Goal: Task Accomplishment & Management: Use online tool/utility

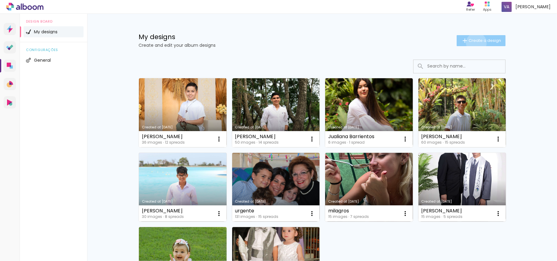
click at [473, 43] on span "Create a design" at bounding box center [485, 41] width 32 height 4
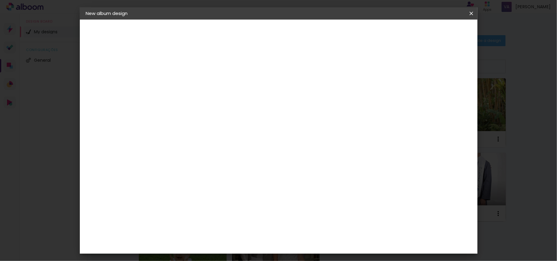
click at [186, 81] on input at bounding box center [186, 81] width 0 height 9
type input "a"
type input "[PERSON_NAME]"
type paper-input "[PERSON_NAME]"
click at [212, 33] on paper-button "Next" at bounding box center [200, 32] width 22 height 10
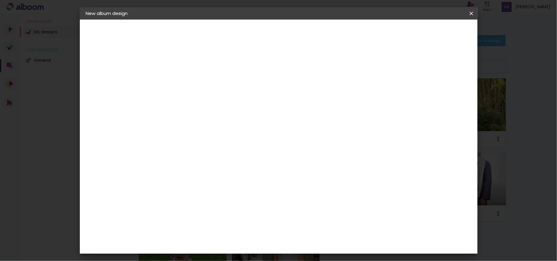
click at [257, 29] on div "Previous Next" at bounding box center [227, 32] width 58 height 10
click at [0, 0] on slot "Free Size" at bounding box center [0, 0] width 0 height 0
click at [257, 28] on paper-button "Next" at bounding box center [245, 32] width 22 height 10
drag, startPoint x: 172, startPoint y: 116, endPoint x: 163, endPoint y: 117, distance: 8.6
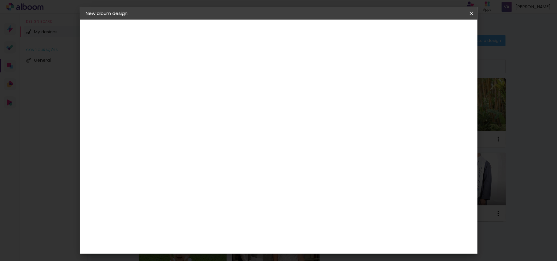
click at [163, 117] on input "30" at bounding box center [167, 115] width 16 height 9
type input "20"
type paper-input "20"
drag, startPoint x: 315, startPoint y: 215, endPoint x: 305, endPoint y: 212, distance: 10.3
click at [305, 212] on input "60" at bounding box center [312, 214] width 16 height 9
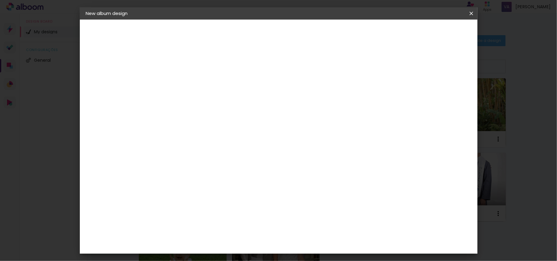
type input "50"
type paper-input "50"
click at [438, 28] on paper-button "Start design" at bounding box center [419, 32] width 38 height 10
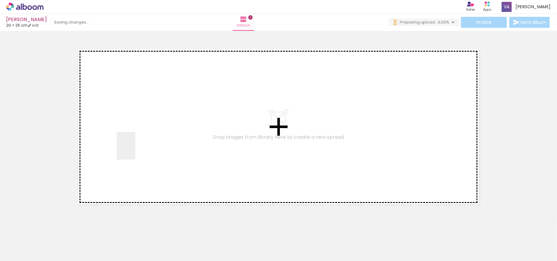
drag, startPoint x: 64, startPoint y: 238, endPoint x: 147, endPoint y: 131, distance: 135.4
click at [147, 131] on quentale-workspace at bounding box center [278, 130] width 557 height 261
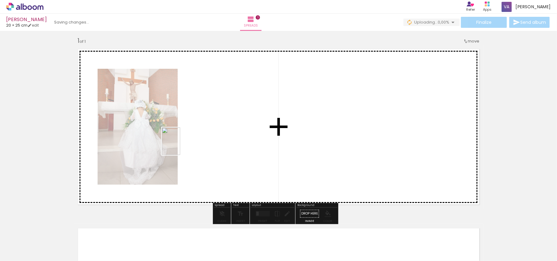
drag, startPoint x: 143, startPoint y: 189, endPoint x: 180, endPoint y: 146, distance: 56.6
click at [180, 146] on quentale-workspace at bounding box center [278, 130] width 557 height 261
drag, startPoint x: 284, startPoint y: 141, endPoint x: 346, endPoint y: 103, distance: 72.7
click at [346, 103] on quentale-workspace at bounding box center [278, 130] width 557 height 261
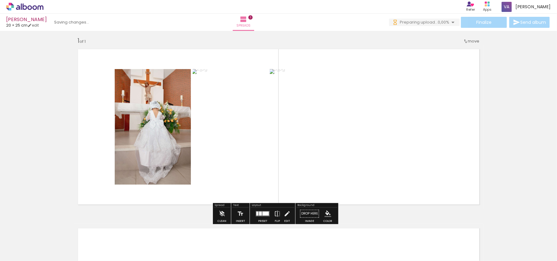
click at [264, 211] on div at bounding box center [263, 214] width 17 height 12
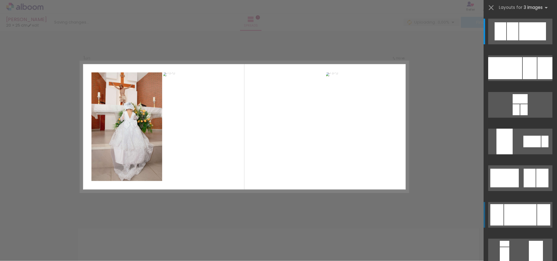
click at [522, 214] on div at bounding box center [520, 214] width 32 height 21
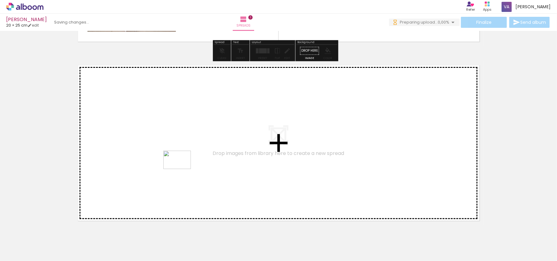
drag, startPoint x: 169, startPoint y: 247, endPoint x: 182, endPoint y: 169, distance: 79.1
click at [182, 169] on quentale-workspace at bounding box center [278, 130] width 557 height 261
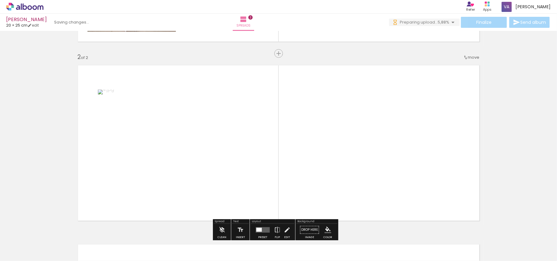
scroll to position [183, 0]
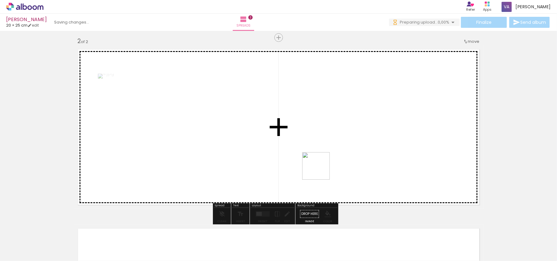
drag, startPoint x: 321, startPoint y: 171, endPoint x: 326, endPoint y: 168, distance: 6.2
click at [326, 168] on quentale-workspace at bounding box center [278, 130] width 557 height 261
drag, startPoint x: 234, startPoint y: 249, endPoint x: 363, endPoint y: 167, distance: 152.1
click at [363, 167] on quentale-workspace at bounding box center [278, 130] width 557 height 261
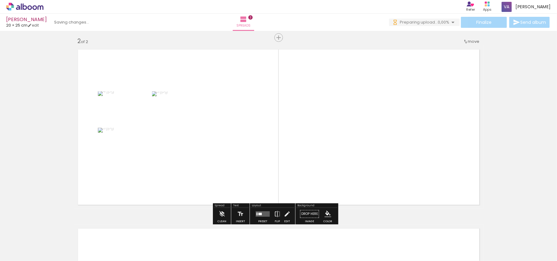
click at [264, 215] on quentale-layouter at bounding box center [263, 215] width 14 height 6
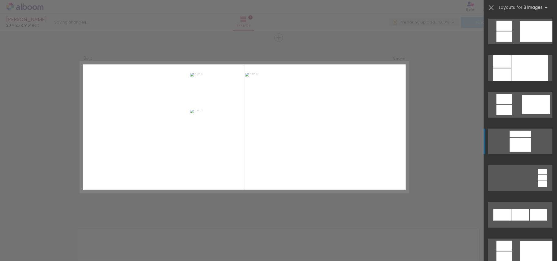
scroll to position [0, 0]
click at [531, 66] on div at bounding box center [530, 68] width 36 height 26
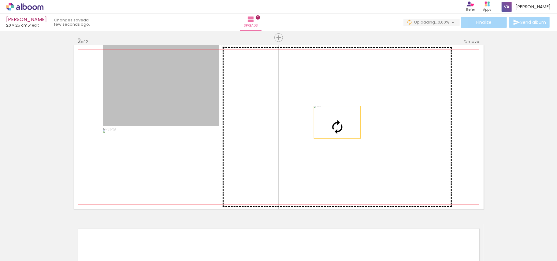
drag, startPoint x: 186, startPoint y: 110, endPoint x: 334, endPoint y: 122, distance: 148.7
click at [0, 0] on slot at bounding box center [0, 0] width 0 height 0
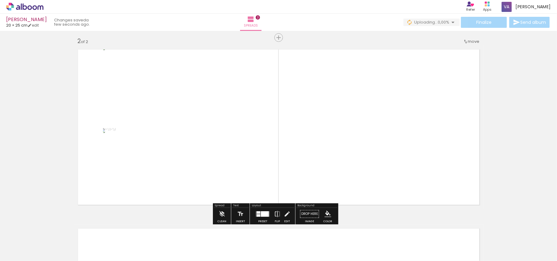
click at [494, 132] on div "Add spread 1 of 2 Add spread 2 of 2" at bounding box center [278, 119] width 557 height 538
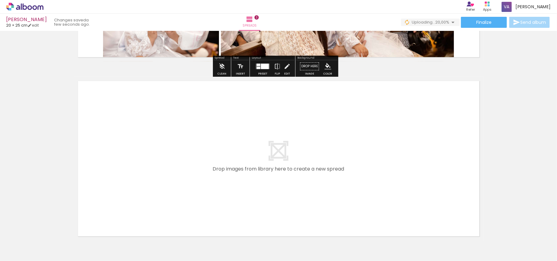
scroll to position [346, 0]
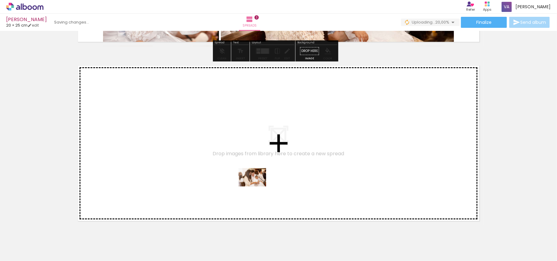
drag, startPoint x: 268, startPoint y: 239, endPoint x: 257, endPoint y: 187, distance: 53.5
click at [257, 187] on quentale-workspace at bounding box center [278, 130] width 557 height 261
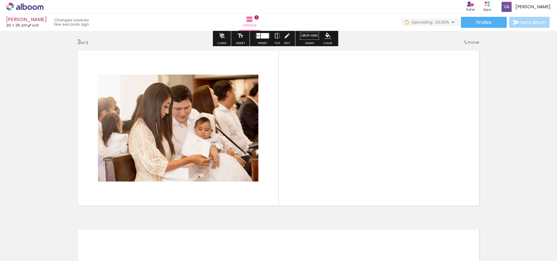
scroll to position [362, 0]
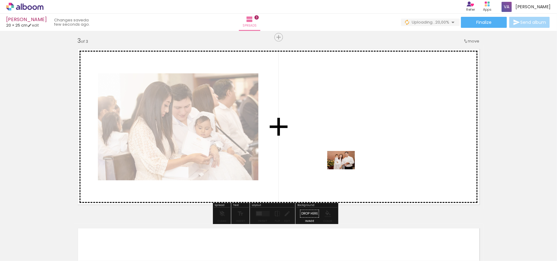
drag, startPoint x: 305, startPoint y: 244, endPoint x: 346, endPoint y: 170, distance: 84.7
click at [346, 170] on quentale-workspace at bounding box center [278, 130] width 557 height 261
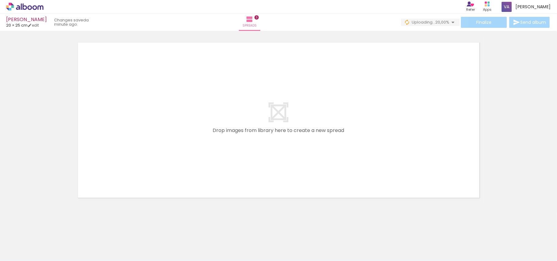
scroll to position [549, 0]
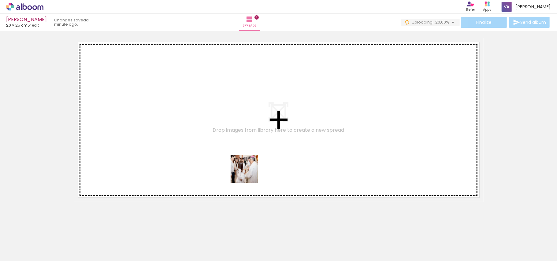
drag, startPoint x: 287, startPoint y: 202, endPoint x: 244, endPoint y: 170, distance: 53.7
click at [244, 170] on quentale-workspace at bounding box center [278, 130] width 557 height 261
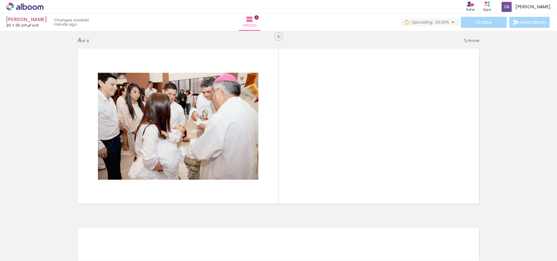
scroll to position [541, 0]
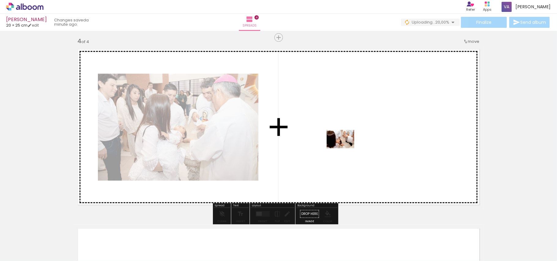
drag, startPoint x: 370, startPoint y: 232, endPoint x: 345, endPoint y: 148, distance: 87.2
click at [345, 148] on quentale-workspace at bounding box center [278, 130] width 557 height 261
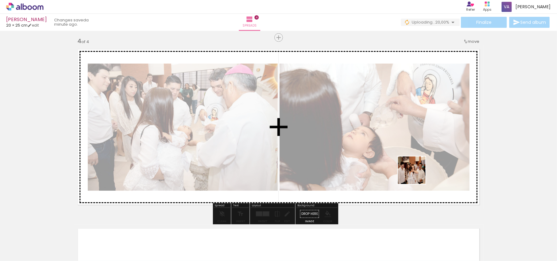
drag, startPoint x: 403, startPoint y: 239, endPoint x: 418, endPoint y: 168, distance: 72.5
click at [418, 168] on quentale-workspace at bounding box center [278, 130] width 557 height 261
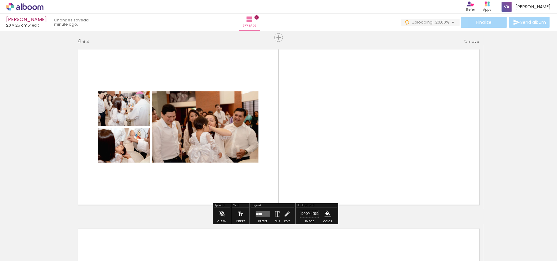
click at [260, 215] on div at bounding box center [260, 214] width 3 height 2
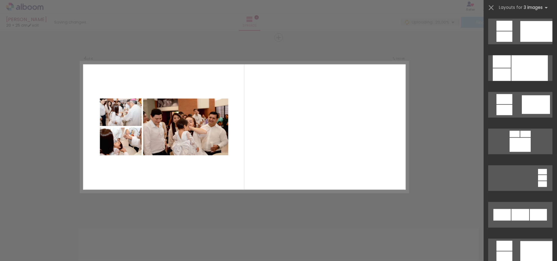
scroll to position [0, 0]
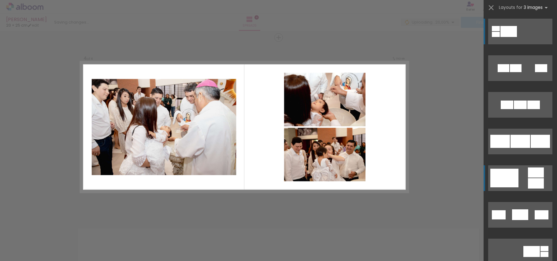
click at [515, 182] on div at bounding box center [505, 178] width 28 height 19
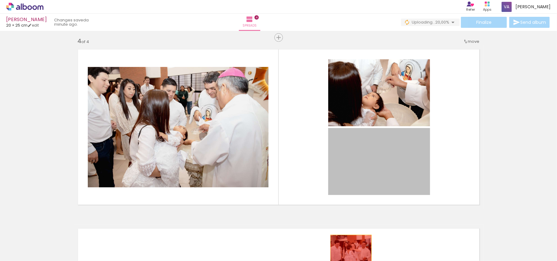
drag, startPoint x: 386, startPoint y: 168, endPoint x: 348, endPoint y: 249, distance: 89.1
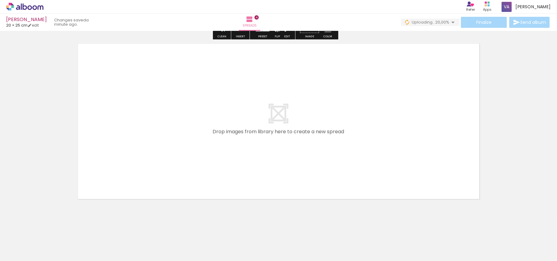
scroll to position [728, 0]
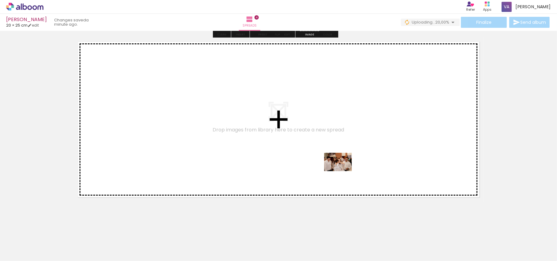
drag, startPoint x: 365, startPoint y: 201, endPoint x: 343, endPoint y: 171, distance: 37.4
click at [343, 171] on quentale-workspace at bounding box center [278, 130] width 557 height 261
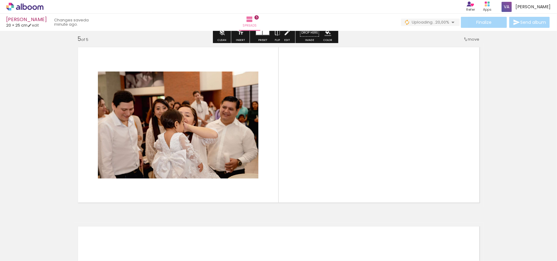
scroll to position [721, 0]
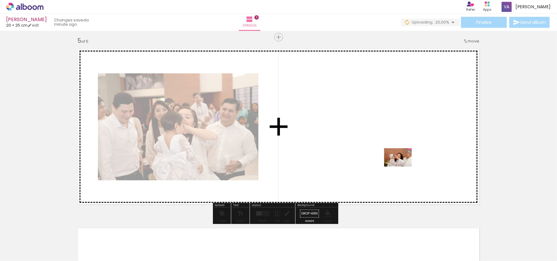
drag, startPoint x: 468, startPoint y: 243, endPoint x: 481, endPoint y: 220, distance: 26.7
click at [399, 162] on quentale-workspace at bounding box center [278, 130] width 557 height 261
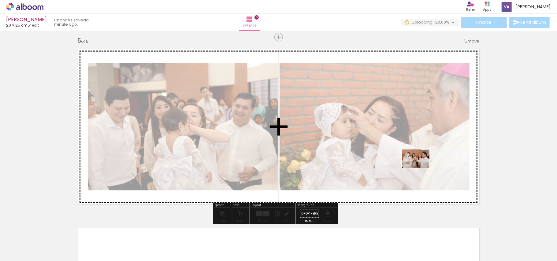
drag, startPoint x: 478, startPoint y: 223, endPoint x: 421, endPoint y: 168, distance: 79.5
click at [421, 168] on quentale-workspace at bounding box center [278, 130] width 557 height 261
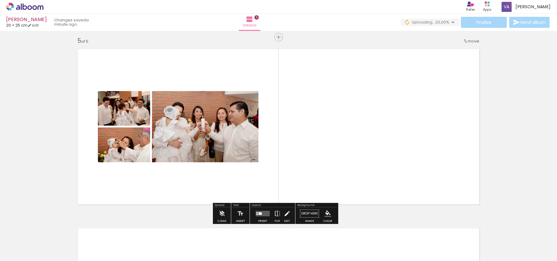
click at [260, 213] on div at bounding box center [260, 214] width 3 height 2
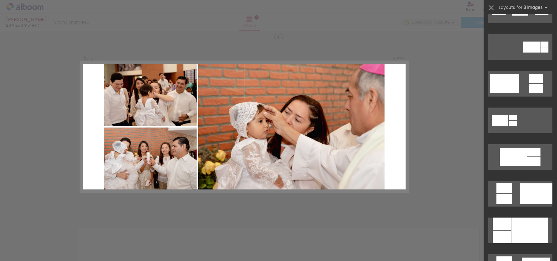
scroll to position [204, 0]
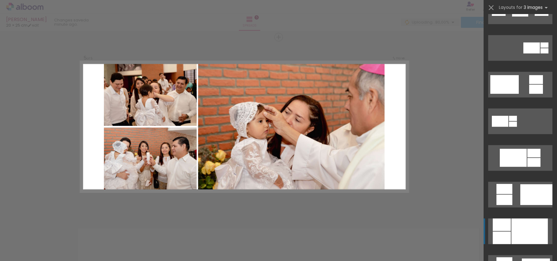
click at [539, 242] on div at bounding box center [530, 232] width 36 height 26
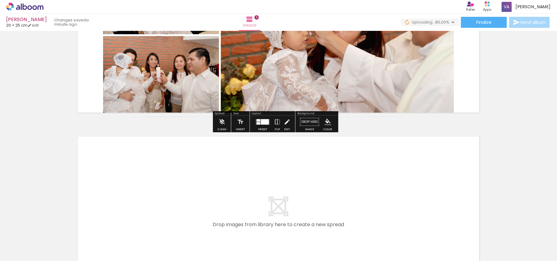
scroll to position [884, 0]
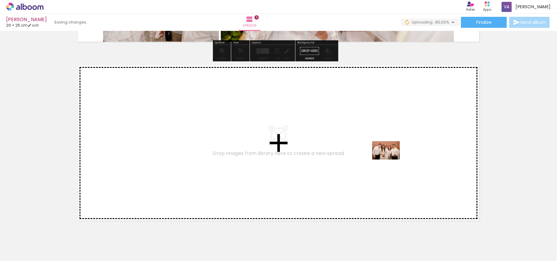
drag, startPoint x: 446, startPoint y: 246, endPoint x: 389, endPoint y: 158, distance: 104.9
click at [389, 158] on quentale-workspace at bounding box center [278, 130] width 557 height 261
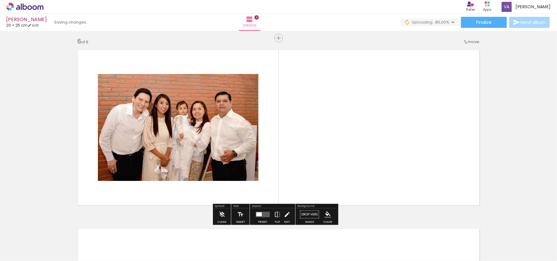
scroll to position [900, 0]
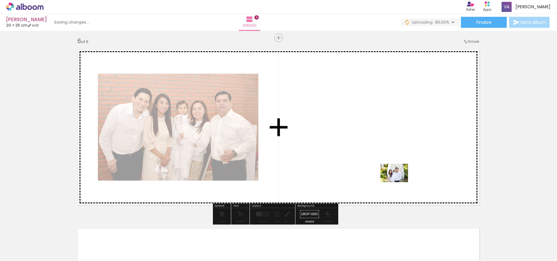
drag, startPoint x: 549, startPoint y: 246, endPoint x: 399, endPoint y: 182, distance: 162.9
click at [399, 182] on quentale-workspace at bounding box center [278, 130] width 557 height 261
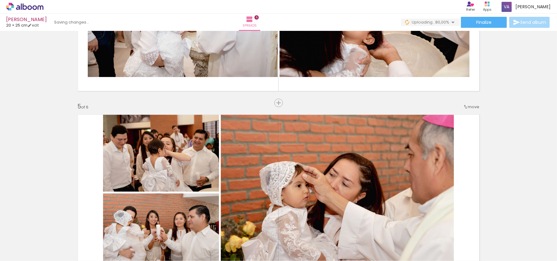
scroll to position [696, 0]
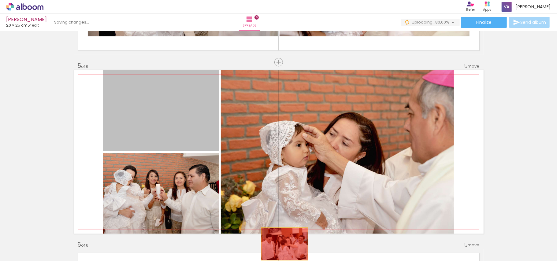
drag, startPoint x: 191, startPoint y: 135, endPoint x: 282, endPoint y: 243, distance: 141.0
click at [282, 243] on quentale-workspace at bounding box center [278, 130] width 557 height 261
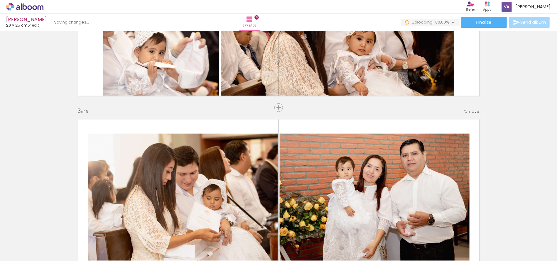
scroll to position [288, 0]
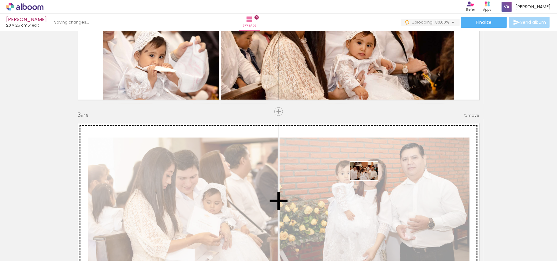
drag, startPoint x: 337, startPoint y: 243, endPoint x: 369, endPoint y: 181, distance: 70.1
click at [369, 181] on quentale-workspace at bounding box center [278, 130] width 557 height 261
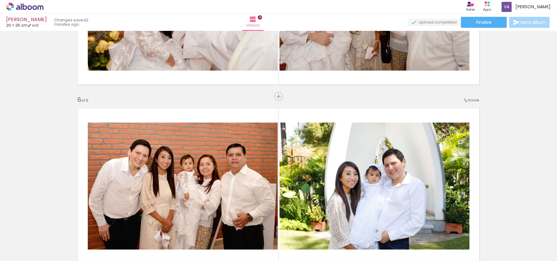
scroll to position [860, 0]
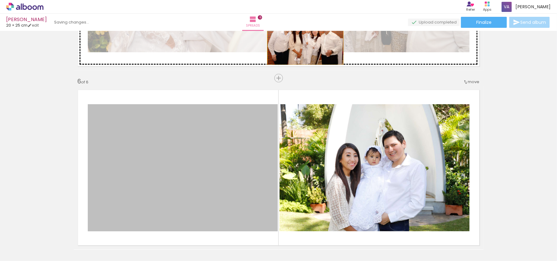
drag, startPoint x: 202, startPoint y: 173, endPoint x: 302, endPoint y: 39, distance: 167.0
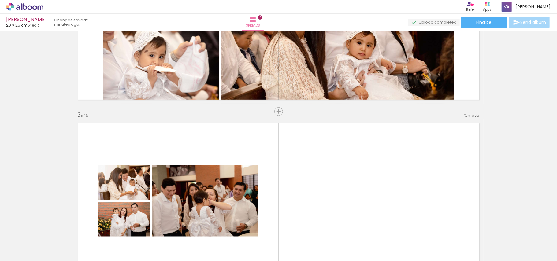
click at [329, 179] on quentale-layouter at bounding box center [279, 201] width 410 height 164
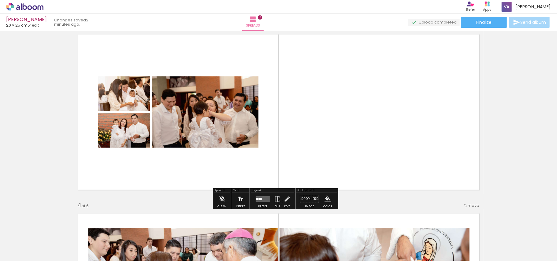
scroll to position [410, 0]
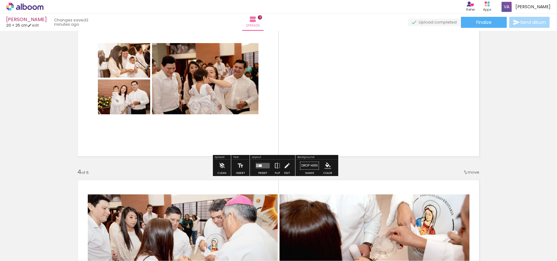
click at [261, 164] on quentale-layouter at bounding box center [263, 166] width 14 height 6
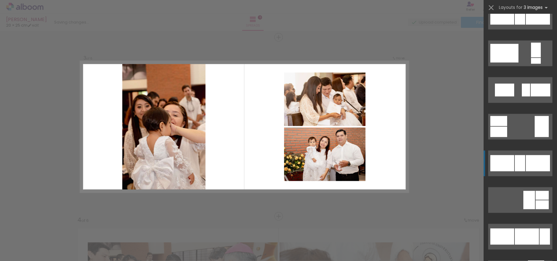
scroll to position [2612, 0]
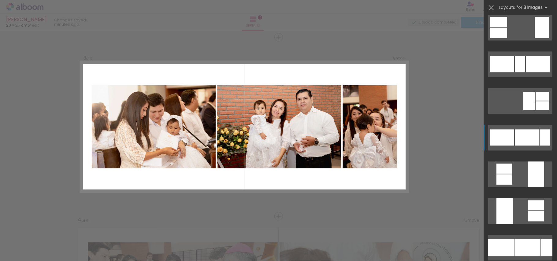
click at [523, 144] on div at bounding box center [527, 137] width 24 height 16
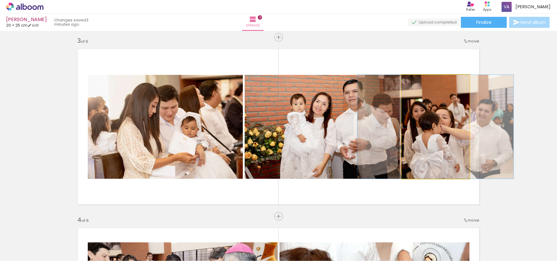
click at [444, 160] on quentale-photo at bounding box center [436, 127] width 68 height 104
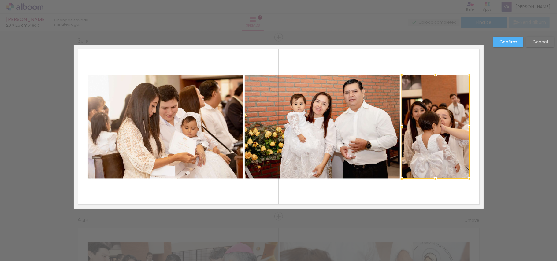
click at [444, 160] on div at bounding box center [436, 127] width 68 height 104
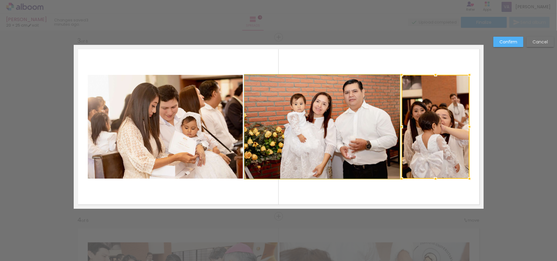
click at [345, 128] on quentale-photo at bounding box center [322, 127] width 155 height 104
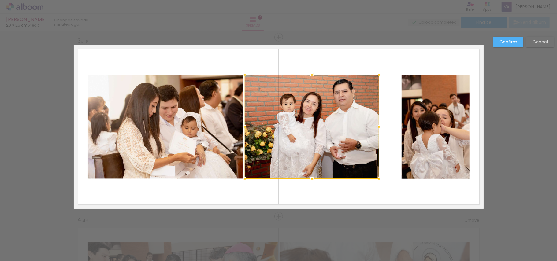
drag, startPoint x: 397, startPoint y: 128, endPoint x: 377, endPoint y: 129, distance: 20.2
click at [377, 129] on div at bounding box center [379, 127] width 12 height 12
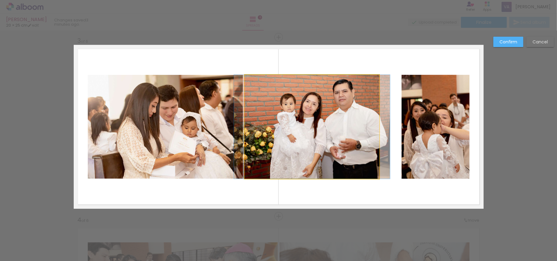
click at [355, 131] on quentale-photo at bounding box center [312, 127] width 135 height 104
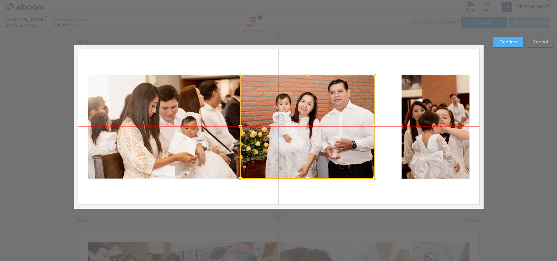
drag, startPoint x: 359, startPoint y: 125, endPoint x: 354, endPoint y: 125, distance: 4.6
click at [354, 125] on div at bounding box center [307, 127] width 135 height 104
click at [0, 0] on slot "Cancel" at bounding box center [0, 0] width 0 height 0
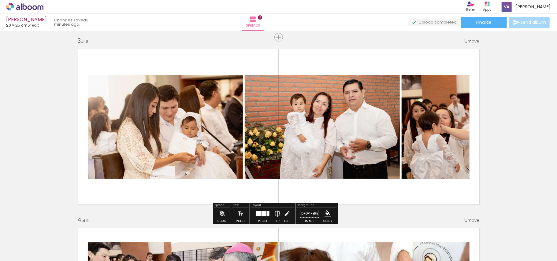
click at [197, 150] on quentale-photo at bounding box center [165, 127] width 155 height 104
click at [227, 128] on quentale-photo at bounding box center [165, 127] width 155 height 104
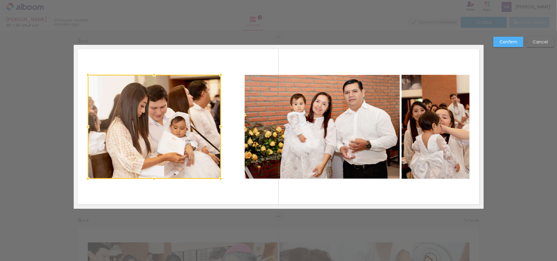
drag, startPoint x: 236, startPoint y: 126, endPoint x: 214, endPoint y: 127, distance: 22.0
click at [215, 127] on div at bounding box center [221, 127] width 12 height 12
click at [159, 148] on div at bounding box center [154, 127] width 133 height 104
click at [506, 37] on paper-button "Confirm" at bounding box center [509, 42] width 30 height 10
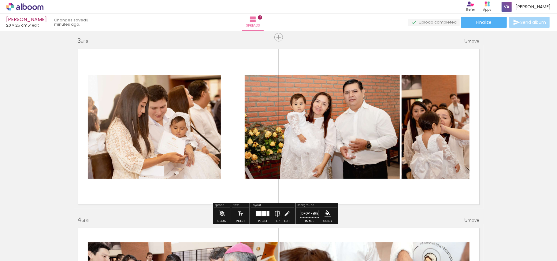
click at [185, 118] on quentale-photo at bounding box center [154, 127] width 133 height 104
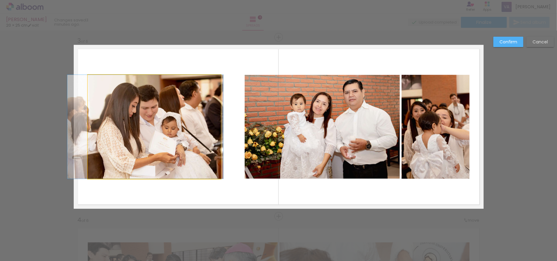
drag, startPoint x: 179, startPoint y: 127, endPoint x: 170, endPoint y: 125, distance: 9.2
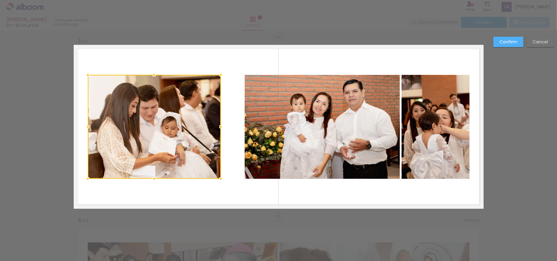
click at [273, 95] on quentale-photo at bounding box center [322, 127] width 155 height 104
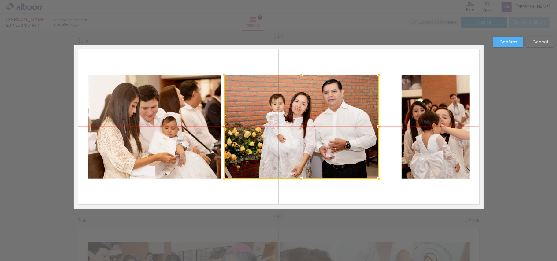
drag, startPoint x: 331, startPoint y: 102, endPoint x: 310, endPoint y: 102, distance: 20.8
click at [310, 102] on div at bounding box center [301, 127] width 155 height 104
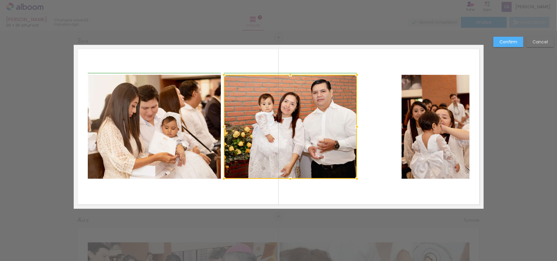
drag, startPoint x: 374, startPoint y: 128, endPoint x: 350, endPoint y: 131, distance: 23.8
click at [351, 131] on div at bounding box center [357, 127] width 12 height 12
click at [0, 0] on slot "Confirm" at bounding box center [0, 0] width 0 height 0
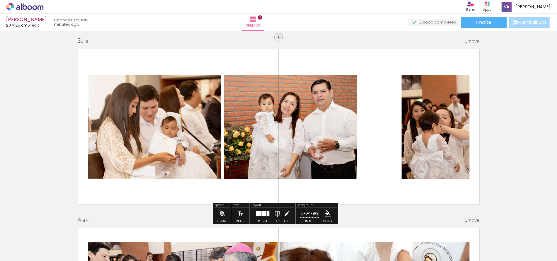
click at [416, 126] on quentale-photo at bounding box center [436, 127] width 68 height 104
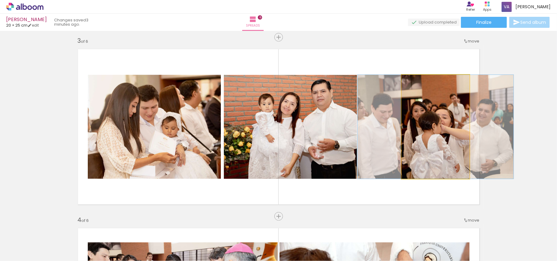
click at [416, 126] on quentale-photo at bounding box center [436, 127] width 68 height 104
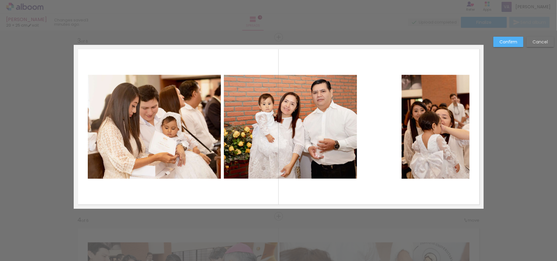
click at [412, 127] on quentale-photo at bounding box center [436, 127] width 68 height 104
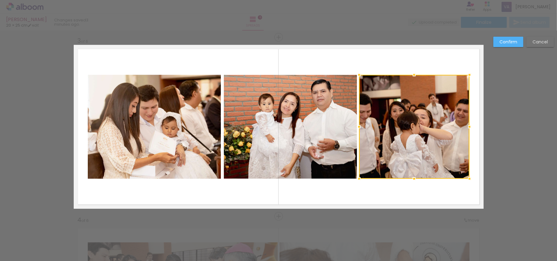
drag, startPoint x: 397, startPoint y: 127, endPoint x: 356, endPoint y: 131, distance: 40.9
click at [356, 131] on div at bounding box center [359, 127] width 12 height 12
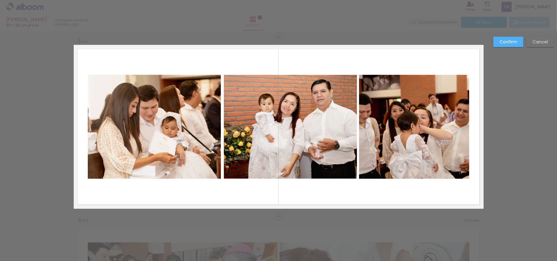
click at [410, 126] on quentale-photo at bounding box center [414, 127] width 110 height 104
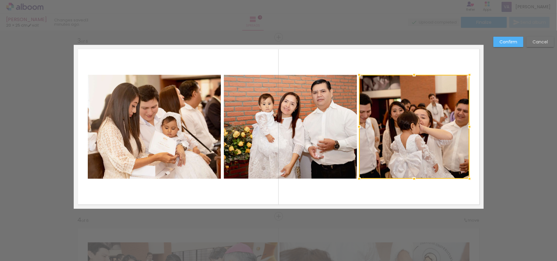
click at [410, 126] on div at bounding box center [414, 127] width 110 height 104
click at [422, 127] on div at bounding box center [414, 127] width 110 height 104
click at [436, 124] on div at bounding box center [414, 127] width 110 height 104
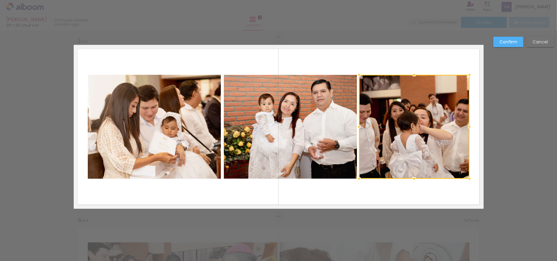
click at [0, 0] on slot "Confirm" at bounding box center [0, 0] width 0 height 0
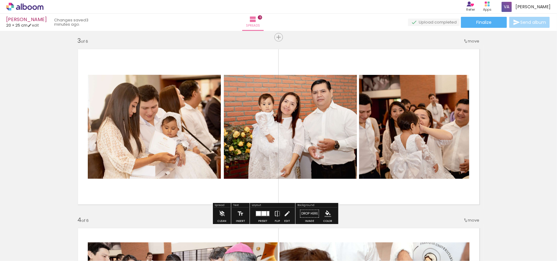
click at [421, 115] on quentale-photo at bounding box center [414, 127] width 110 height 104
click at [420, 120] on quentale-photo at bounding box center [414, 127] width 110 height 104
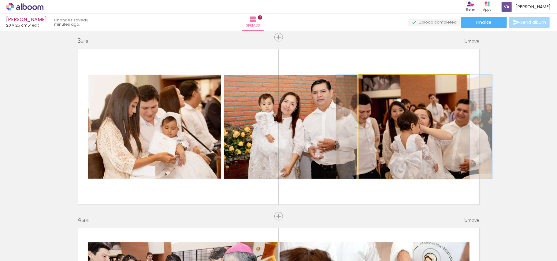
click at [420, 120] on quentale-photo at bounding box center [414, 127] width 110 height 104
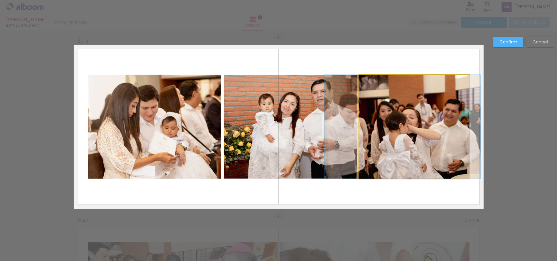
drag, startPoint x: 420, startPoint y: 120, endPoint x: 408, endPoint y: 120, distance: 11.6
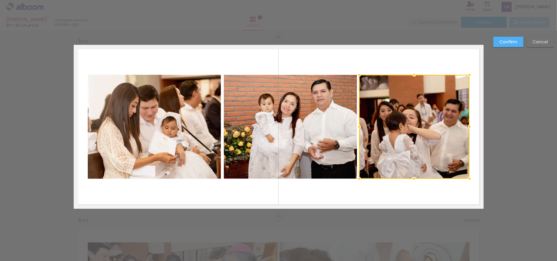
click at [408, 120] on div at bounding box center [414, 127] width 110 height 104
click at [402, 121] on div at bounding box center [414, 127] width 110 height 104
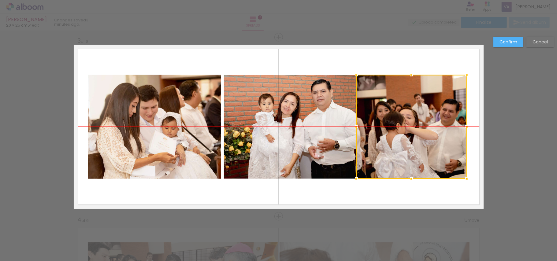
click at [399, 121] on div at bounding box center [412, 127] width 110 height 104
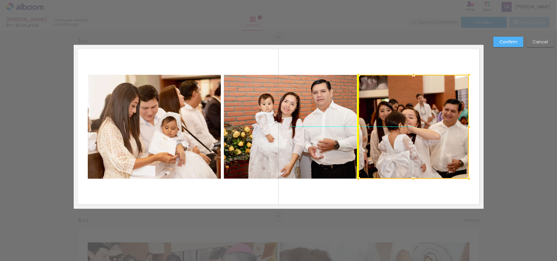
drag, startPoint x: 430, startPoint y: 114, endPoint x: 434, endPoint y: 115, distance: 3.6
click at [434, 115] on div at bounding box center [414, 127] width 110 height 104
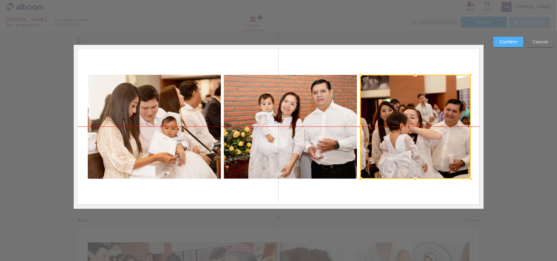
click at [435, 115] on div at bounding box center [416, 127] width 110 height 104
click at [0, 0] on slot "Confirm" at bounding box center [0, 0] width 0 height 0
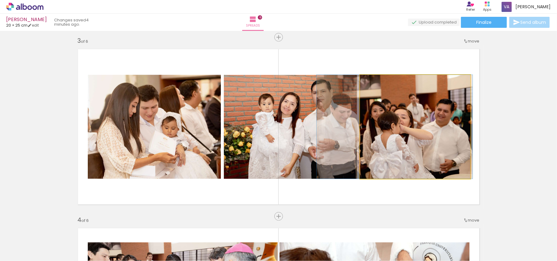
drag, startPoint x: 431, startPoint y: 123, endPoint x: 422, endPoint y: 121, distance: 9.1
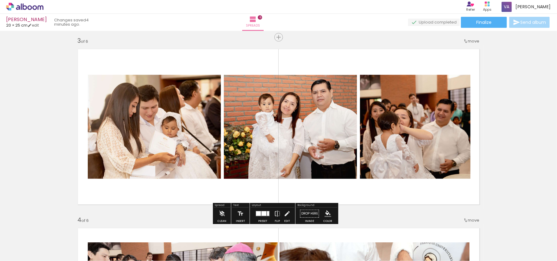
click at [389, 114] on quentale-photo at bounding box center [415, 127] width 110 height 104
click at [392, 113] on quentale-photo at bounding box center [415, 127] width 110 height 104
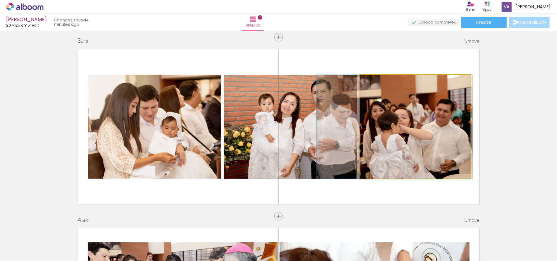
click at [392, 113] on quentale-photo at bounding box center [415, 127] width 110 height 104
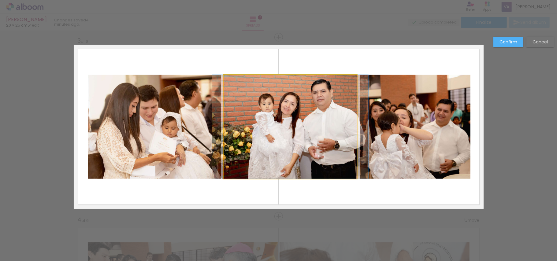
click at [301, 108] on quentale-photo at bounding box center [290, 127] width 133 height 104
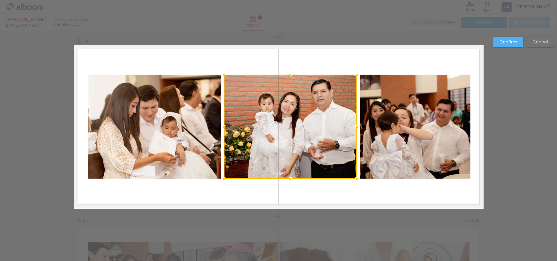
click at [373, 108] on quentale-photo at bounding box center [415, 127] width 110 height 104
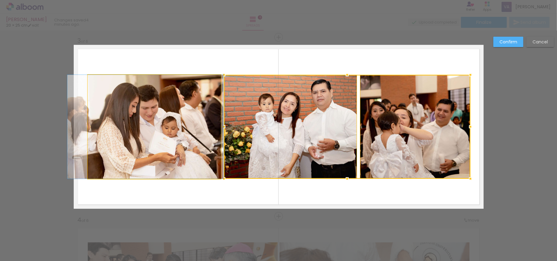
click at [201, 112] on quentale-photo at bounding box center [154, 127] width 133 height 104
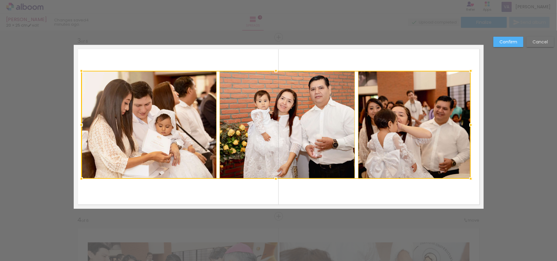
drag, startPoint x: 84, startPoint y: 75, endPoint x: 77, endPoint y: 71, distance: 7.6
click at [77, 71] on div at bounding box center [81, 71] width 12 height 12
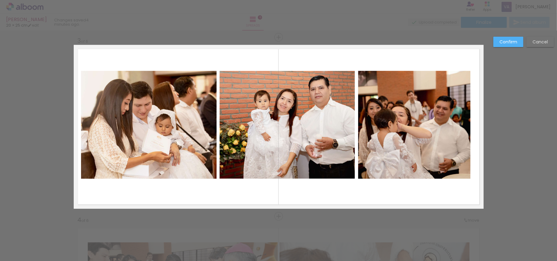
click at [112, 107] on quentale-photo at bounding box center [148, 125] width 135 height 108
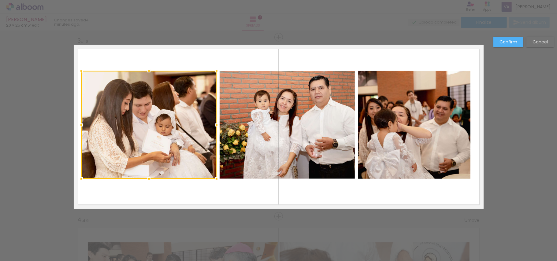
click at [232, 109] on quentale-photo at bounding box center [287, 125] width 135 height 108
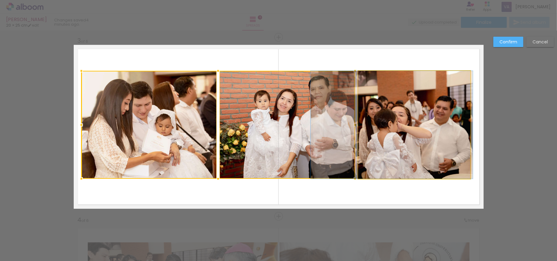
click at [385, 110] on quentale-photo at bounding box center [414, 125] width 112 height 108
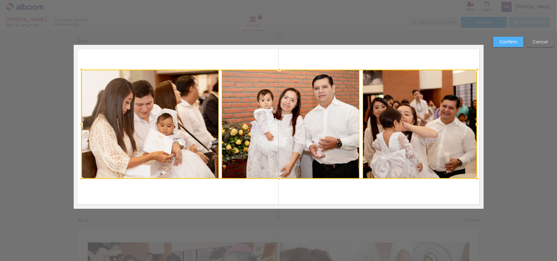
drag, startPoint x: 469, startPoint y: 68, endPoint x: 476, endPoint y: 67, distance: 6.5
click at [476, 67] on div at bounding box center [477, 70] width 12 height 12
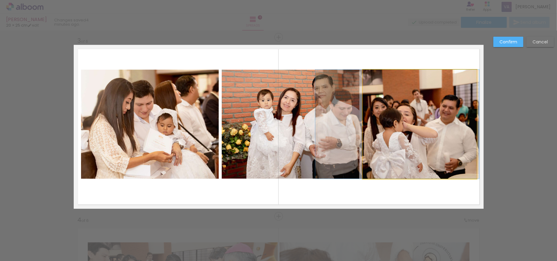
click at [402, 104] on quentale-photo at bounding box center [420, 124] width 114 height 109
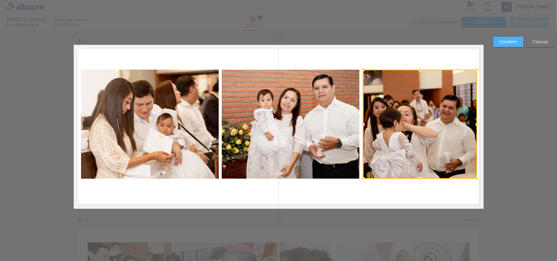
click at [295, 114] on quentale-photo at bounding box center [291, 124] width 138 height 109
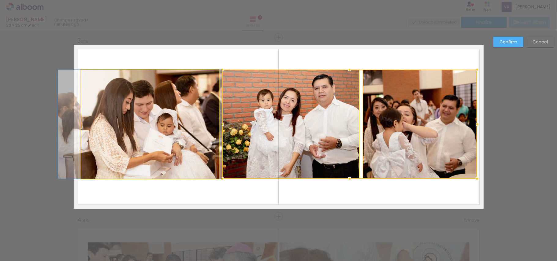
click at [183, 122] on quentale-photo at bounding box center [150, 124] width 138 height 109
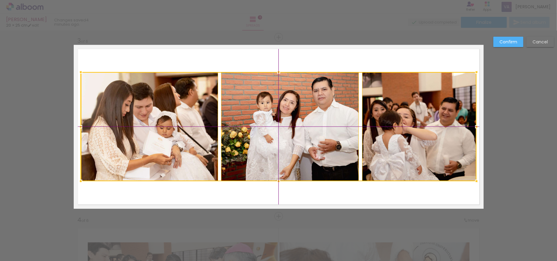
drag, startPoint x: 413, startPoint y: 113, endPoint x: 414, endPoint y: 118, distance: 5.0
click at [414, 118] on div at bounding box center [279, 126] width 396 height 109
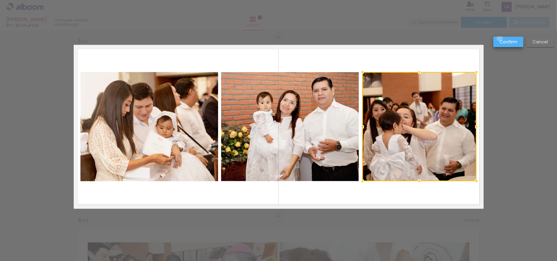
click at [501, 38] on paper-button "Confirm" at bounding box center [509, 42] width 30 height 10
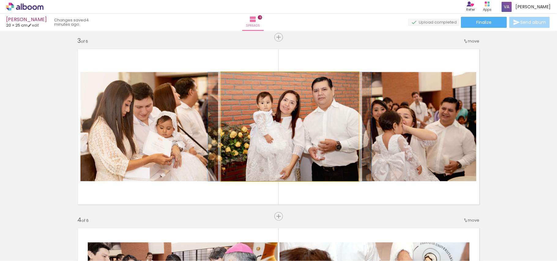
click at [317, 133] on quentale-photo at bounding box center [290, 126] width 138 height 109
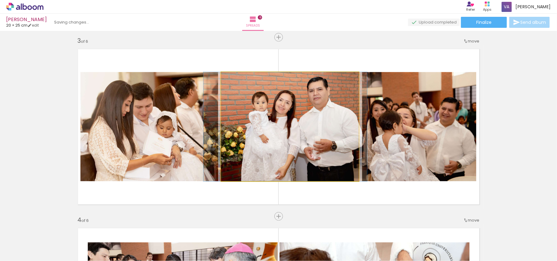
drag, startPoint x: 324, startPoint y: 133, endPoint x: 319, endPoint y: 133, distance: 4.6
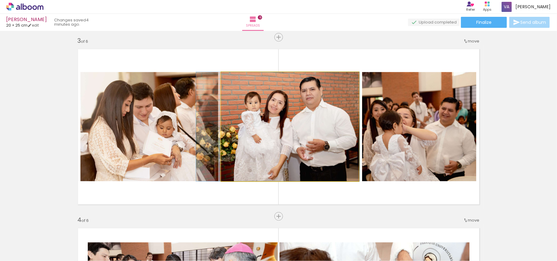
drag, startPoint x: 319, startPoint y: 133, endPoint x: 312, endPoint y: 131, distance: 7.4
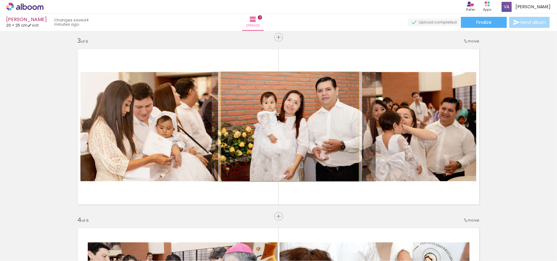
drag, startPoint x: 312, startPoint y: 131, endPoint x: 328, endPoint y: 133, distance: 16.0
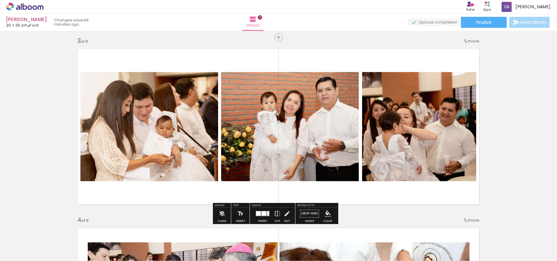
click at [485, 25] on paper-button "Finalize" at bounding box center [484, 22] width 46 height 11
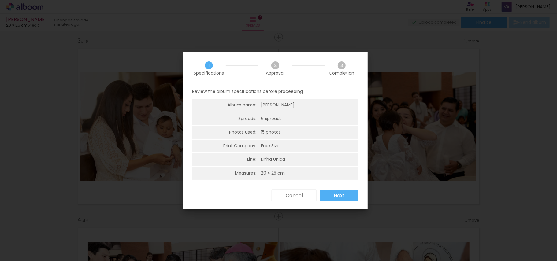
click at [0, 0] on slot "Cancel" at bounding box center [0, 0] width 0 height 0
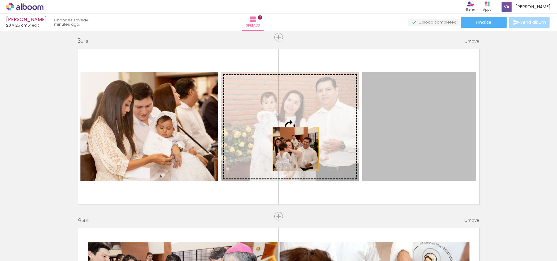
drag, startPoint x: 410, startPoint y: 141, endPoint x: 292, endPoint y: 149, distance: 118.7
click at [0, 0] on slot at bounding box center [0, 0] width 0 height 0
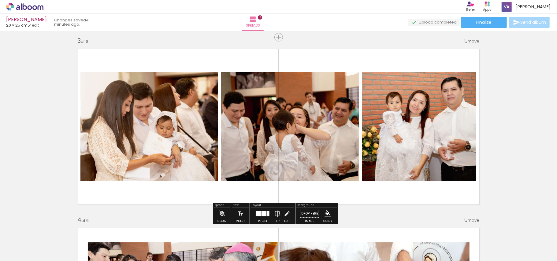
click at [296, 136] on quentale-photo at bounding box center [290, 126] width 138 height 109
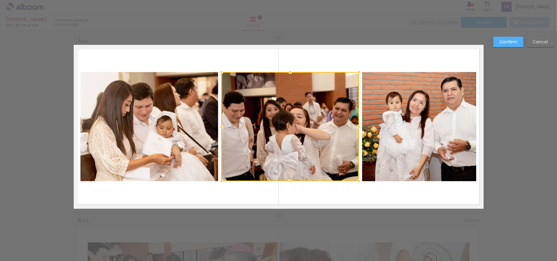
click at [444, 136] on quentale-photo at bounding box center [419, 126] width 114 height 109
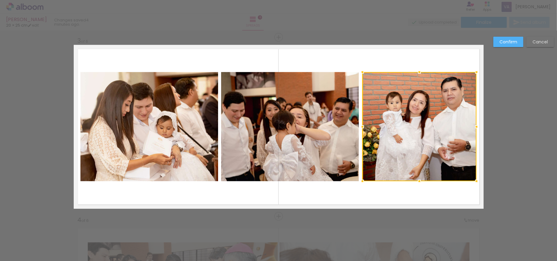
click at [443, 134] on div at bounding box center [420, 126] width 114 height 109
click at [0, 0] on slot "Confirm" at bounding box center [0, 0] width 0 height 0
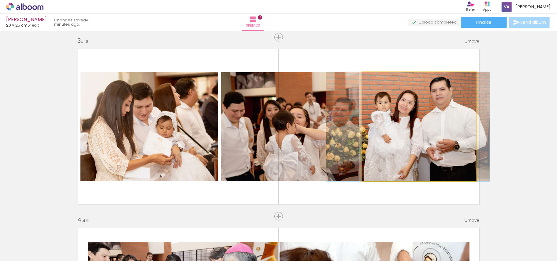
drag, startPoint x: 440, startPoint y: 114, endPoint x: 429, endPoint y: 113, distance: 11.4
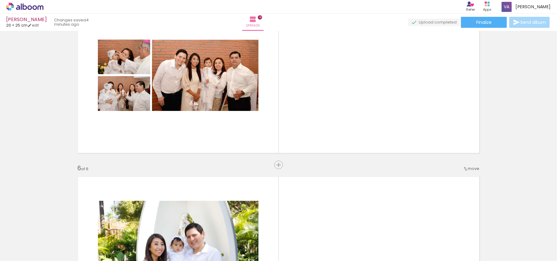
scroll to position [770, 0]
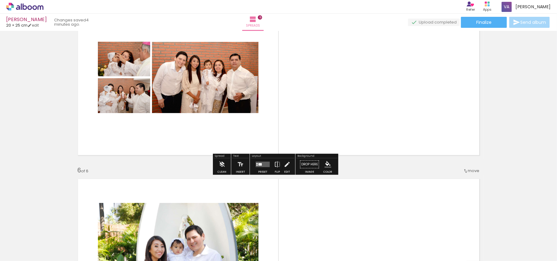
click at [260, 164] on div at bounding box center [260, 164] width 3 height 2
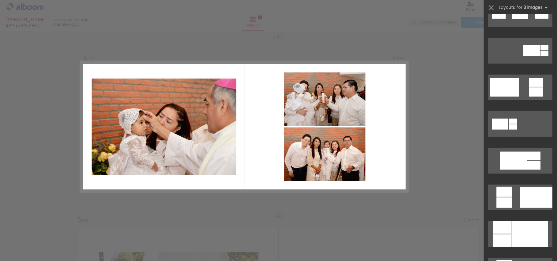
scroll to position [204, 0]
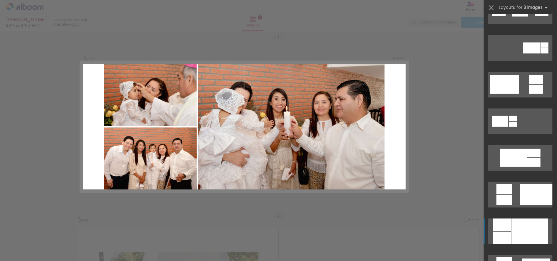
click at [521, 230] on div at bounding box center [530, 232] width 36 height 26
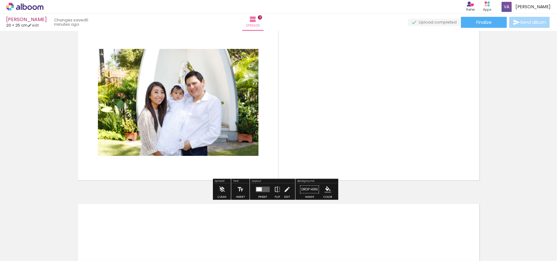
scroll to position [0, 278]
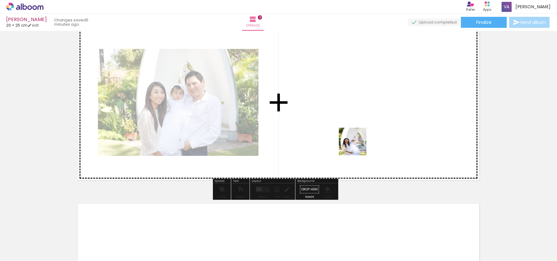
drag, startPoint x: 303, startPoint y: 246, endPoint x: 342, endPoint y: 210, distance: 53.3
click at [366, 124] on quentale-workspace at bounding box center [278, 130] width 557 height 261
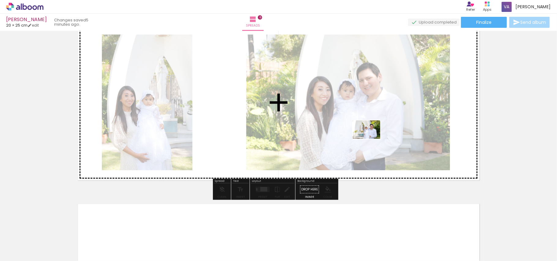
drag, startPoint x: 335, startPoint y: 242, endPoint x: 371, endPoint y: 139, distance: 109.8
click at [371, 139] on quentale-workspace at bounding box center [278, 130] width 557 height 261
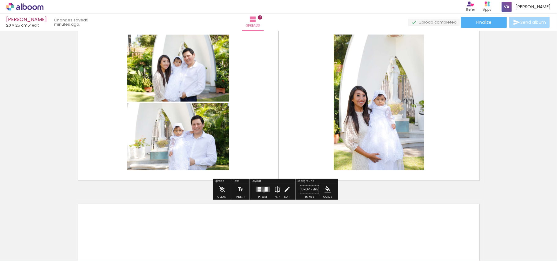
click at [265, 191] on div at bounding box center [266, 189] width 3 height 5
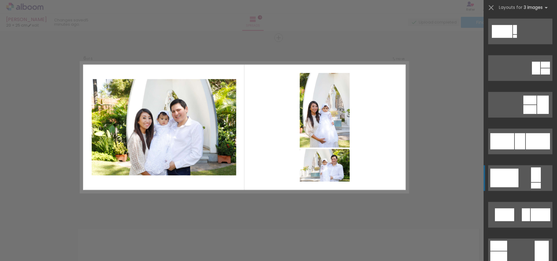
scroll to position [490, 0]
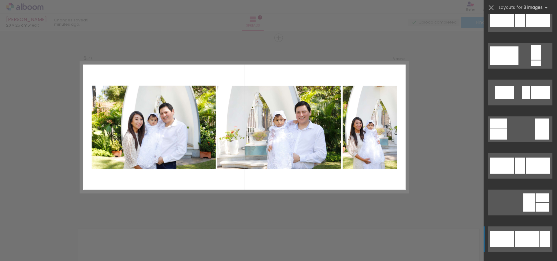
click at [531, 245] on div at bounding box center [527, 239] width 24 height 16
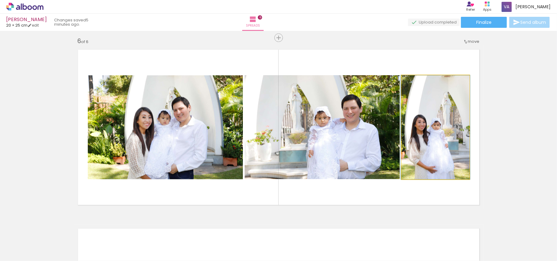
click at [433, 157] on quentale-photo at bounding box center [436, 127] width 68 height 104
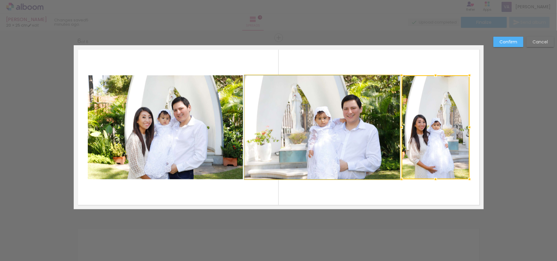
click at [361, 154] on quentale-photo at bounding box center [322, 127] width 155 height 104
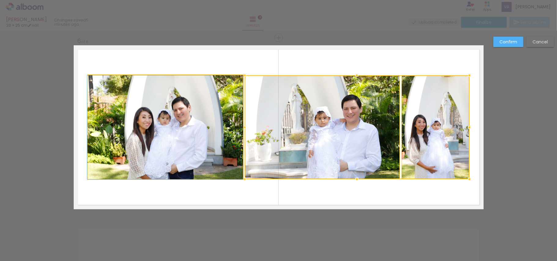
click at [205, 146] on quentale-photo at bounding box center [165, 127] width 155 height 104
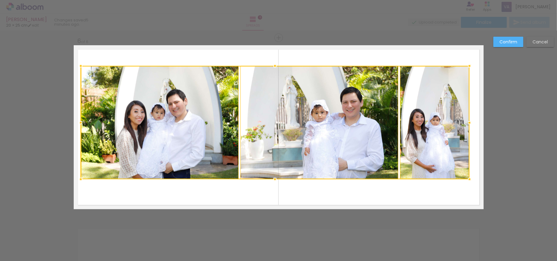
drag, startPoint x: 86, startPoint y: 75, endPoint x: 77, endPoint y: 64, distance: 14.6
click at [77, 64] on div at bounding box center [81, 66] width 12 height 12
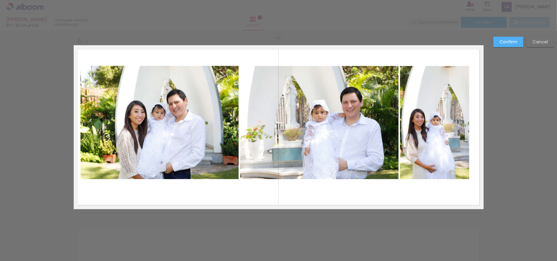
click at [114, 110] on quentale-photo at bounding box center [160, 123] width 158 height 114
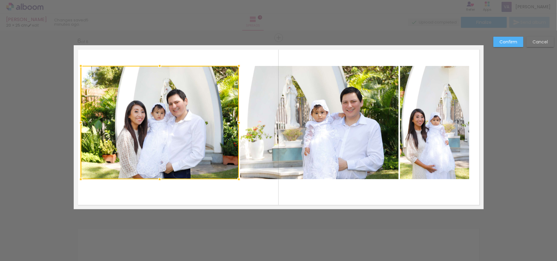
click at [323, 113] on quentale-photo at bounding box center [319, 123] width 158 height 114
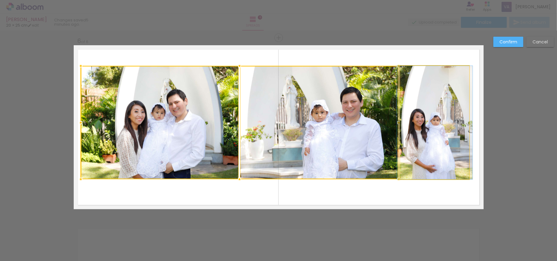
click at [401, 112] on quentale-photo at bounding box center [434, 123] width 69 height 114
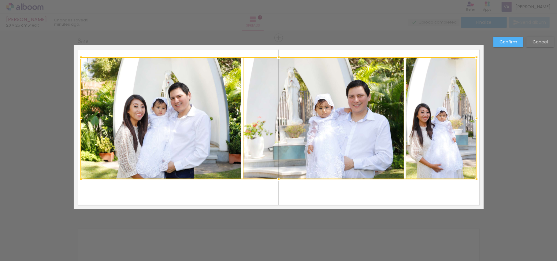
drag, startPoint x: 467, startPoint y: 62, endPoint x: 474, endPoint y: 54, distance: 11.1
click at [474, 54] on div at bounding box center [477, 57] width 12 height 12
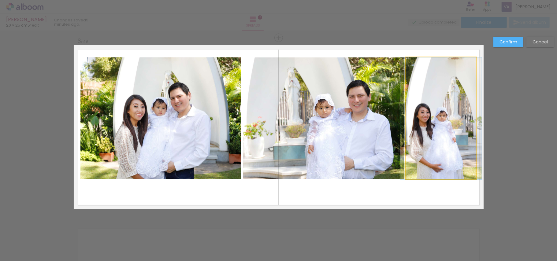
click at [459, 94] on quentale-photo at bounding box center [441, 118] width 71 height 122
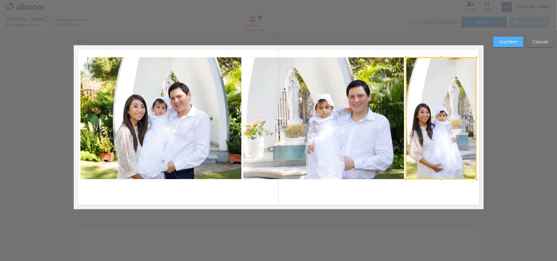
click at [336, 120] on quentale-photo at bounding box center [323, 118] width 161 height 122
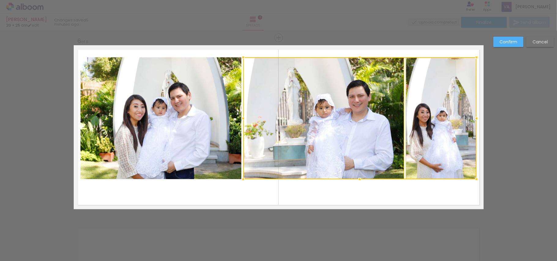
click at [160, 124] on quentale-photo at bounding box center [161, 118] width 161 height 122
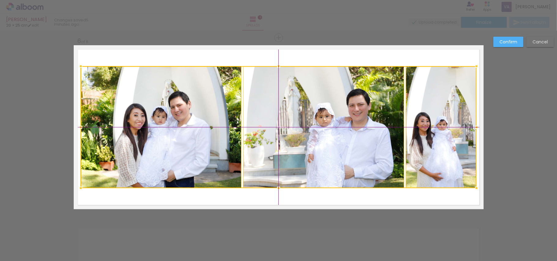
drag, startPoint x: 324, startPoint y: 120, endPoint x: 323, endPoint y: 127, distance: 6.8
click at [323, 127] on div at bounding box center [279, 127] width 396 height 122
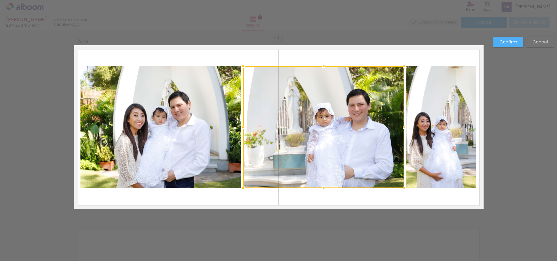
click at [0, 0] on slot "Confirm" at bounding box center [0, 0] width 0 height 0
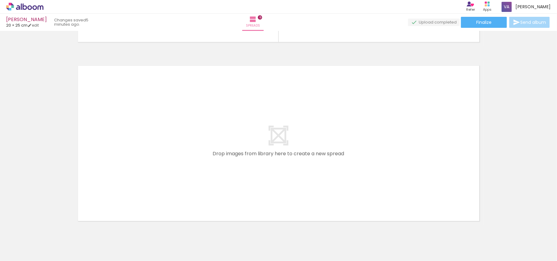
scroll to position [0, 377]
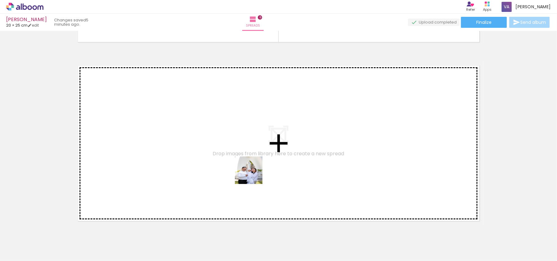
drag, startPoint x: 270, startPoint y: 237, endPoint x: 251, endPoint y: 171, distance: 68.4
click at [251, 171] on quentale-workspace at bounding box center [278, 130] width 557 height 261
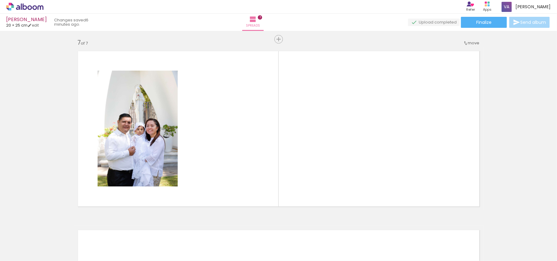
scroll to position [1080, 0]
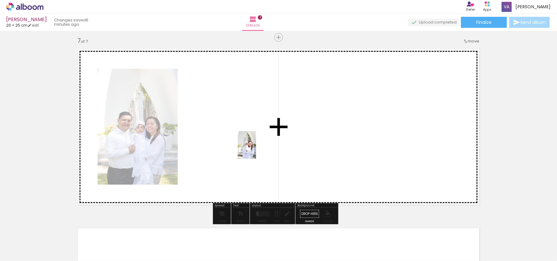
drag, startPoint x: 308, startPoint y: 247, endPoint x: 256, endPoint y: 150, distance: 110.5
click at [256, 150] on quentale-workspace at bounding box center [278, 130] width 557 height 261
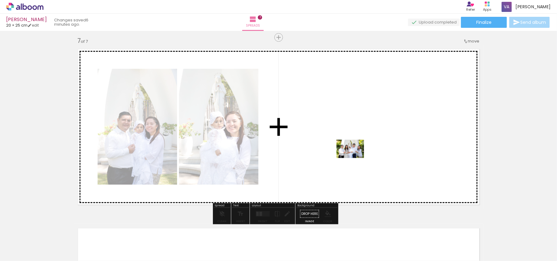
drag, startPoint x: 348, startPoint y: 242, endPoint x: 356, endPoint y: 155, distance: 86.7
click at [356, 155] on quentale-workspace at bounding box center [278, 130] width 557 height 261
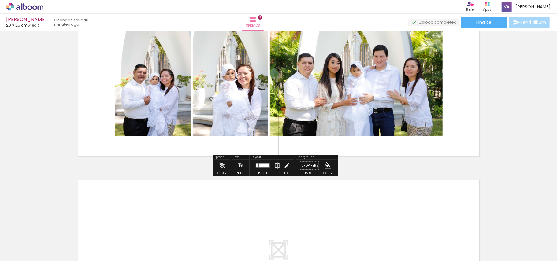
scroll to position [1121, 0]
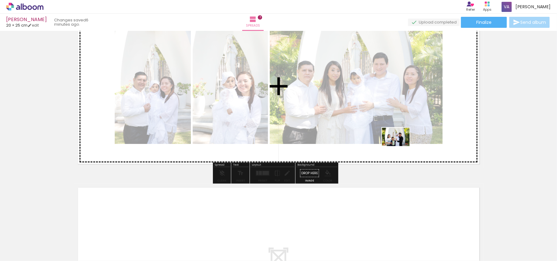
drag, startPoint x: 373, startPoint y: 246, endPoint x: 401, endPoint y: 146, distance: 104.0
click at [401, 146] on quentale-workspace at bounding box center [278, 130] width 557 height 261
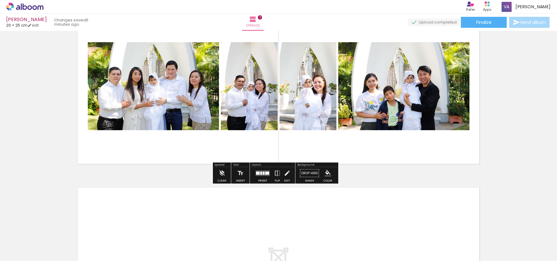
click at [264, 169] on div at bounding box center [263, 173] width 17 height 12
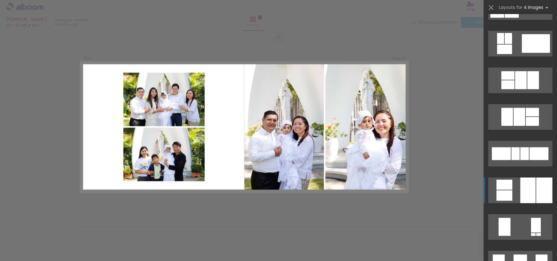
scroll to position [276, 0]
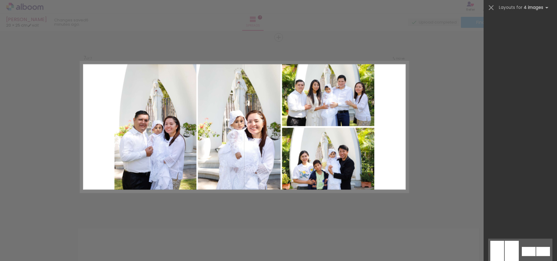
scroll to position [0, 377]
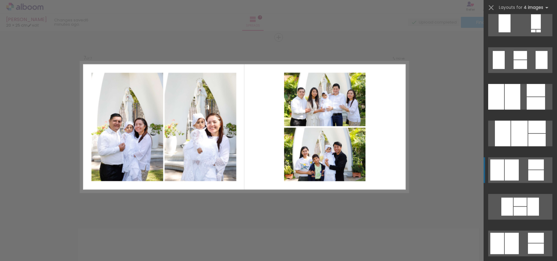
click at [523, 177] on quentale-layouter at bounding box center [521, 171] width 64 height 26
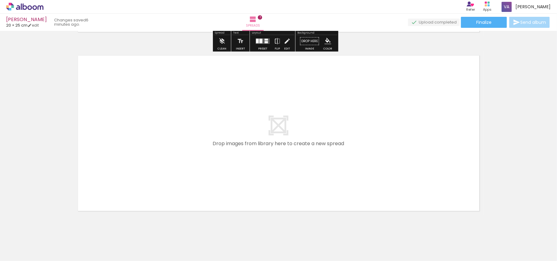
scroll to position [1266, 0]
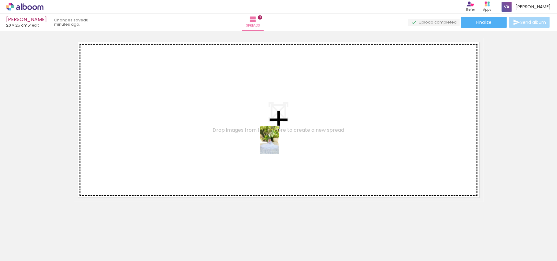
drag, startPoint x: 407, startPoint y: 240, endPoint x: 279, endPoint y: 145, distance: 159.9
click at [279, 145] on quentale-workspace at bounding box center [278, 130] width 557 height 261
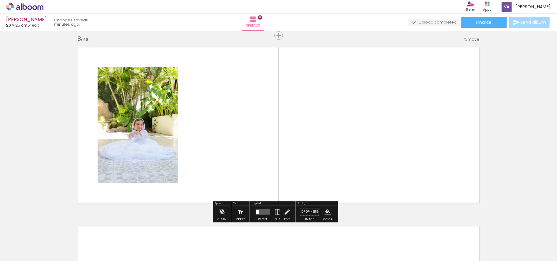
scroll to position [1259, 0]
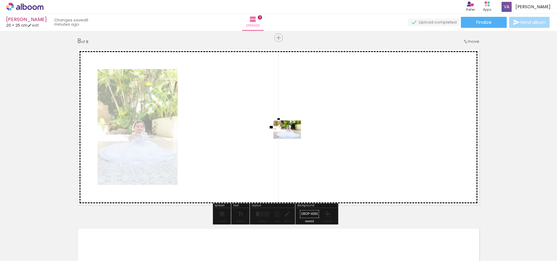
drag, startPoint x: 420, startPoint y: 225, endPoint x: 292, endPoint y: 139, distance: 154.6
click at [292, 139] on quentale-workspace at bounding box center [278, 130] width 557 height 261
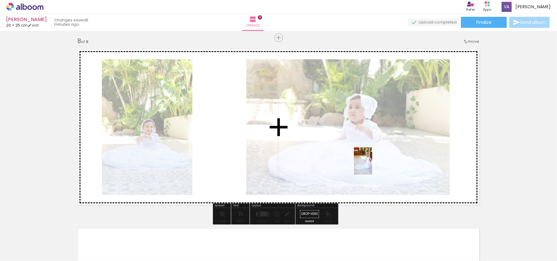
drag, startPoint x: 476, startPoint y: 248, endPoint x: 373, endPoint y: 166, distance: 131.8
click at [373, 166] on quentale-workspace at bounding box center [278, 130] width 557 height 261
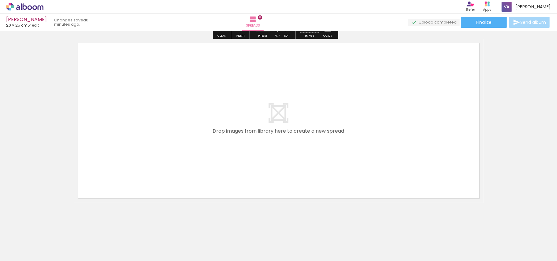
scroll to position [1446, 0]
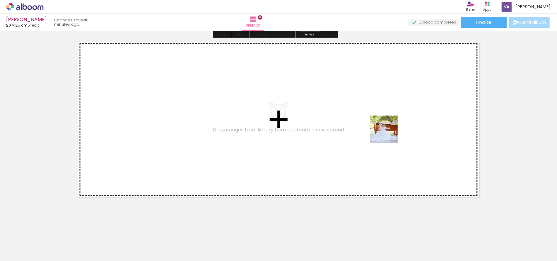
drag, startPoint x: 512, startPoint y: 238, endPoint x: 383, endPoint y: 130, distance: 168.9
click at [383, 130] on quentale-workspace at bounding box center [278, 130] width 557 height 261
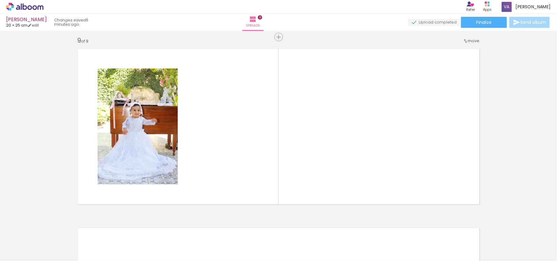
scroll to position [1439, 0]
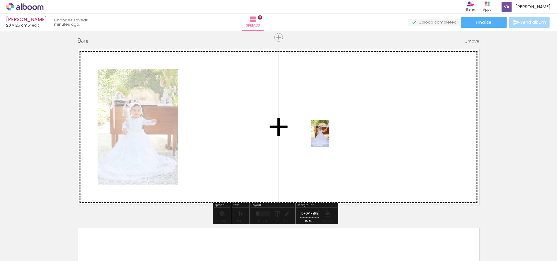
drag, startPoint x: 543, startPoint y: 244, endPoint x: 329, endPoint y: 138, distance: 237.9
click at [329, 138] on quentale-workspace at bounding box center [278, 130] width 557 height 261
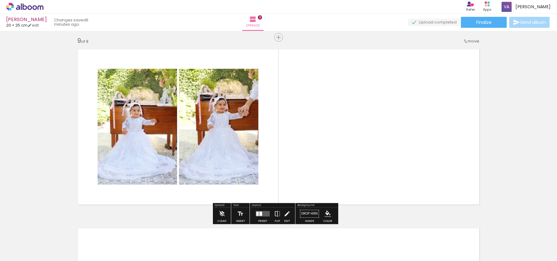
scroll to position [0, 523]
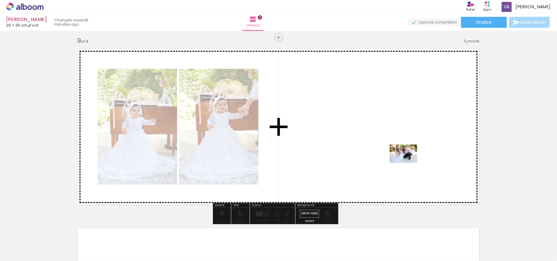
drag, startPoint x: 431, startPoint y: 244, endPoint x: 408, endPoint y: 163, distance: 84.0
click at [408, 163] on quentale-workspace at bounding box center [278, 130] width 557 height 261
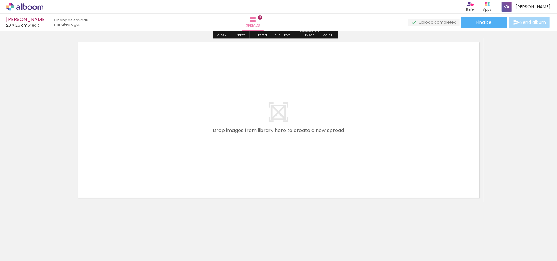
scroll to position [1625, 0]
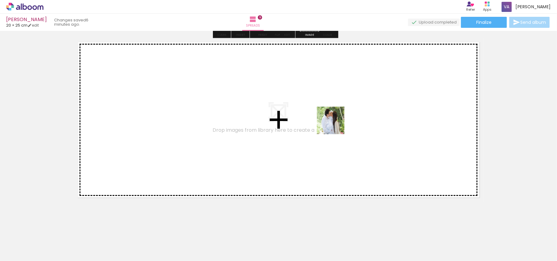
drag, startPoint x: 471, startPoint y: 246, endPoint x: 522, endPoint y: 261, distance: 52.5
click at [335, 124] on quentale-workspace at bounding box center [278, 130] width 557 height 261
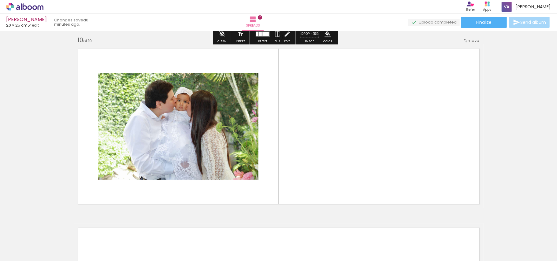
scroll to position [1618, 0]
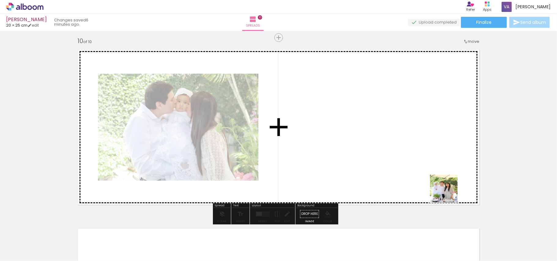
drag, startPoint x: 498, startPoint y: 242, endPoint x: 553, endPoint y: 239, distance: 55.2
click at [422, 171] on quentale-workspace at bounding box center [278, 130] width 557 height 261
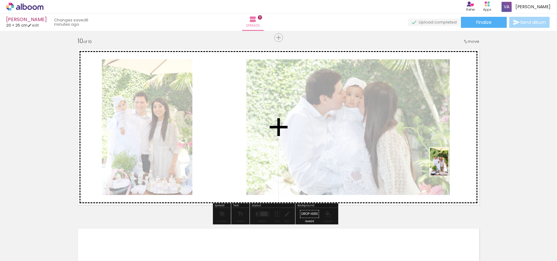
drag, startPoint x: 536, startPoint y: 238, endPoint x: 448, endPoint y: 166, distance: 113.5
click at [449, 166] on quentale-workspace at bounding box center [278, 130] width 557 height 261
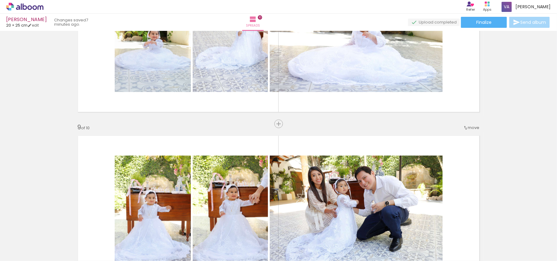
scroll to position [1356, 0]
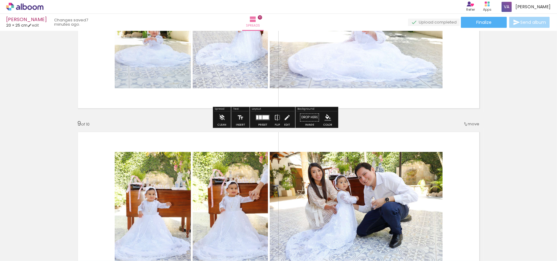
click at [264, 117] on div at bounding box center [266, 117] width 6 height 4
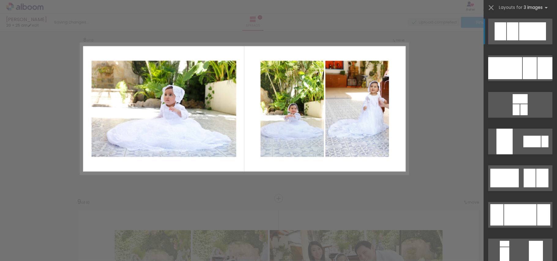
scroll to position [1259, 0]
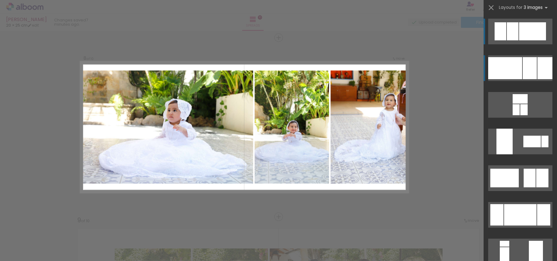
click at [531, 72] on div at bounding box center [530, 68] width 14 height 22
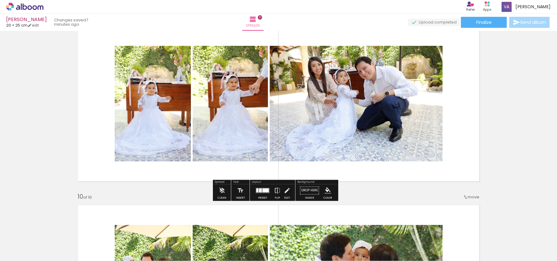
scroll to position [1463, 0]
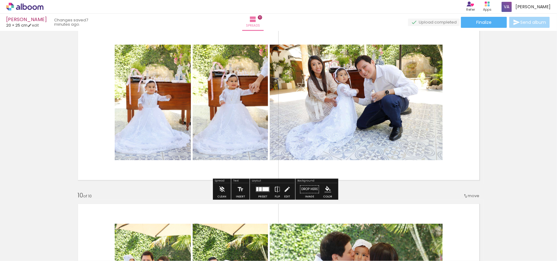
click at [261, 191] on div at bounding box center [260, 189] width 3 height 4
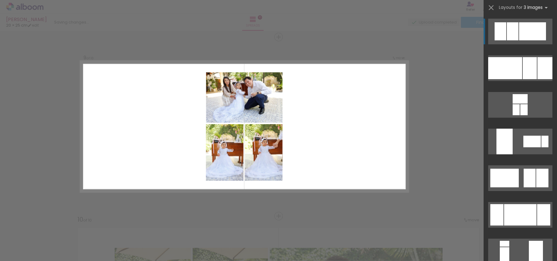
scroll to position [1439, 0]
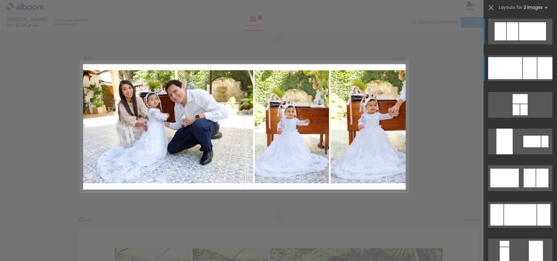
click at [530, 69] on div at bounding box center [530, 68] width 14 height 22
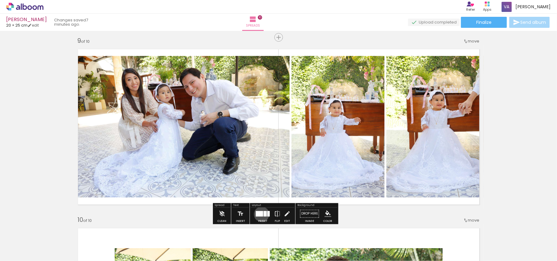
click at [261, 215] on div at bounding box center [259, 214] width 7 height 6
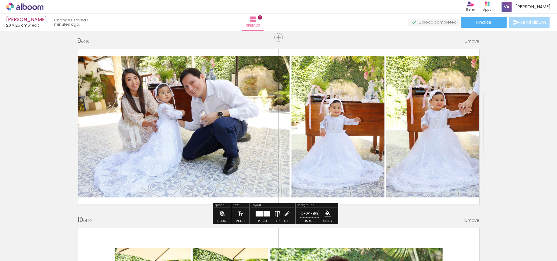
click at [275, 211] on iron-icon at bounding box center [277, 214] width 7 height 12
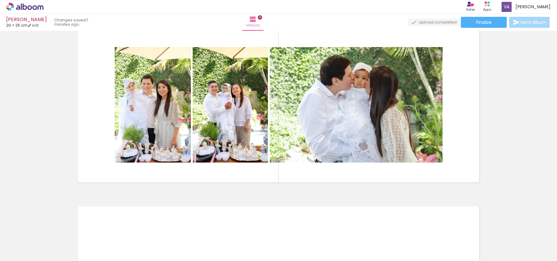
scroll to position [1642, 0]
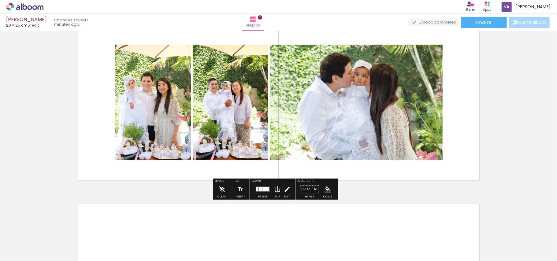
click at [264, 189] on div at bounding box center [266, 189] width 6 height 4
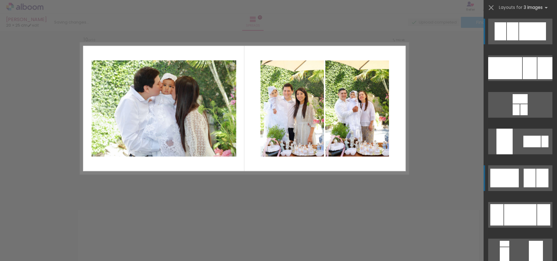
scroll to position [1618, 0]
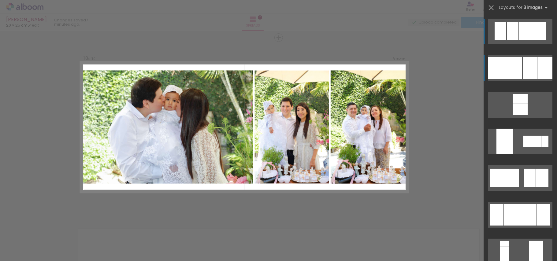
click at [527, 70] on div at bounding box center [530, 68] width 14 height 22
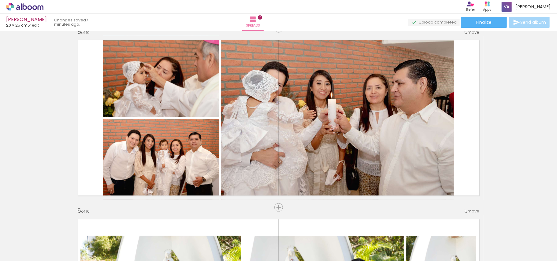
scroll to position [703, 0]
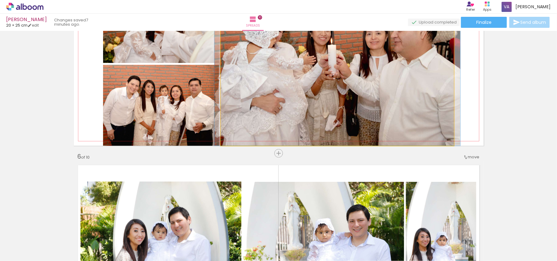
click at [408, 113] on quentale-photo at bounding box center [337, 64] width 233 height 164
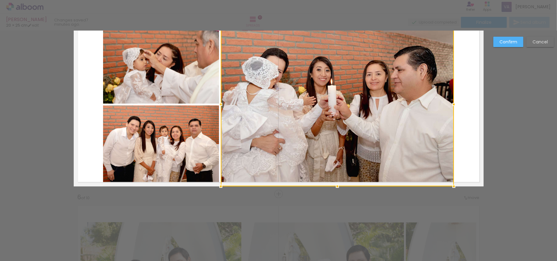
scroll to position [721, 0]
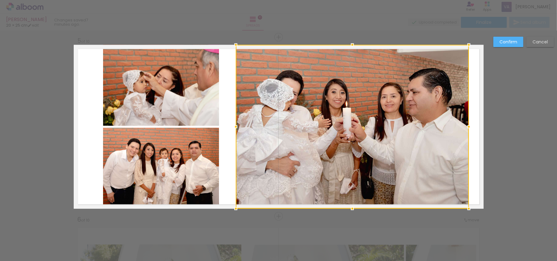
drag, startPoint x: 412, startPoint y: 116, endPoint x: 427, endPoint y: 117, distance: 15.0
click at [427, 117] on div at bounding box center [352, 127] width 233 height 164
click at [0, 0] on slot "Confirm" at bounding box center [0, 0] width 0 height 0
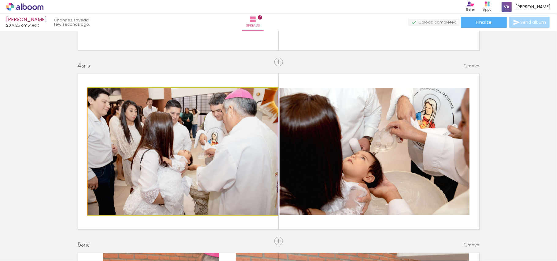
click at [227, 130] on quentale-photo at bounding box center [183, 151] width 190 height 127
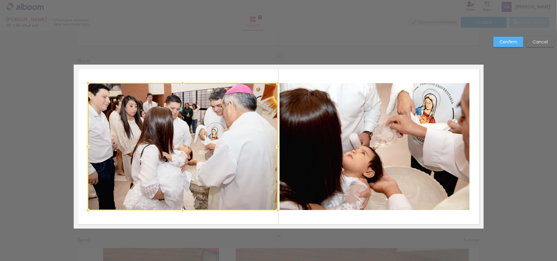
scroll to position [541, 0]
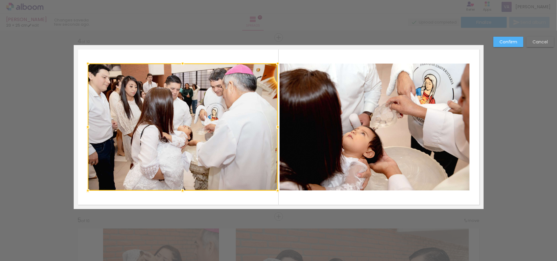
click at [350, 132] on quentale-photo at bounding box center [375, 127] width 190 height 127
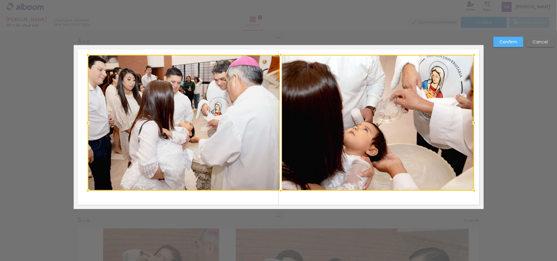
drag, startPoint x: 469, startPoint y: 64, endPoint x: 473, endPoint y: 55, distance: 9.9
click at [473, 55] on div at bounding box center [474, 55] width 12 height 12
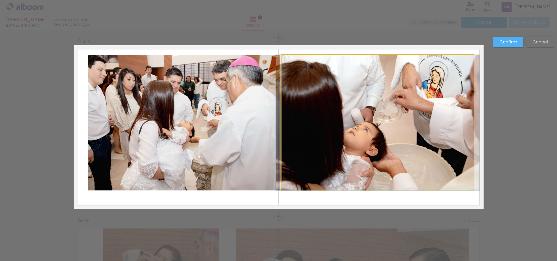
click at [407, 106] on quentale-photo at bounding box center [378, 123] width 193 height 136
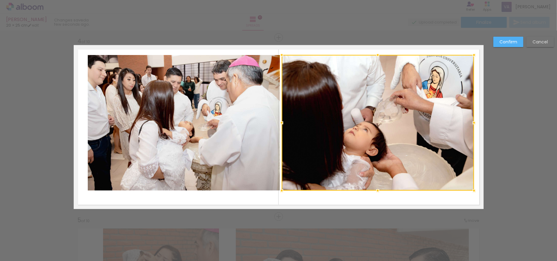
click at [207, 114] on quentale-photo at bounding box center [184, 123] width 193 height 136
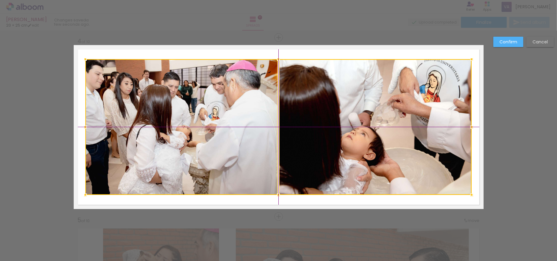
drag, startPoint x: 203, startPoint y: 124, endPoint x: 200, endPoint y: 127, distance: 4.6
click at [200, 127] on div at bounding box center [278, 127] width 387 height 136
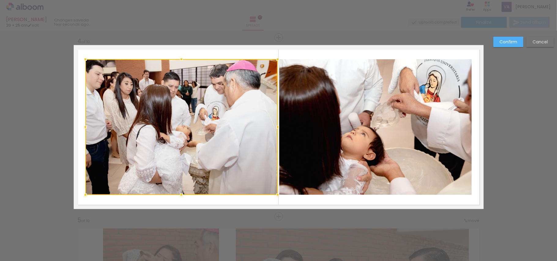
click at [367, 124] on quentale-photo at bounding box center [375, 127] width 193 height 136
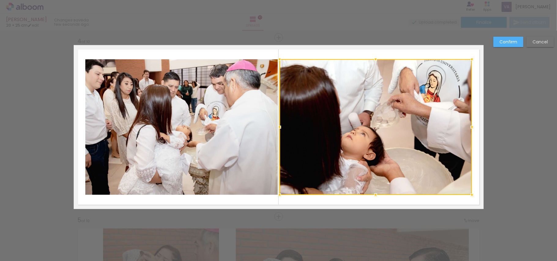
click at [380, 122] on div at bounding box center [376, 127] width 193 height 136
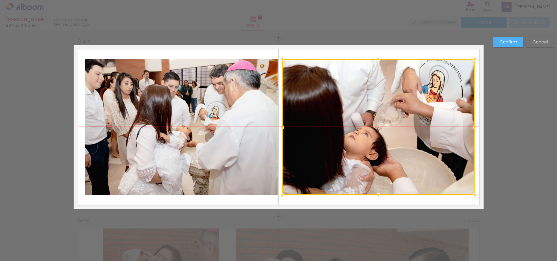
click at [383, 122] on div at bounding box center [379, 127] width 193 height 136
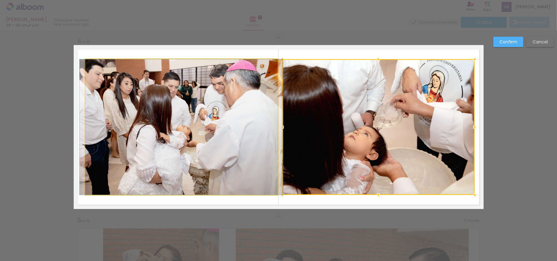
click at [253, 115] on quentale-photo at bounding box center [181, 127] width 193 height 136
click at [283, 115] on div at bounding box center [379, 127] width 193 height 136
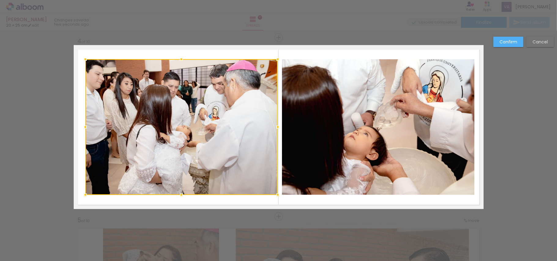
click at [319, 120] on quentale-photo at bounding box center [378, 127] width 193 height 136
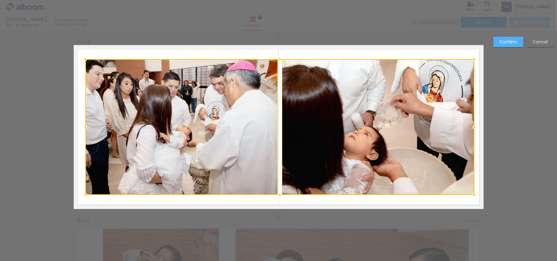
click at [330, 120] on div at bounding box center [279, 127] width 389 height 136
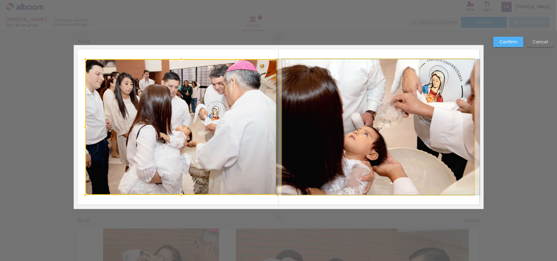
click at [352, 120] on quentale-photo at bounding box center [378, 127] width 193 height 136
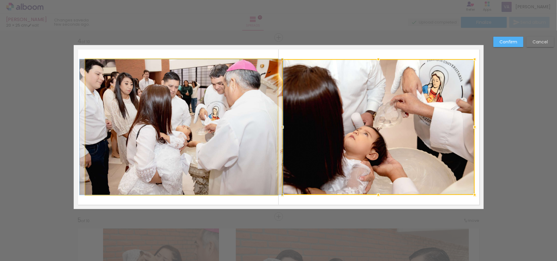
click at [222, 114] on quentale-photo at bounding box center [181, 127] width 193 height 136
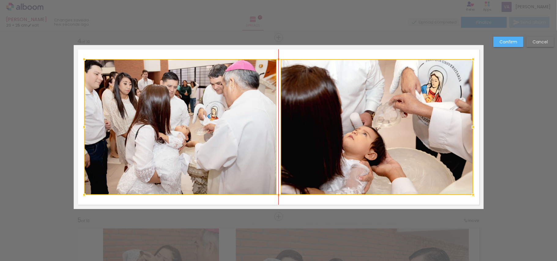
click at [361, 116] on div at bounding box center [278, 127] width 389 height 136
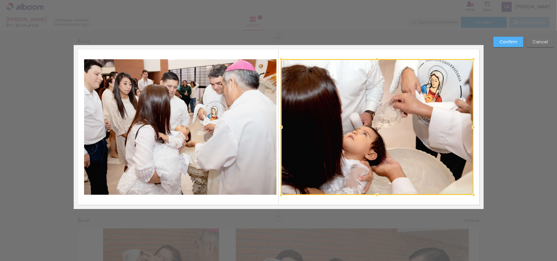
click at [506, 38] on paper-button "Confirm" at bounding box center [509, 42] width 30 height 10
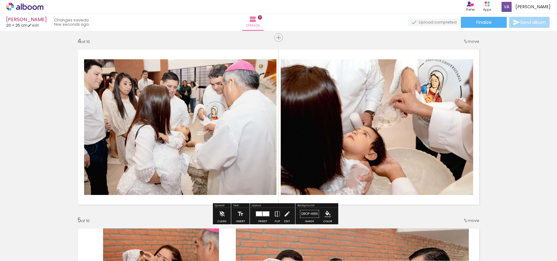
click at [204, 114] on quentale-photo at bounding box center [180, 127] width 193 height 136
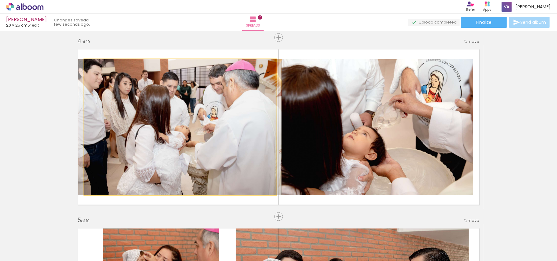
click at [204, 114] on quentale-photo at bounding box center [180, 127] width 193 height 136
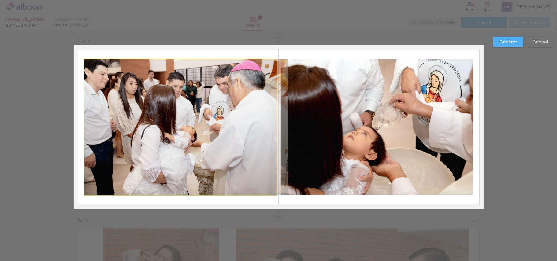
drag, startPoint x: 204, startPoint y: 114, endPoint x: 209, endPoint y: 116, distance: 6.1
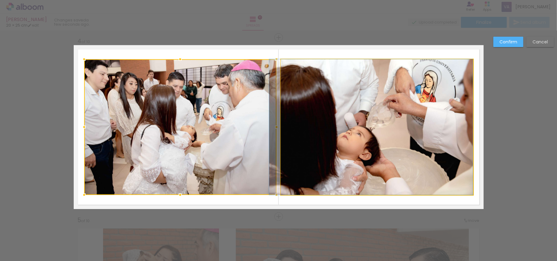
drag, startPoint x: 385, startPoint y: 118, endPoint x: 376, endPoint y: 118, distance: 8.9
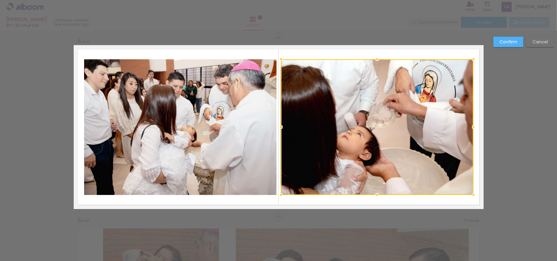
click at [0, 0] on slot "Confirm" at bounding box center [0, 0] width 0 height 0
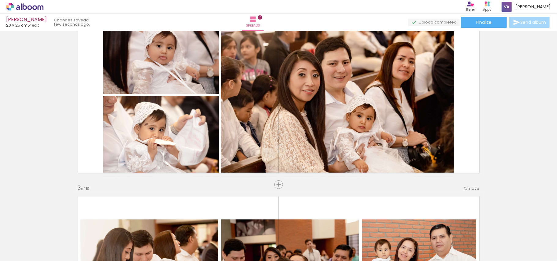
scroll to position [174, 0]
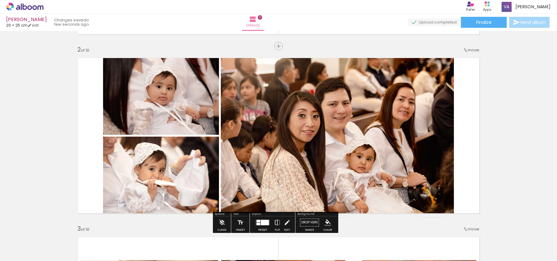
click at [358, 117] on quentale-photo at bounding box center [337, 136] width 233 height 164
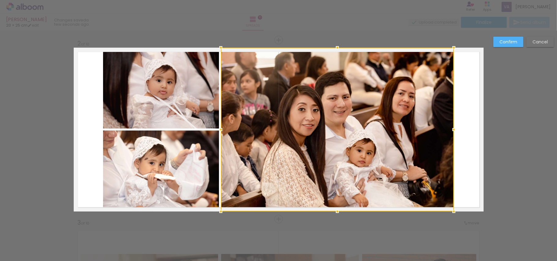
scroll to position [183, 0]
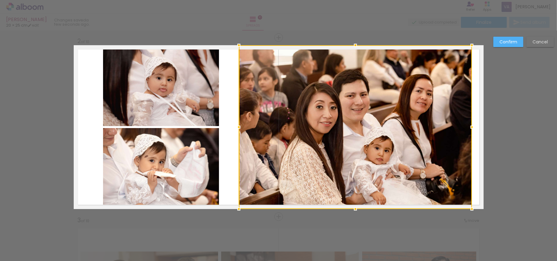
drag, startPoint x: 367, startPoint y: 115, endPoint x: 385, endPoint y: 116, distance: 18.1
click at [385, 116] on div at bounding box center [355, 127] width 233 height 164
drag, startPoint x: 525, startPoint y: 35, endPoint x: 523, endPoint y: 39, distance: 5.1
click at [523, 40] on paper-button "Confirm" at bounding box center [509, 42] width 30 height 10
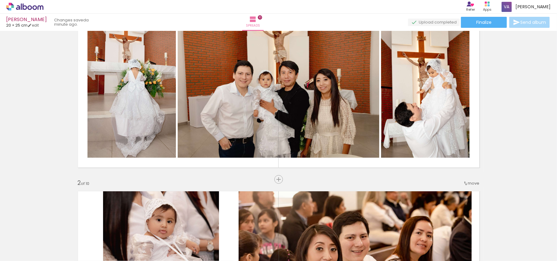
scroll to position [0, 0]
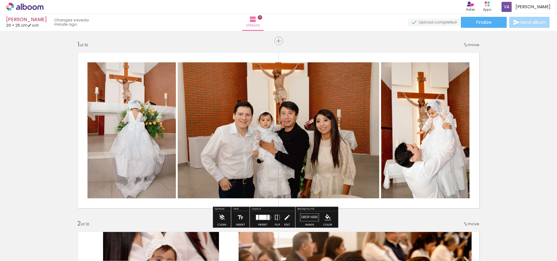
click at [268, 218] on div at bounding box center [269, 217] width 2 height 5
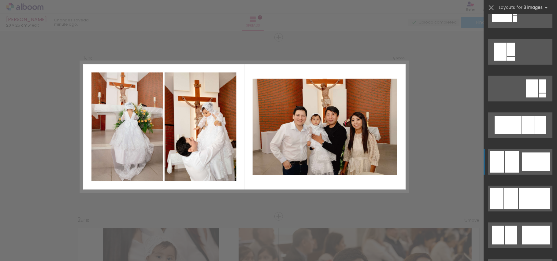
scroll to position [388, 0]
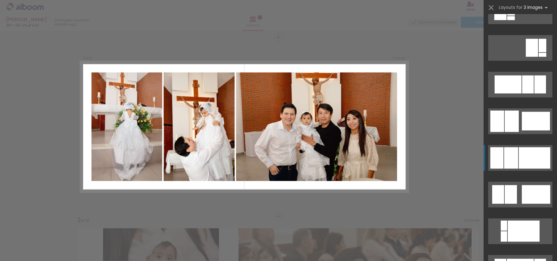
click at [523, 165] on div at bounding box center [535, 158] width 32 height 21
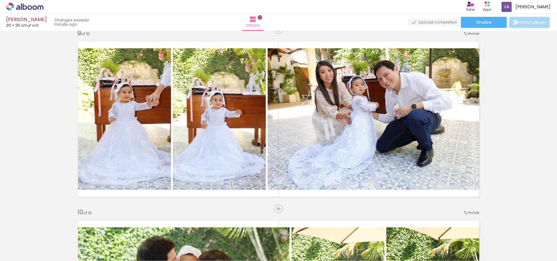
scroll to position [1315, 0]
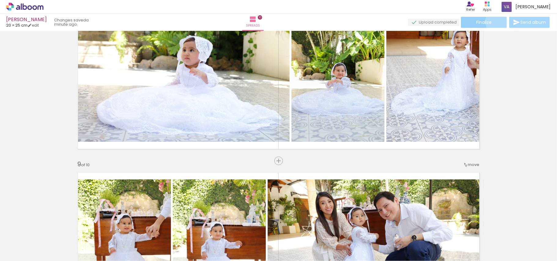
click at [501, 21] on paper-button "Finalize" at bounding box center [484, 22] width 46 height 11
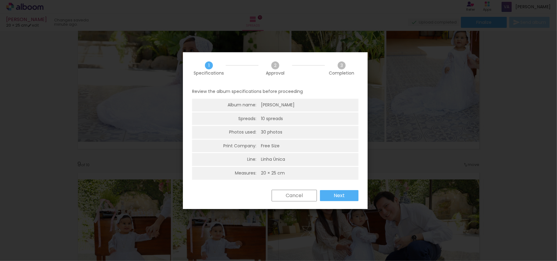
click at [0, 0] on slot "Next" at bounding box center [0, 0] width 0 height 0
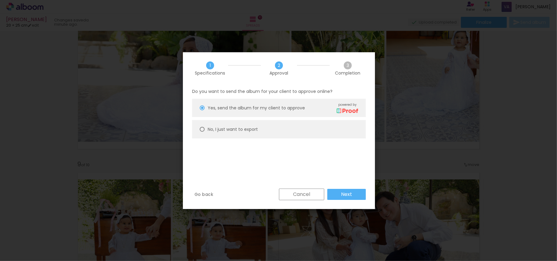
click at [257, 131] on paper-radio-button "No, I just want to export" at bounding box center [279, 129] width 174 height 18
type paper-radio-button "on"
click at [354, 193] on paper-button "Next" at bounding box center [347, 194] width 39 height 11
type input "High, 300 DPI"
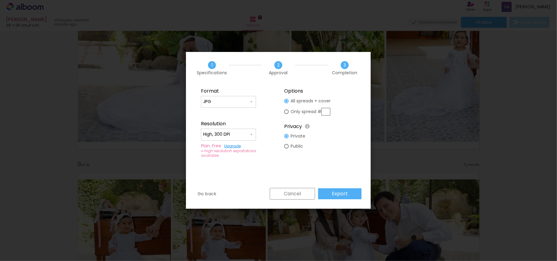
click at [354, 193] on paper-button "Export" at bounding box center [339, 194] width 43 height 11
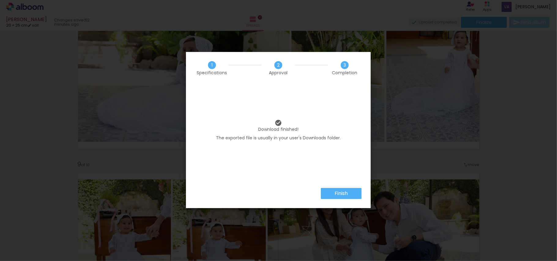
scroll to position [0, 51]
click at [0, 0] on slot "Finish" at bounding box center [0, 0] width 0 height 0
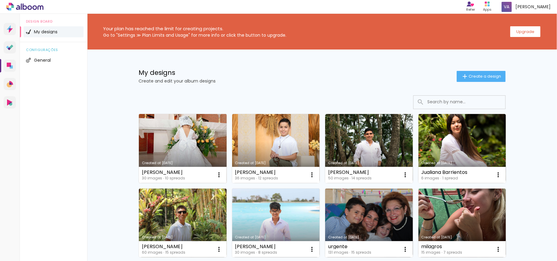
click at [196, 156] on link "Created at [DATE]" at bounding box center [183, 148] width 88 height 69
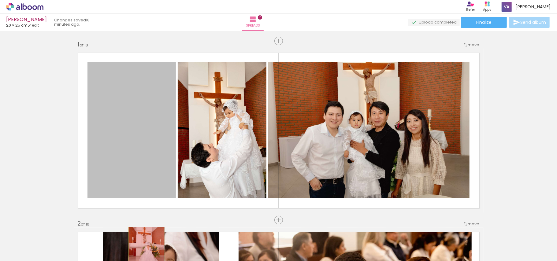
drag, startPoint x: 146, startPoint y: 147, endPoint x: 141, endPoint y: 243, distance: 96.2
click at [140, 250] on quentale-workspace at bounding box center [278, 130] width 557 height 261
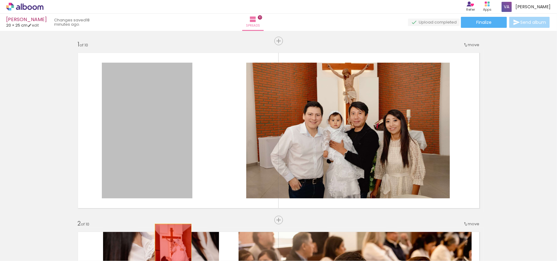
drag, startPoint x: 174, startPoint y: 154, endPoint x: 170, endPoint y: 253, distance: 99.3
click at [170, 253] on quentale-workspace at bounding box center [278, 130] width 557 height 261
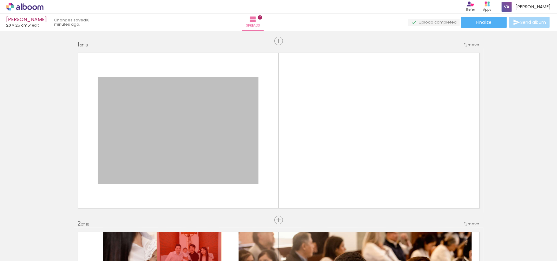
drag, startPoint x: 211, startPoint y: 164, endPoint x: 185, endPoint y: 254, distance: 93.4
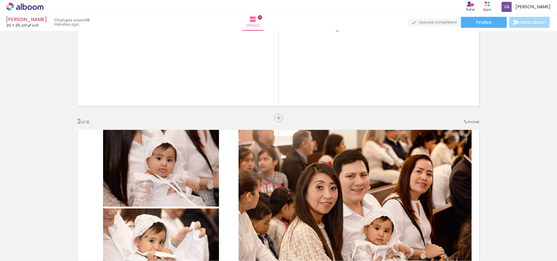
scroll to position [122, 0]
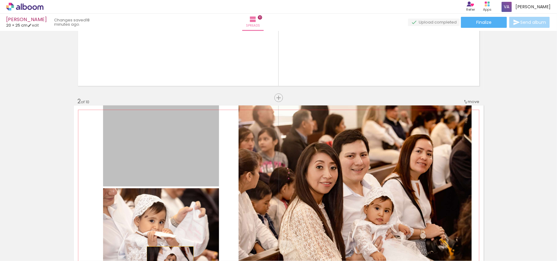
drag, startPoint x: 170, startPoint y: 167, endPoint x: 167, endPoint y: 266, distance: 99.3
click at [167, 261] on html "link( href="../../bower_components/polymer/polymer.html" rel="import" ) picture…" at bounding box center [278, 130] width 557 height 261
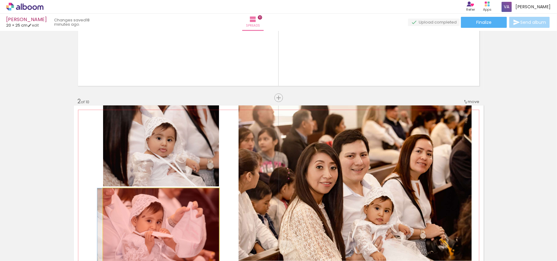
drag, startPoint x: 184, startPoint y: 206, endPoint x: 147, endPoint y: 249, distance: 56.2
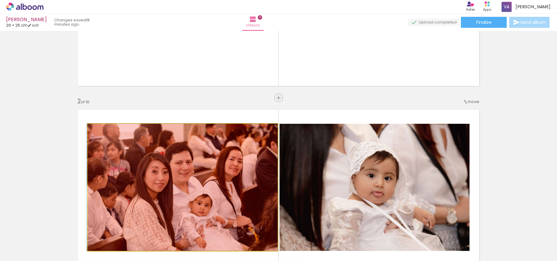
drag, startPoint x: 196, startPoint y: 174, endPoint x: 166, endPoint y: 239, distance: 72.0
click at [166, 239] on quentale-workspace at bounding box center [278, 130] width 557 height 261
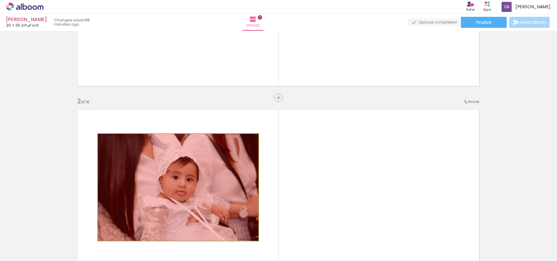
drag, startPoint x: 217, startPoint y: 189, endPoint x: 211, endPoint y: 244, distance: 55.8
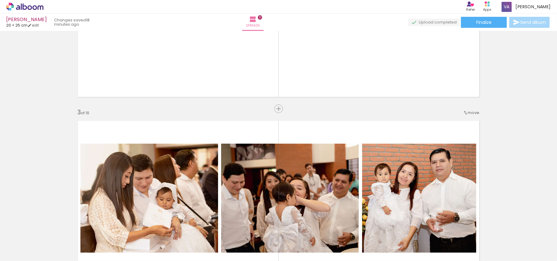
scroll to position [326, 0]
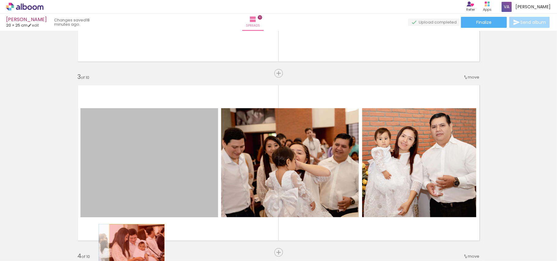
drag, startPoint x: 181, startPoint y: 175, endPoint x: 134, endPoint y: 246, distance: 85.2
click at [134, 246] on quentale-workspace at bounding box center [278, 130] width 557 height 261
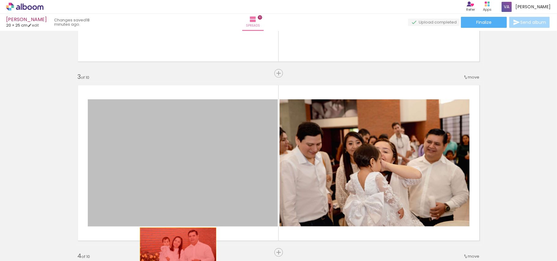
drag, startPoint x: 189, startPoint y: 233, endPoint x: 178, endPoint y: 250, distance: 19.8
click at [174, 253] on quentale-workspace at bounding box center [278, 130] width 557 height 261
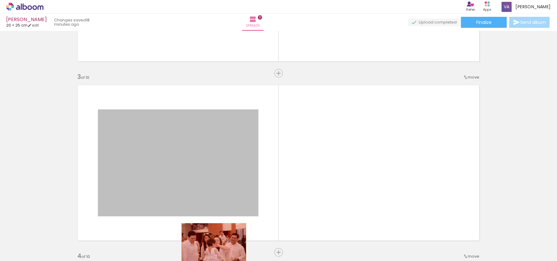
drag, startPoint x: 224, startPoint y: 181, endPoint x: 206, endPoint y: 227, distance: 49.3
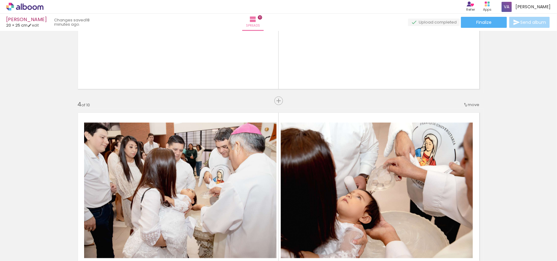
scroll to position [490, 0]
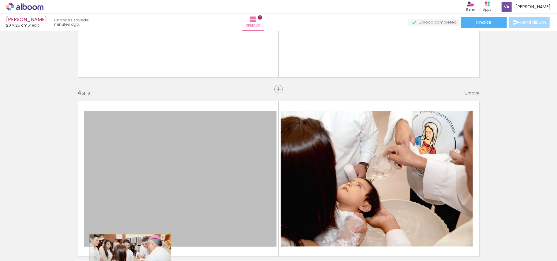
drag, startPoint x: 196, startPoint y: 167, endPoint x: 175, endPoint y: 248, distance: 83.4
click at [130, 261] on html "link( href="../../bower_components/polymer/polymer.html" rel="import" ) picture…" at bounding box center [278, 130] width 557 height 261
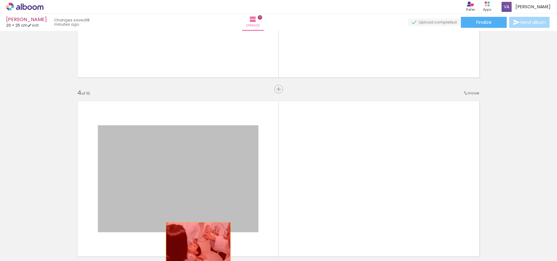
drag, startPoint x: 215, startPoint y: 190, endPoint x: 195, endPoint y: 245, distance: 58.1
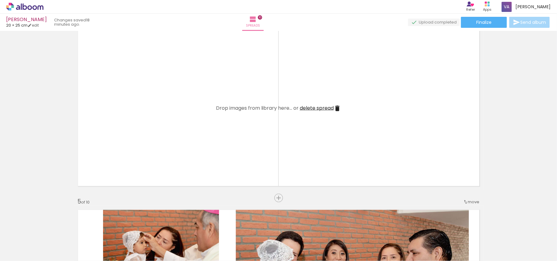
scroll to position [735, 0]
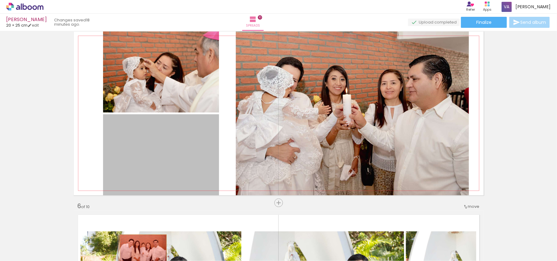
drag, startPoint x: 190, startPoint y: 142, endPoint x: 140, endPoint y: 251, distance: 119.7
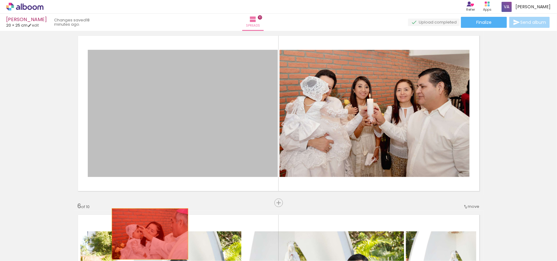
drag, startPoint x: 189, startPoint y: 123, endPoint x: 147, endPoint y: 236, distance: 120.4
click at [147, 236] on quentale-workspace at bounding box center [278, 130] width 557 height 261
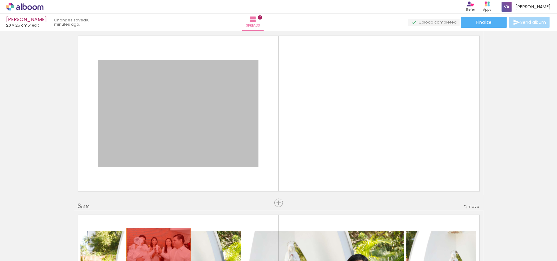
drag, startPoint x: 203, startPoint y: 138, endPoint x: 152, endPoint y: 239, distance: 112.5
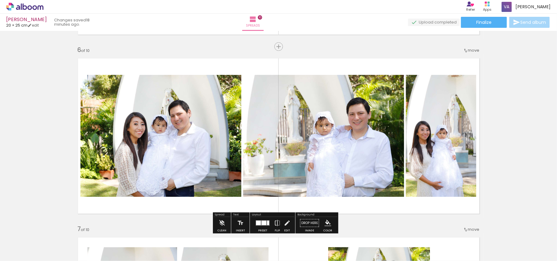
scroll to position [938, 0]
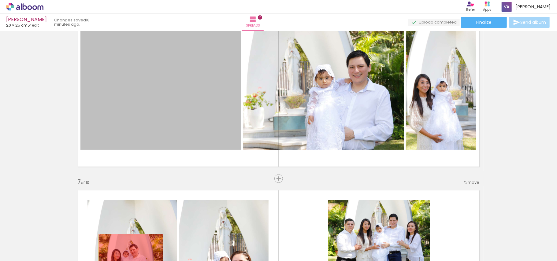
drag, startPoint x: 144, startPoint y: 201, endPoint x: 209, endPoint y: 201, distance: 65.8
click at [129, 259] on quentale-workspace at bounding box center [278, 130] width 557 height 261
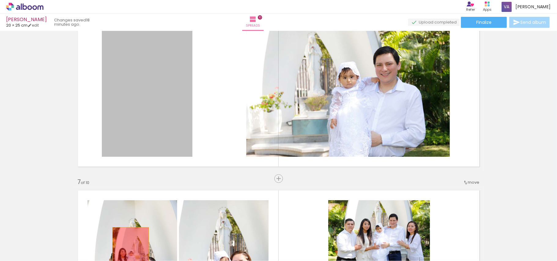
drag, startPoint x: 163, startPoint y: 132, endPoint x: 128, endPoint y: 255, distance: 127.4
click at [128, 255] on quentale-workspace at bounding box center [278, 130] width 557 height 261
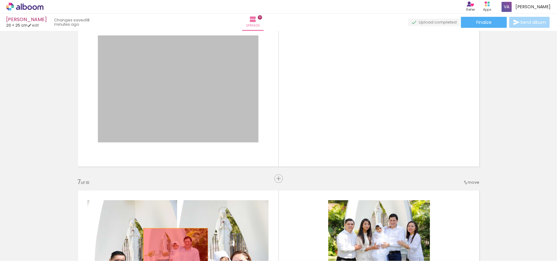
drag, startPoint x: 212, startPoint y: 161, endPoint x: 173, endPoint y: 247, distance: 95.2
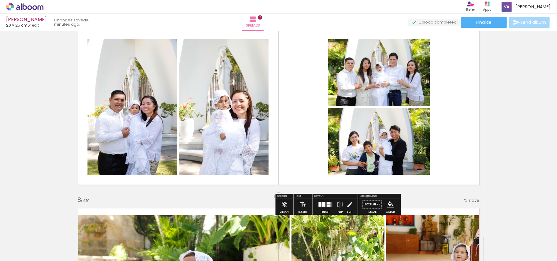
scroll to position [1102, 0]
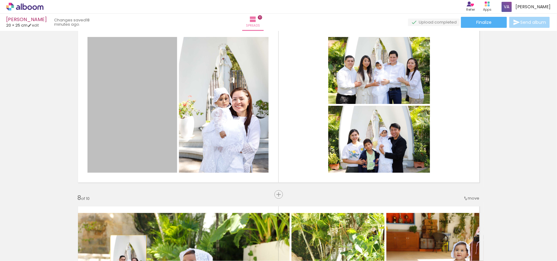
drag, startPoint x: 159, startPoint y: 166, endPoint x: 219, endPoint y: 158, distance: 60.2
click at [130, 260] on quentale-workspace at bounding box center [278, 130] width 557 height 261
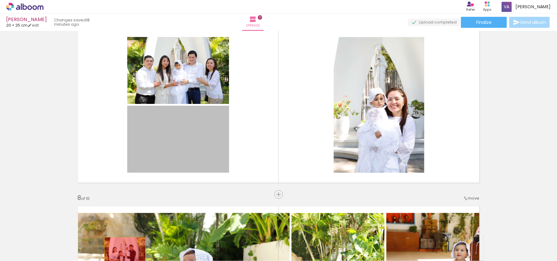
drag, startPoint x: 174, startPoint y: 148, endPoint x: 154, endPoint y: 200, distance: 56.5
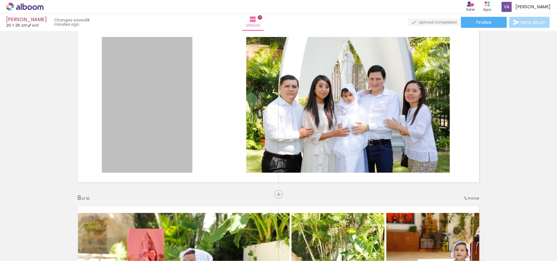
drag, startPoint x: 172, startPoint y: 121, endPoint x: 143, endPoint y: 256, distance: 138.7
click at [143, 256] on quentale-workspace at bounding box center [278, 130] width 557 height 261
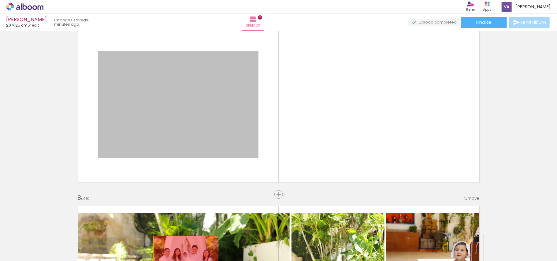
drag, startPoint x: 241, startPoint y: 134, endPoint x: 183, endPoint y: 258, distance: 136.5
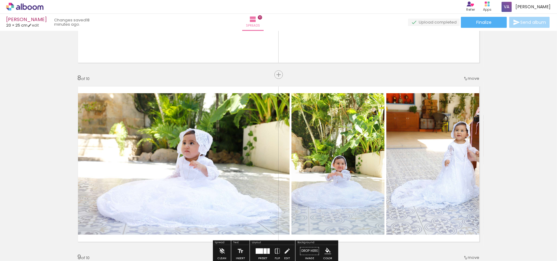
scroll to position [1306, 0]
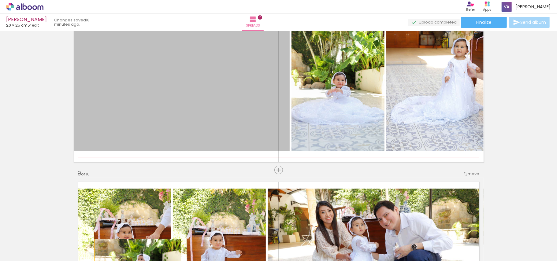
drag, startPoint x: 194, startPoint y: 131, endPoint x: 210, endPoint y: 214, distance: 84.5
click at [139, 261] on html "link( href="../../bower_components/polymer/polymer.html" rel="import" ) picture…" at bounding box center [278, 130] width 557 height 261
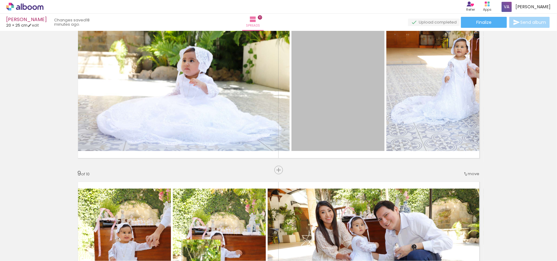
drag, startPoint x: 301, startPoint y: 133, endPoint x: 198, endPoint y: 240, distance: 148.9
click at [199, 261] on html "link( href="../../bower_components/polymer/polymer.html" rel="import" ) picture…" at bounding box center [278, 130] width 557 height 261
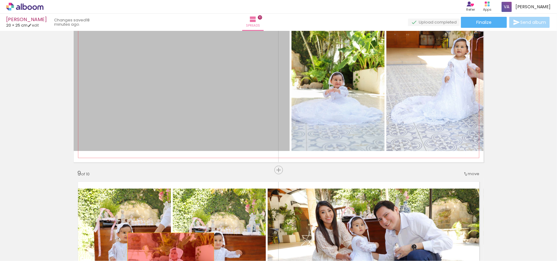
drag, startPoint x: 204, startPoint y: 135, endPoint x: 168, endPoint y: 261, distance: 131.8
click at [168, 261] on html "link( href="../../bower_components/polymer/polymer.html" rel="import" ) picture…" at bounding box center [278, 130] width 557 height 261
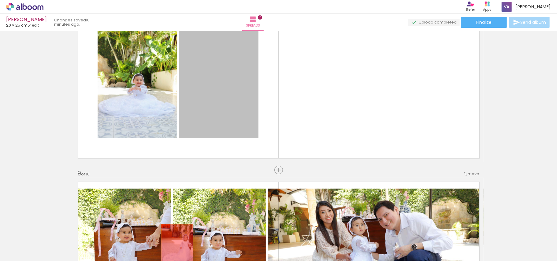
drag, startPoint x: 240, startPoint y: 124, endPoint x: 176, endPoint y: 223, distance: 118.7
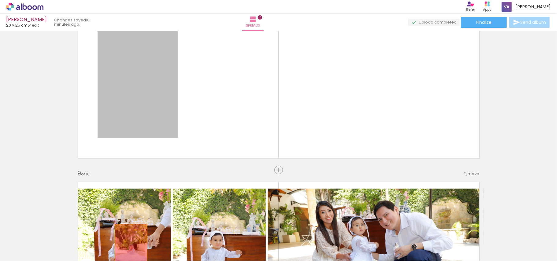
drag, startPoint x: 153, startPoint y: 119, endPoint x: 128, endPoint y: 247, distance: 130.7
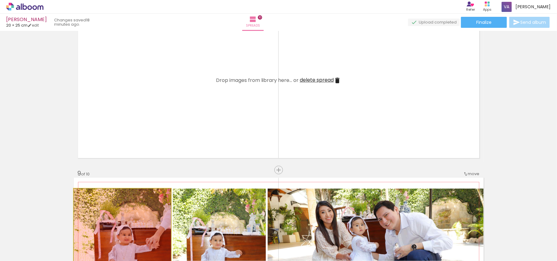
drag, startPoint x: 140, startPoint y: 212, endPoint x: 126, endPoint y: 245, distance: 35.8
click at [126, 245] on quentale-workspace at bounding box center [278, 130] width 557 height 261
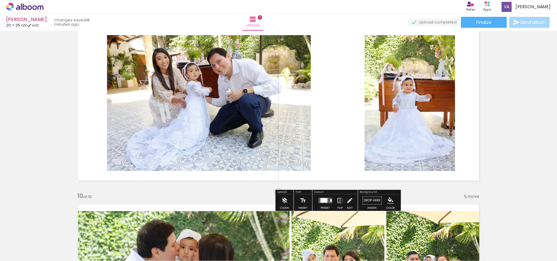
scroll to position [1469, 0]
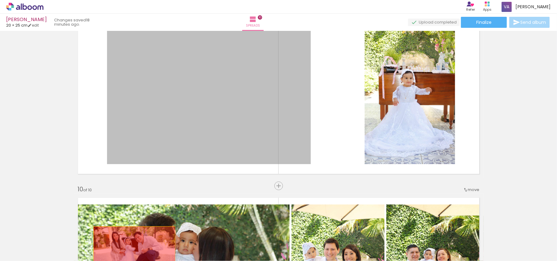
drag, startPoint x: 195, startPoint y: 135, endPoint x: 131, endPoint y: 254, distance: 135.3
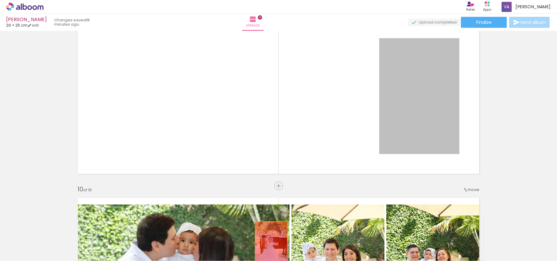
drag, startPoint x: 392, startPoint y: 128, endPoint x: 237, endPoint y: 235, distance: 189.4
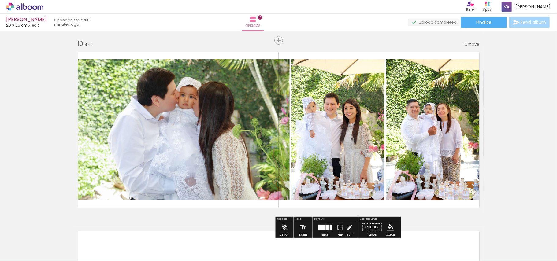
scroll to position [1632, 0]
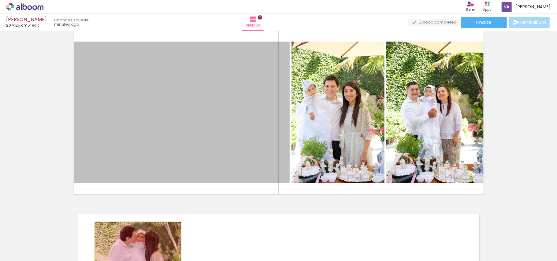
drag
click at [135, 250] on quentale-workspace at bounding box center [278, 130] width 557 height 261
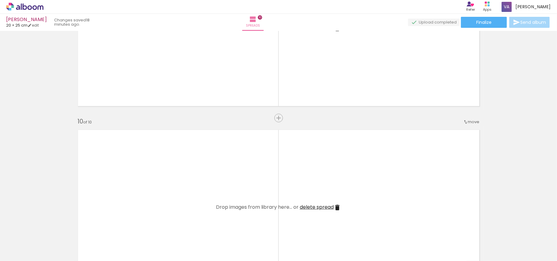
scroll to position [1396, 0]
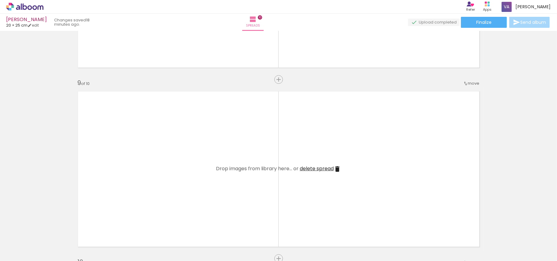
click at [80, 228] on iron-icon at bounding box center [76, 228] width 6 height 6
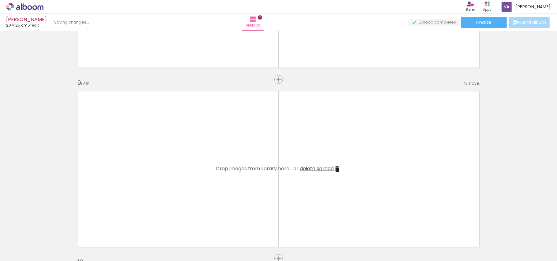
click at [80, 228] on iron-icon at bounding box center [76, 228] width 6 height 6
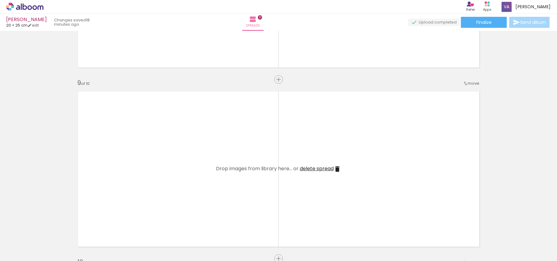
click at [80, 228] on iron-icon at bounding box center [76, 228] width 6 height 6
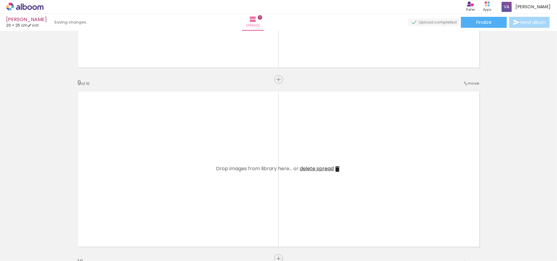
click at [80, 228] on iron-icon at bounding box center [76, 228] width 6 height 6
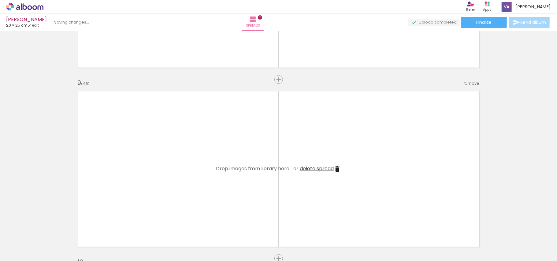
click at [80, 228] on iron-icon at bounding box center [76, 228] width 6 height 6
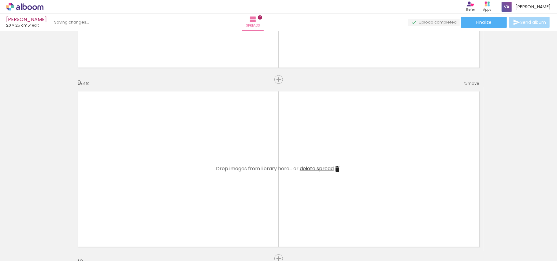
click at [80, 228] on iron-icon at bounding box center [76, 228] width 6 height 6
click at [46, 230] on iron-icon at bounding box center [42, 228] width 6 height 6
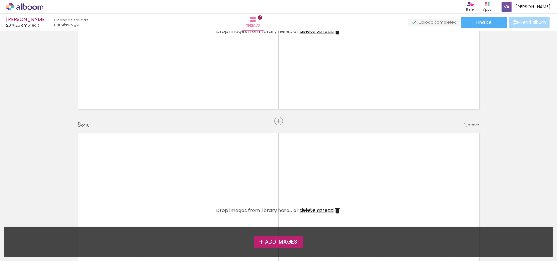
scroll to position [1152, 0]
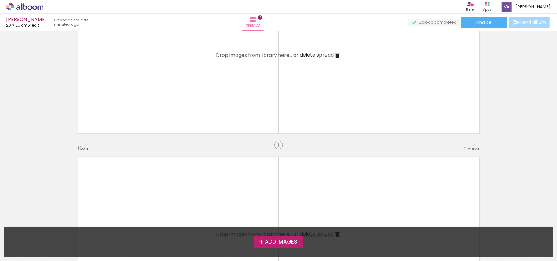
click at [38, 25] on link "edit" at bounding box center [33, 25] width 11 height 5
type input "20"
type input "50"
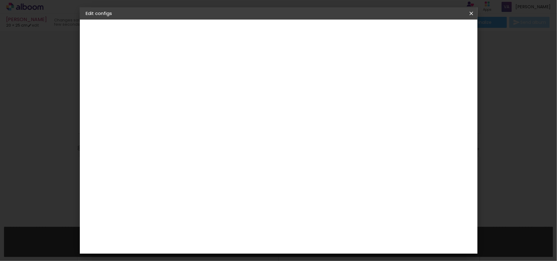
drag, startPoint x: 174, startPoint y: 162, endPoint x: 167, endPoint y: 161, distance: 7.1
click at [167, 161] on input "20" at bounding box center [167, 161] width 16 height 9
type input "25"
type paper-input "25"
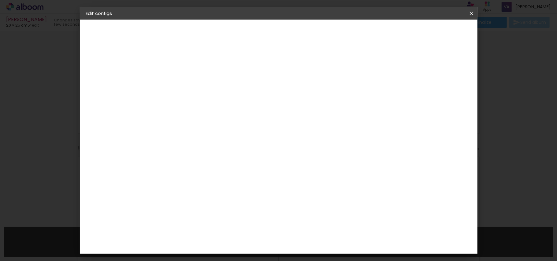
drag, startPoint x: 319, startPoint y: 196, endPoint x: 307, endPoint y: 196, distance: 12.2
click at [307, 196] on input "50" at bounding box center [312, 197] width 16 height 9
type input "40"
type paper-input "40"
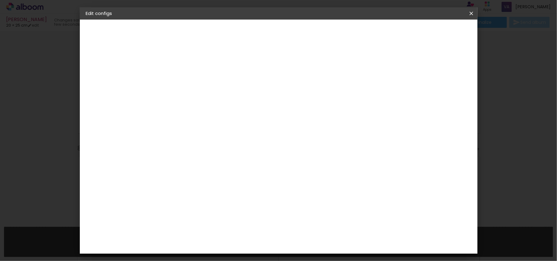
click at [377, 33] on span "Save configs" at bounding box center [363, 32] width 28 height 4
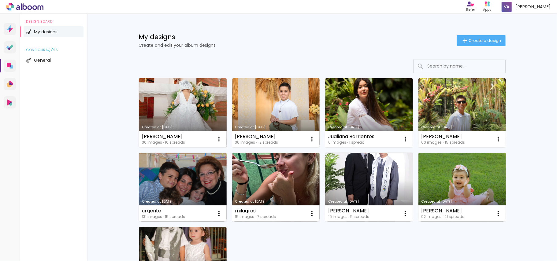
click at [162, 104] on link "Created at [DATE]" at bounding box center [183, 112] width 88 height 69
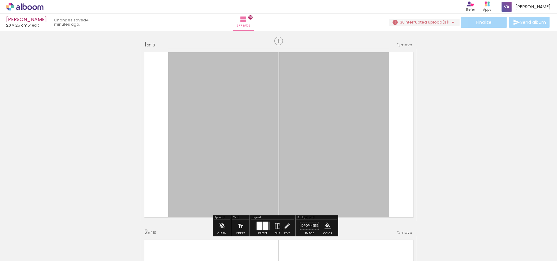
click at [45, 234] on iron-horizontal-list at bounding box center [38, 242] width 12 height 38
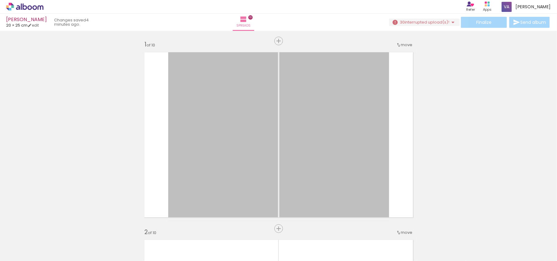
click at [36, 4] on icon at bounding box center [24, 7] width 37 height 8
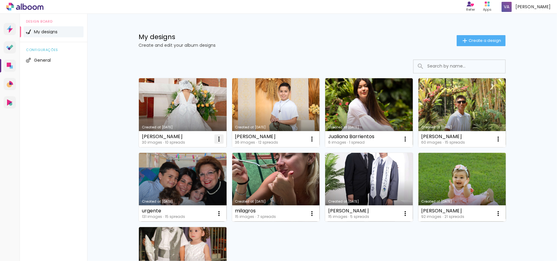
click at [219, 140] on iron-icon at bounding box center [218, 139] width 7 height 7
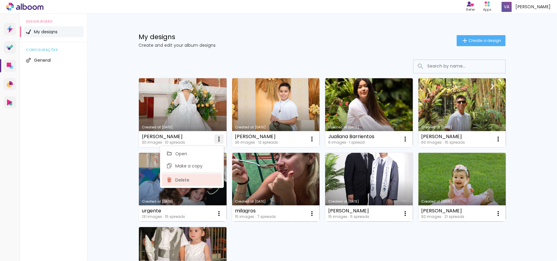
click at [197, 182] on paper-item "Delete" at bounding box center [192, 180] width 60 height 12
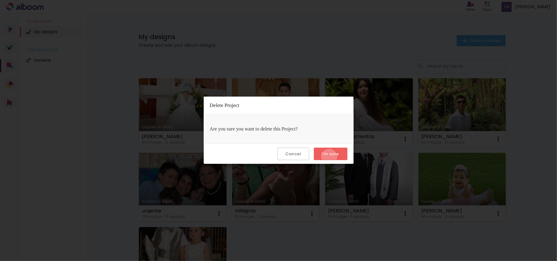
click at [330, 157] on paper-button "I'm sure" at bounding box center [330, 154] width 33 height 13
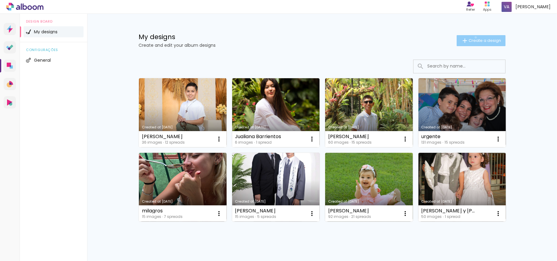
click at [473, 37] on paper-button "Create a design" at bounding box center [481, 40] width 49 height 11
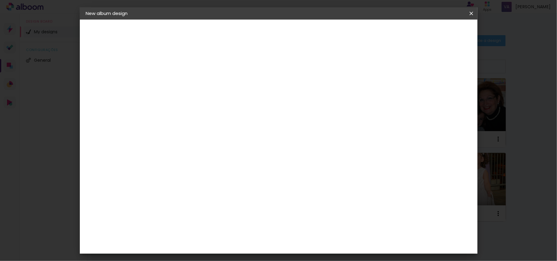
click at [188, 88] on paper-input-container "Album title" at bounding box center [186, 83] width 4 height 16
type input "[PERSON_NAME]"
type paper-input "[PERSON_NAME]"
click at [0, 0] on slot "Next" at bounding box center [0, 0] width 0 height 0
click at [250, 96] on paper-item "Free Size" at bounding box center [230, 92] width 40 height 13
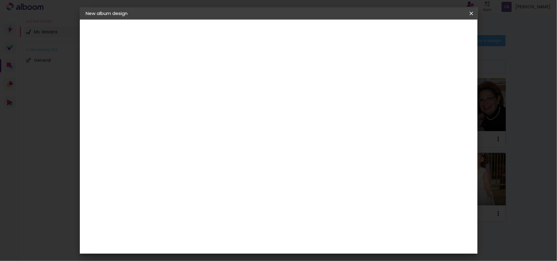
click at [257, 34] on paper-button "Next" at bounding box center [245, 32] width 22 height 10
drag, startPoint x: 174, startPoint y: 115, endPoint x: 167, endPoint y: 118, distance: 7.7
click at [167, 118] on input "30" at bounding box center [167, 115] width 16 height 9
type input "25"
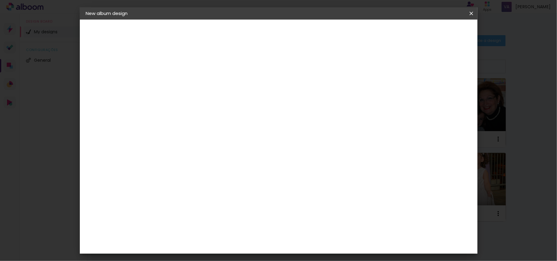
type paper-input "25"
drag, startPoint x: 315, startPoint y: 238, endPoint x: 310, endPoint y: 238, distance: 4.6
click at [310, 238] on input "60" at bounding box center [312, 234] width 16 height 9
type input "40"
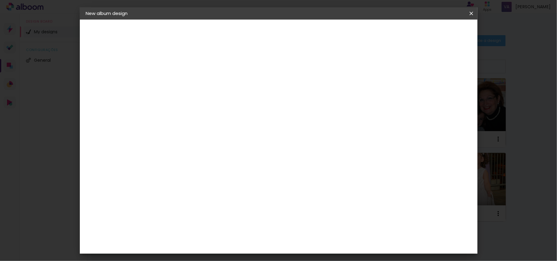
type paper-input "40"
click at [432, 33] on span "Start design" at bounding box center [419, 32] width 26 height 4
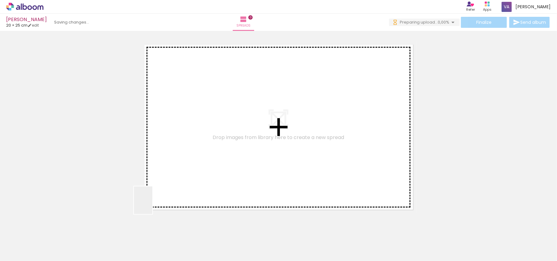
drag, startPoint x: 152, startPoint y: 205, endPoint x: 230, endPoint y: 168, distance: 86.4
click at [230, 168] on quentale-workspace at bounding box center [278, 130] width 557 height 261
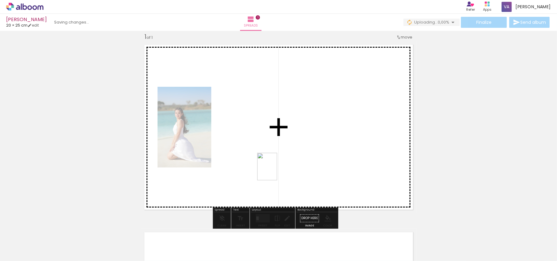
drag, startPoint x: 97, startPoint y: 250, endPoint x: 276, endPoint y: 171, distance: 195.3
click at [276, 171] on quentale-workspace at bounding box center [278, 130] width 557 height 261
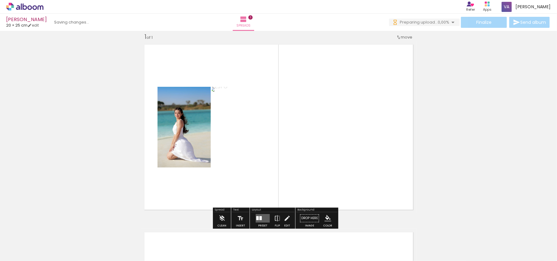
click at [263, 217] on quentale-layouter at bounding box center [263, 218] width 14 height 9
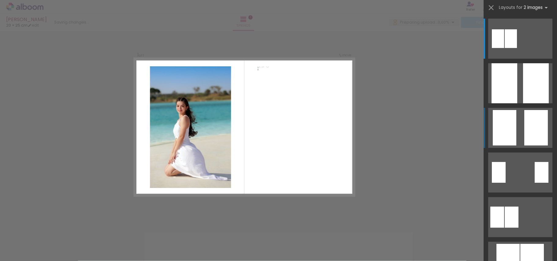
click at [517, 122] on quentale-layouter at bounding box center [521, 128] width 64 height 40
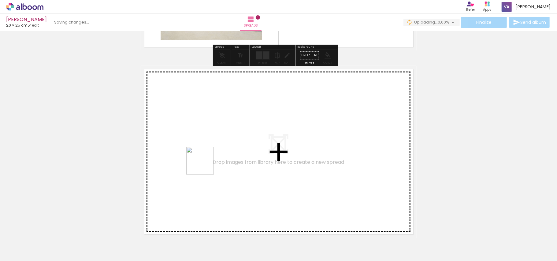
drag, startPoint x: 205, startPoint y: 166, endPoint x: 173, endPoint y: 247, distance: 87.6
click at [205, 165] on quentale-workspace at bounding box center [278, 130] width 557 height 261
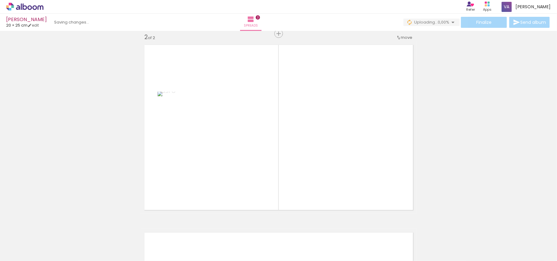
scroll to position [196, 0]
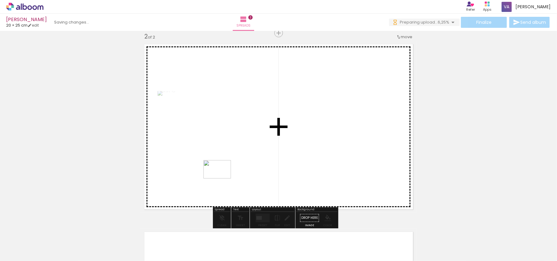
drag, startPoint x: 212, startPoint y: 194, endPoint x: 222, endPoint y: 179, distance: 18.2
click at [222, 179] on quentale-workspace at bounding box center [278, 130] width 557 height 261
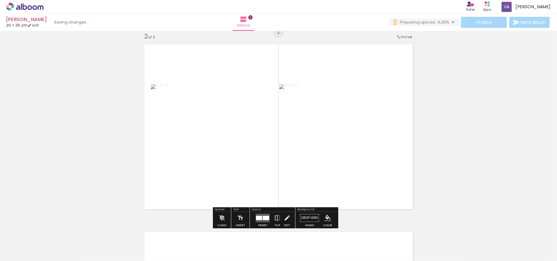
scroll to position [0, 0]
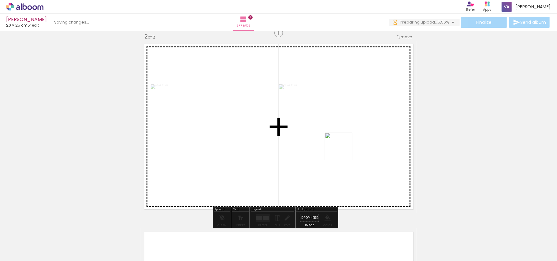
drag, startPoint x: 204, startPoint y: 242, endPoint x: 255, endPoint y: 261, distance: 54.6
click at [348, 149] on quentale-workspace at bounding box center [278, 130] width 557 height 261
drag, startPoint x: 243, startPoint y: 244, endPoint x: 346, endPoint y: 164, distance: 130.5
click at [346, 164] on quentale-workspace at bounding box center [278, 130] width 557 height 261
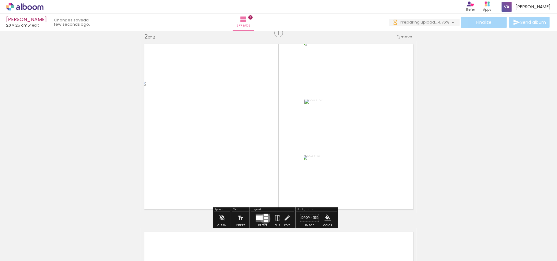
click at [265, 219] on div at bounding box center [266, 218] width 4 height 2
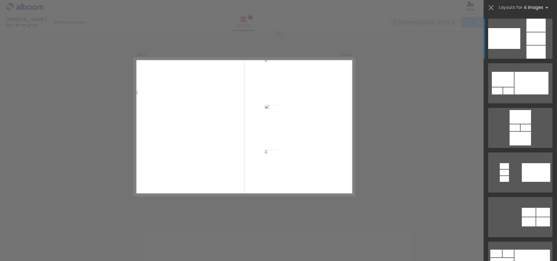
click at [415, 97] on div "Confirm Cancel" at bounding box center [278, 124] width 557 height 579
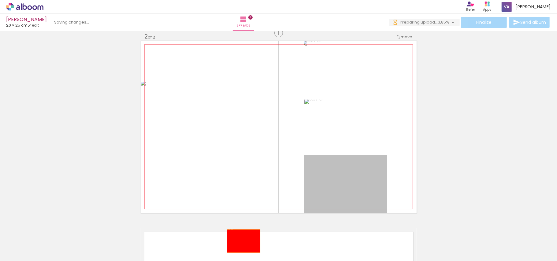
drag, startPoint x: 286, startPoint y: 211, endPoint x: 241, endPoint y: 242, distance: 54.2
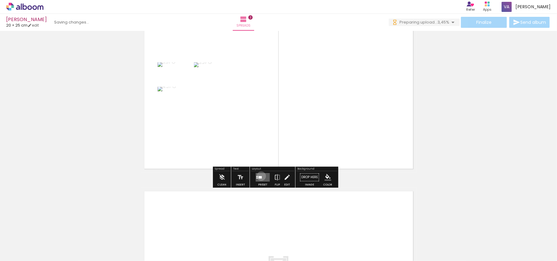
click at [261, 176] on div at bounding box center [260, 177] width 3 height 2
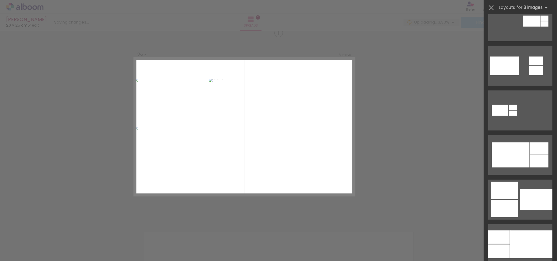
scroll to position [367, 0]
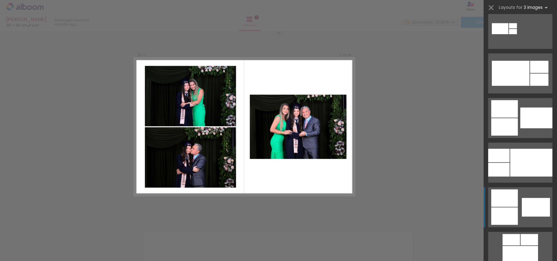
click at [518, 203] on quentale-layouter at bounding box center [521, 208] width 64 height 40
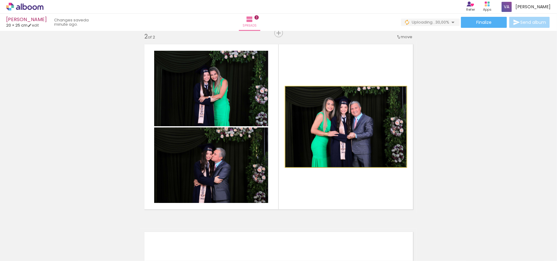
click at [343, 125] on quentale-photo at bounding box center [346, 127] width 121 height 81
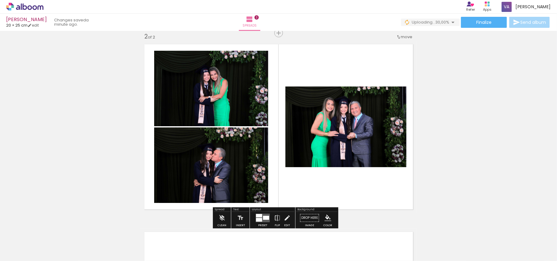
click at [343, 125] on quentale-photo at bounding box center [346, 127] width 121 height 81
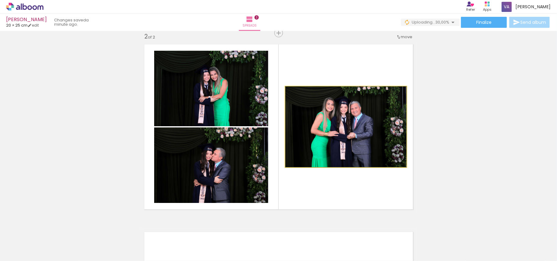
click at [343, 125] on quentale-photo at bounding box center [346, 127] width 121 height 81
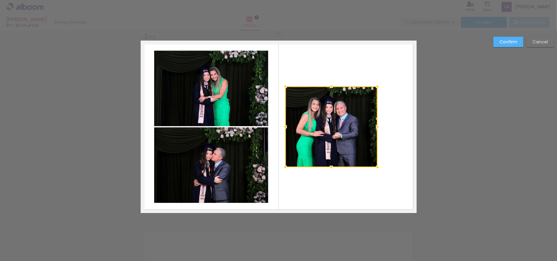
drag, startPoint x: 401, startPoint y: 127, endPoint x: 372, endPoint y: 128, distance: 28.8
click at [372, 128] on div at bounding box center [378, 127] width 12 height 12
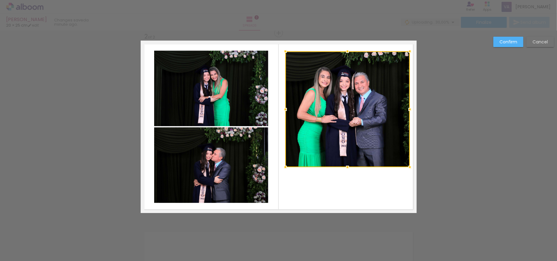
drag, startPoint x: 373, startPoint y: 85, endPoint x: 405, endPoint y: 50, distance: 47.6
click at [405, 50] on div at bounding box center [410, 51] width 12 height 12
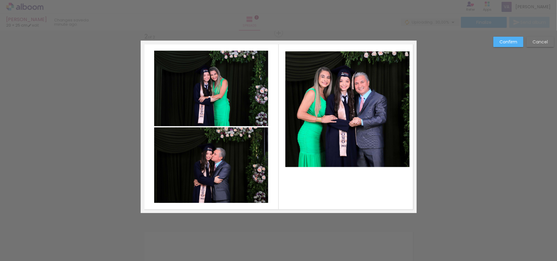
click at [325, 150] on quentale-photo at bounding box center [348, 109] width 125 height 116
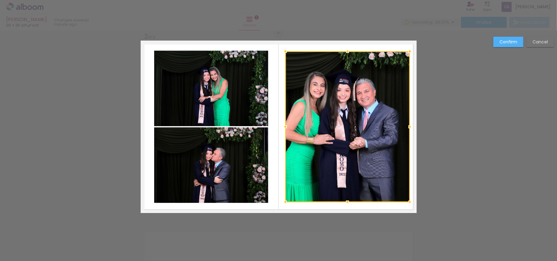
drag, startPoint x: 345, startPoint y: 165, endPoint x: 342, endPoint y: 200, distance: 35.0
click at [342, 200] on div at bounding box center [348, 202] width 12 height 12
click at [360, 133] on div at bounding box center [348, 126] width 125 height 151
click at [0, 0] on slot "Confirm" at bounding box center [0, 0] width 0 height 0
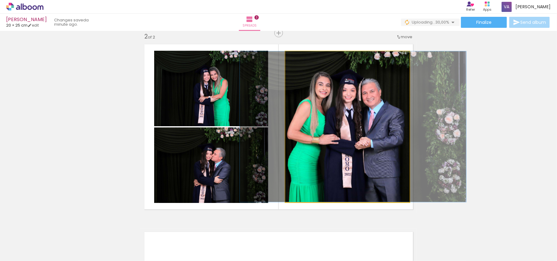
drag, startPoint x: 358, startPoint y: 135, endPoint x: 364, endPoint y: 135, distance: 5.5
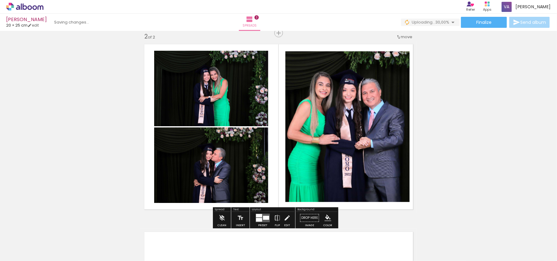
click at [548, 94] on div "Add spread 1 of 2 Add spread 2 of 2" at bounding box center [278, 119] width 557 height 564
click at [346, 113] on quentale-photo at bounding box center [348, 126] width 125 height 151
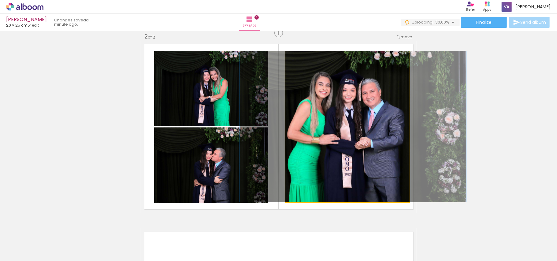
click at [346, 113] on quentale-photo at bounding box center [348, 126] width 125 height 151
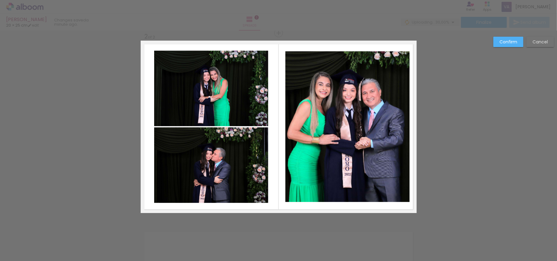
click at [288, 122] on quentale-photo at bounding box center [348, 126] width 125 height 151
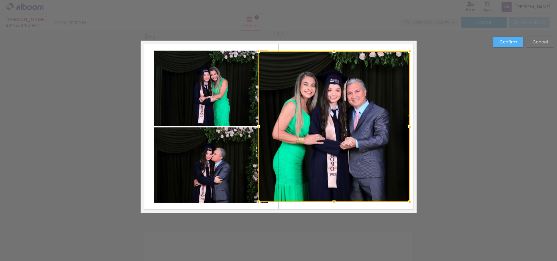
drag, startPoint x: 283, startPoint y: 125, endPoint x: 256, endPoint y: 127, distance: 27.0
click at [256, 127] on div at bounding box center [259, 127] width 12 height 12
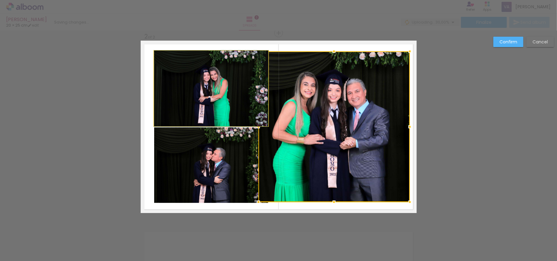
click at [229, 103] on quentale-photo at bounding box center [211, 89] width 114 height 76
click at [259, 103] on div at bounding box center [335, 126] width 152 height 151
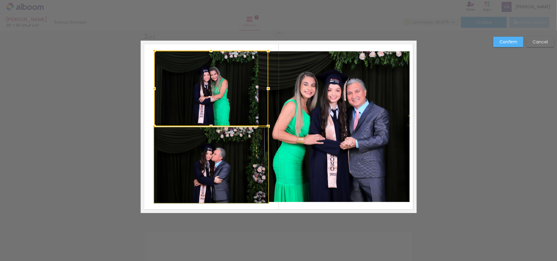
click at [222, 155] on quentale-photo at bounding box center [211, 166] width 114 height 76
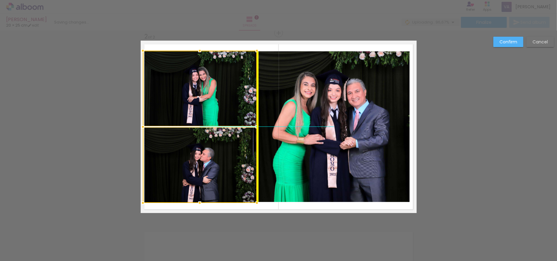
drag, startPoint x: 230, startPoint y: 158, endPoint x: 219, endPoint y: 158, distance: 11.9
click at [219, 158] on div at bounding box center [200, 127] width 114 height 152
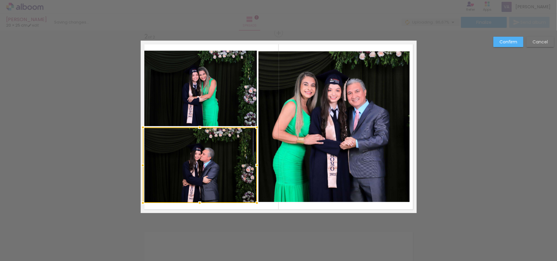
click at [375, 149] on quentale-photo at bounding box center [335, 126] width 152 height 151
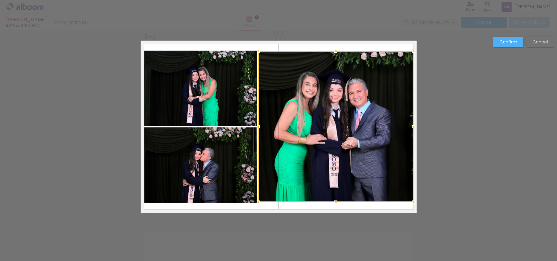
drag, startPoint x: 409, startPoint y: 127, endPoint x: 419, endPoint y: 127, distance: 9.5
click at [419, 127] on div "Add spread 1 of 2 Add spread 2 of 2 Confirm Cancel" at bounding box center [278, 124] width 557 height 579
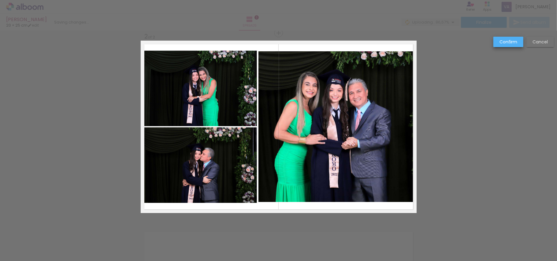
click at [0, 0] on slot "Confirm" at bounding box center [0, 0] width 0 height 0
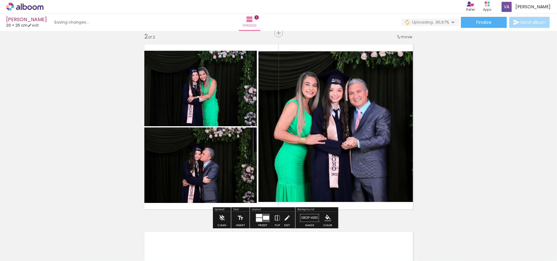
click at [466, 91] on div "Add spread 1 of 2 Add spread 2 of 2" at bounding box center [278, 119] width 557 height 564
click at [360, 127] on quentale-photo at bounding box center [336, 126] width 155 height 151
click at [331, 181] on quentale-photo at bounding box center [336, 126] width 155 height 151
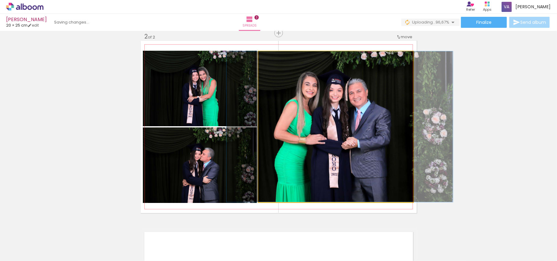
click at [331, 181] on quentale-photo at bounding box center [336, 126] width 155 height 151
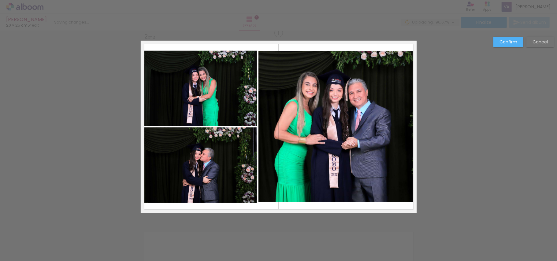
click at [329, 190] on quentale-photo at bounding box center [336, 126] width 155 height 151
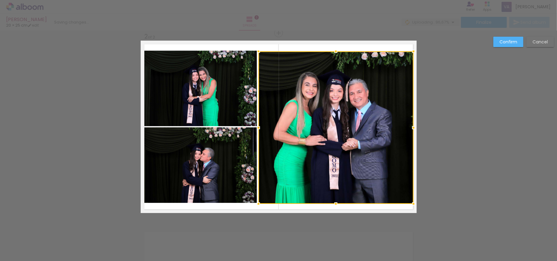
click at [333, 203] on div at bounding box center [336, 204] width 12 height 12
click at [334, 51] on div at bounding box center [336, 51] width 12 height 12
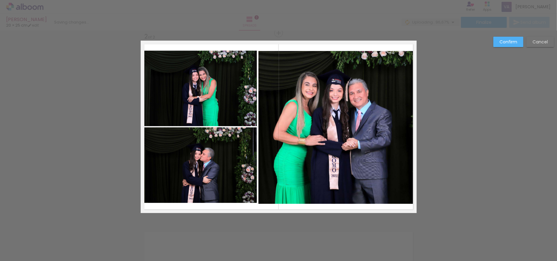
click at [0, 0] on slot "Confirm" at bounding box center [0, 0] width 0 height 0
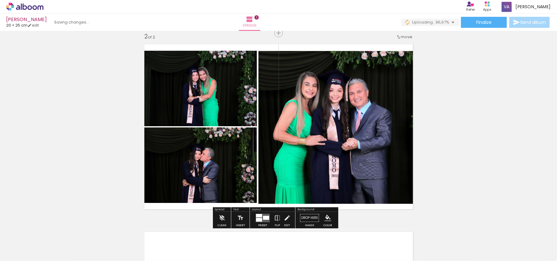
click at [497, 101] on div "Add spread 1 of 2 Add spread 2 of 2" at bounding box center [278, 119] width 557 height 564
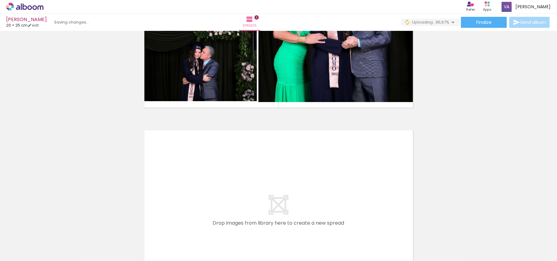
scroll to position [318, 0]
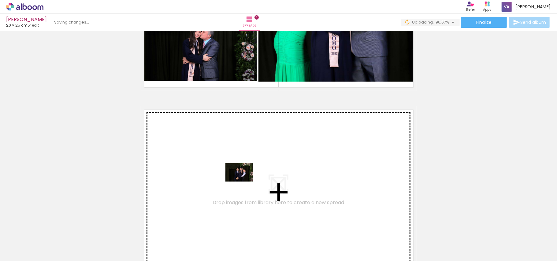
drag, startPoint x: 243, startPoint y: 230, endPoint x: 244, endPoint y: 181, distance: 49.0
click at [244, 181] on quentale-workspace at bounding box center [278, 130] width 557 height 261
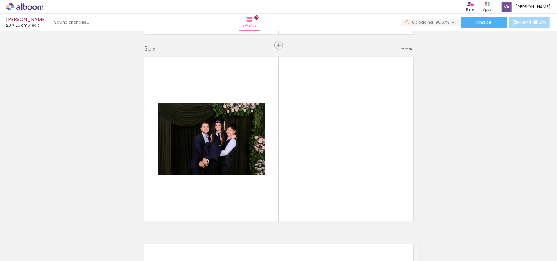
scroll to position [384, 0]
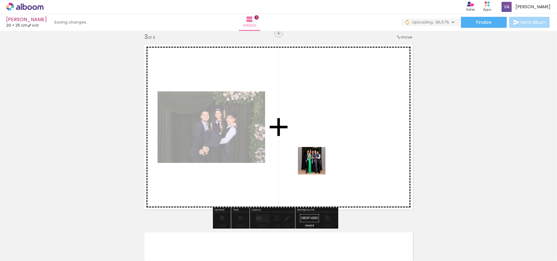
drag, startPoint x: 272, startPoint y: 241, endPoint x: 318, endPoint y: 162, distance: 91.5
click at [318, 162] on quentale-workspace at bounding box center [278, 130] width 557 height 261
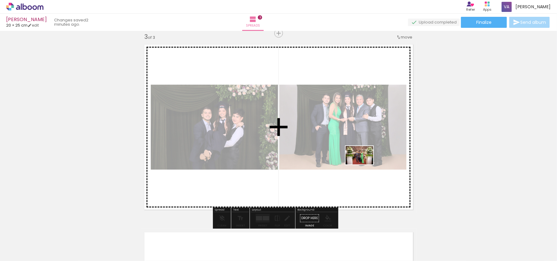
drag, startPoint x: 308, startPoint y: 247, endPoint x: 364, endPoint y: 165, distance: 99.5
click at [364, 165] on quentale-workspace at bounding box center [278, 130] width 557 height 261
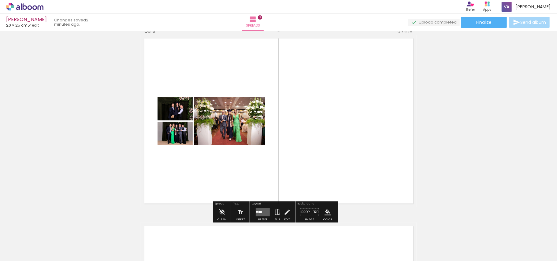
scroll to position [408, 0]
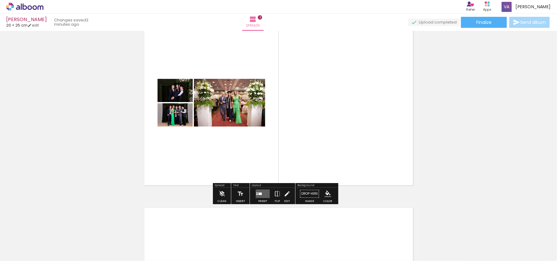
click at [263, 193] on quentale-layouter at bounding box center [263, 194] width 14 height 9
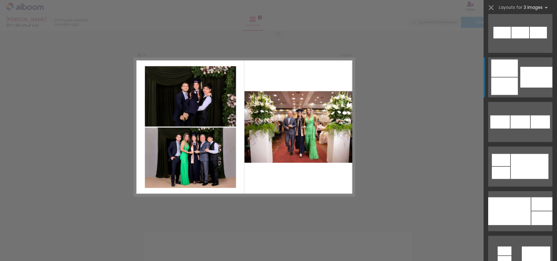
scroll to position [735, 0]
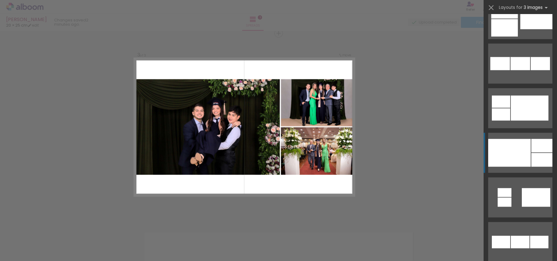
click at [519, 162] on div at bounding box center [510, 153] width 43 height 28
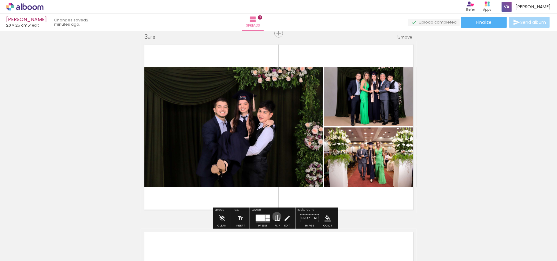
click at [276, 217] on iron-icon at bounding box center [277, 218] width 7 height 12
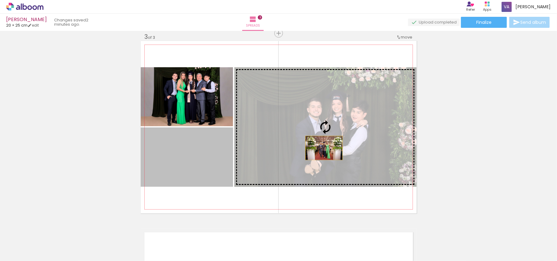
drag, startPoint x: 190, startPoint y: 156, endPoint x: 321, endPoint y: 148, distance: 130.9
click at [0, 0] on slot at bounding box center [0, 0] width 0 height 0
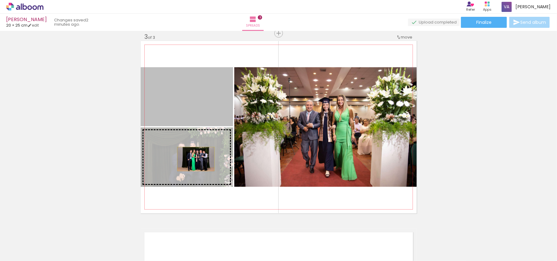
drag, startPoint x: 193, startPoint y: 107, endPoint x: 193, endPoint y: 159, distance: 52.7
click at [0, 0] on slot at bounding box center [0, 0] width 0 height 0
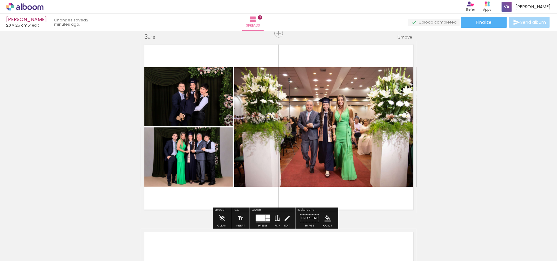
click at [320, 137] on quentale-photo at bounding box center [325, 127] width 182 height 120
click at [249, 130] on quentale-photo at bounding box center [325, 127] width 182 height 120
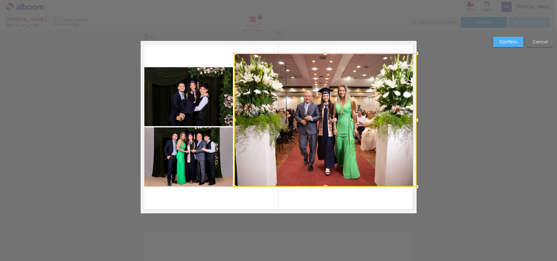
drag, startPoint x: 322, startPoint y: 70, endPoint x: 323, endPoint y: 56, distance: 14.1
click at [323, 56] on div at bounding box center [326, 53] width 12 height 12
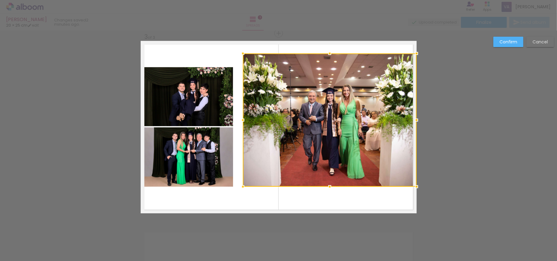
drag, startPoint x: 230, startPoint y: 120, endPoint x: 239, endPoint y: 121, distance: 8.6
click at [239, 121] on div at bounding box center [243, 120] width 12 height 12
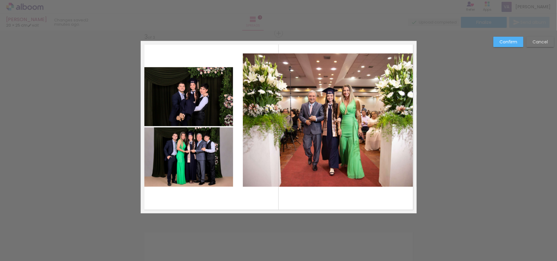
click at [215, 116] on quentale-photo at bounding box center [187, 96] width 92 height 59
click at [215, 116] on div at bounding box center [187, 96] width 92 height 59
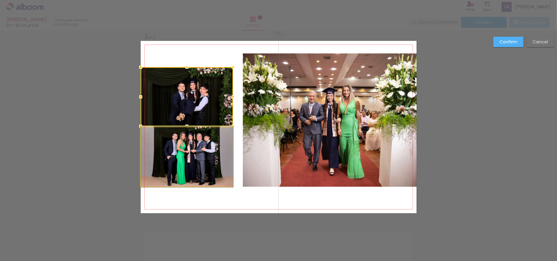
click at [212, 160] on quentale-photo at bounding box center [187, 157] width 92 height 59
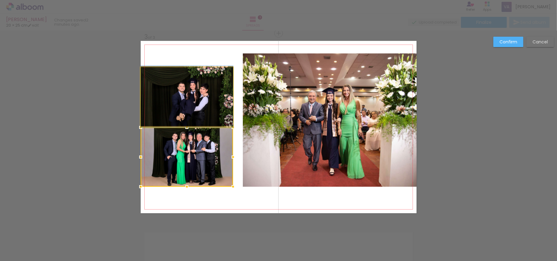
click at [206, 91] on quentale-photo at bounding box center [187, 96] width 92 height 59
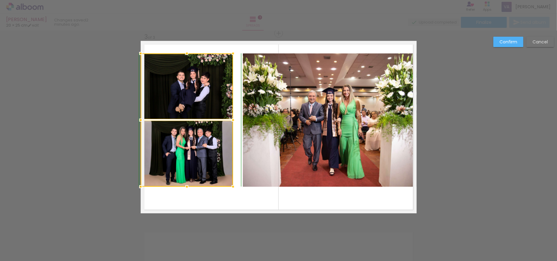
drag, startPoint x: 185, startPoint y: 67, endPoint x: 193, endPoint y: 63, distance: 9.3
click at [189, 54] on div at bounding box center [187, 53] width 12 height 12
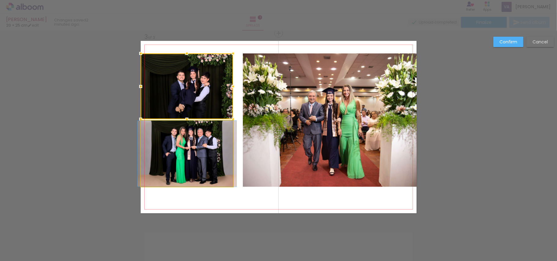
click at [215, 150] on quentale-photo at bounding box center [187, 154] width 92 height 66
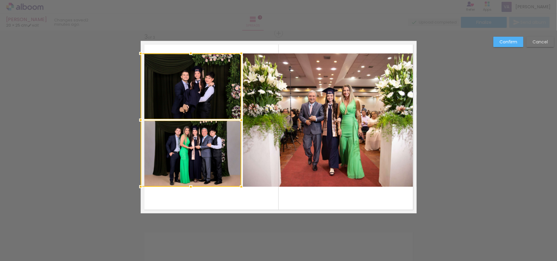
drag, startPoint x: 231, startPoint y: 118, endPoint x: 239, endPoint y: 118, distance: 8.3
click at [239, 118] on div at bounding box center [241, 120] width 12 height 12
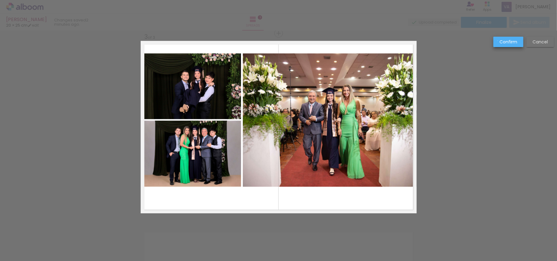
click at [499, 41] on paper-button "Confirm" at bounding box center [509, 42] width 30 height 10
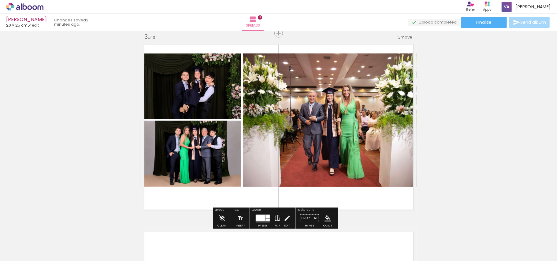
click at [321, 108] on quentale-photo at bounding box center [330, 120] width 174 height 133
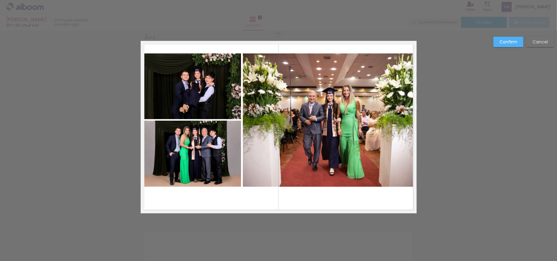
click at [321, 108] on quentale-photo at bounding box center [330, 120] width 174 height 133
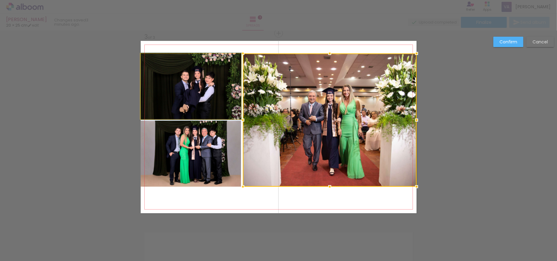
click at [198, 93] on quentale-photo at bounding box center [191, 87] width 101 height 66
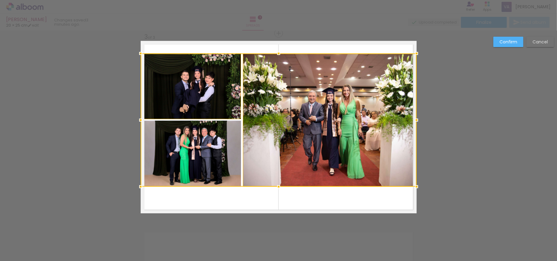
click at [197, 148] on div at bounding box center [279, 120] width 276 height 133
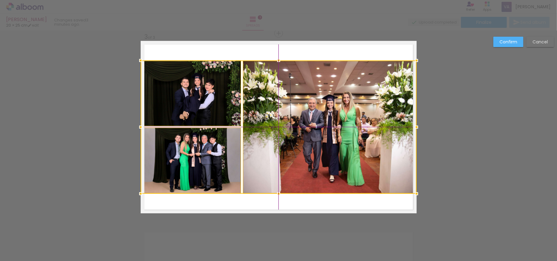
drag, startPoint x: 348, startPoint y: 126, endPoint x: 351, endPoint y: 130, distance: 4.4
click at [351, 130] on div at bounding box center [279, 127] width 276 height 133
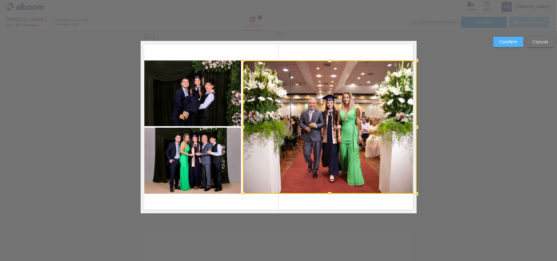
click at [498, 43] on paper-button "Confirm" at bounding box center [509, 42] width 30 height 10
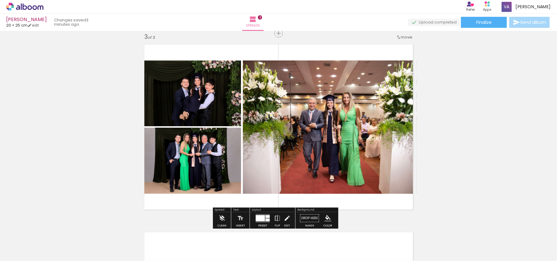
click at [350, 114] on quentale-photo at bounding box center [330, 127] width 174 height 133
click at [349, 114] on quentale-photo at bounding box center [330, 127] width 174 height 133
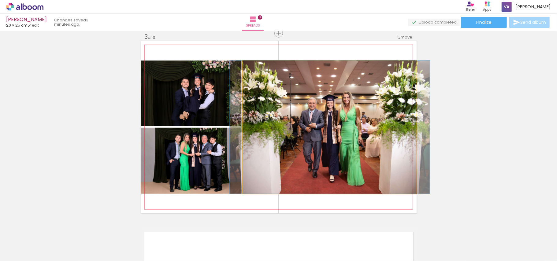
click at [349, 114] on quentale-photo at bounding box center [330, 127] width 174 height 133
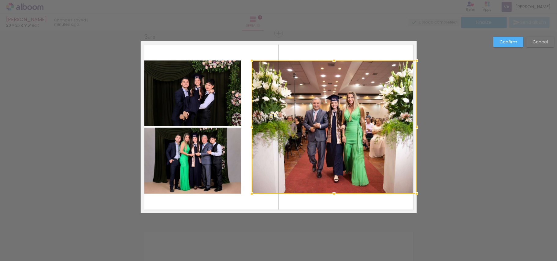
drag, startPoint x: 238, startPoint y: 126, endPoint x: 245, endPoint y: 127, distance: 6.8
click at [246, 127] on div at bounding box center [252, 127] width 12 height 12
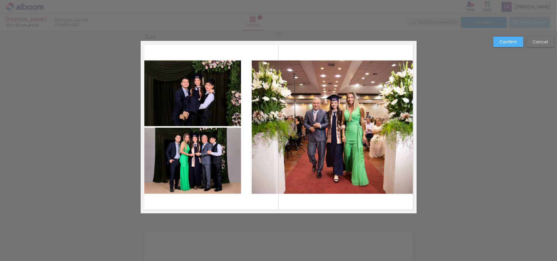
click at [225, 96] on quentale-photo at bounding box center [191, 94] width 101 height 66
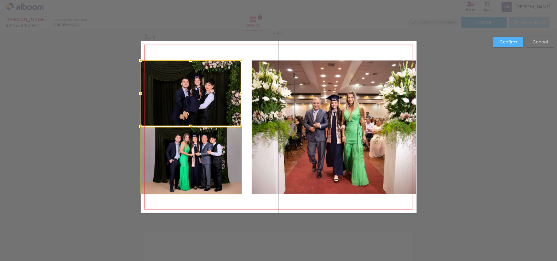
click at [228, 158] on quentale-photo at bounding box center [191, 161] width 101 height 66
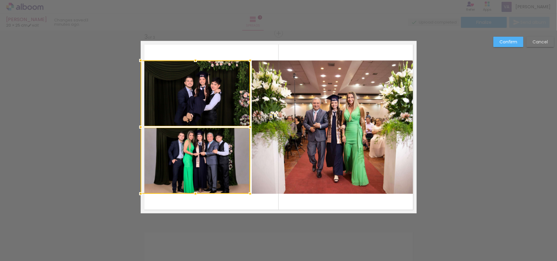
drag, startPoint x: 240, startPoint y: 125, endPoint x: 249, endPoint y: 125, distance: 8.9
click at [249, 125] on div at bounding box center [250, 127] width 12 height 12
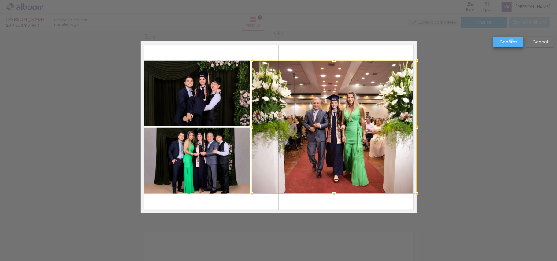
click at [0, 0] on slot "Confirm" at bounding box center [0, 0] width 0 height 0
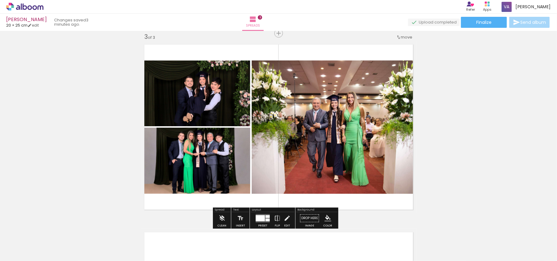
click at [351, 123] on quentale-photo at bounding box center [334, 127] width 165 height 133
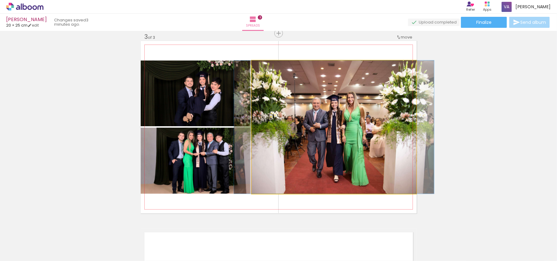
click at [351, 123] on quentale-photo at bounding box center [334, 127] width 165 height 133
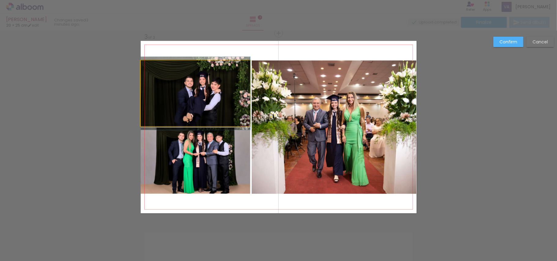
click at [194, 110] on quentale-photo at bounding box center [196, 94] width 110 height 66
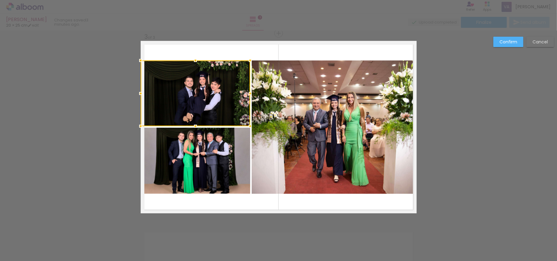
drag, startPoint x: 205, startPoint y: 158, endPoint x: 232, endPoint y: 155, distance: 27.1
click at [205, 158] on quentale-photo at bounding box center [196, 161] width 110 height 66
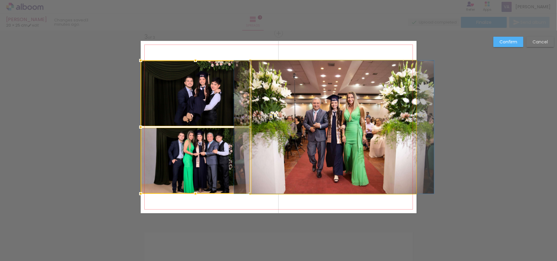
click at [342, 141] on quentale-photo at bounding box center [334, 127] width 165 height 133
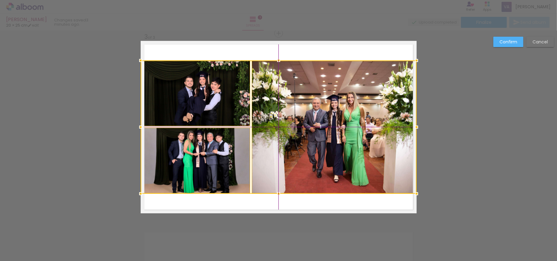
click at [349, 116] on div at bounding box center [279, 127] width 276 height 133
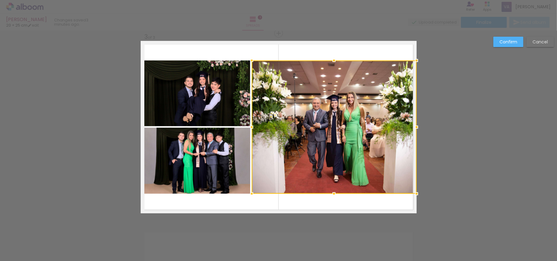
click at [499, 44] on paper-button "Confirm" at bounding box center [509, 42] width 30 height 10
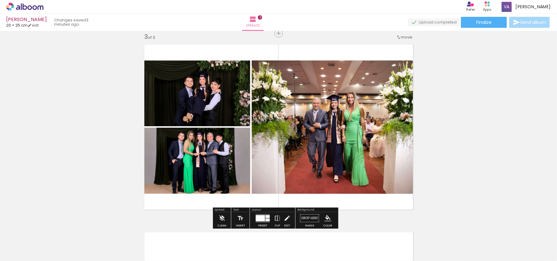
click at [479, 92] on div "Add spread 1 of 3 Add spread 2 of 3 Add spread 3 of 3" at bounding box center [278, 26] width 557 height 752
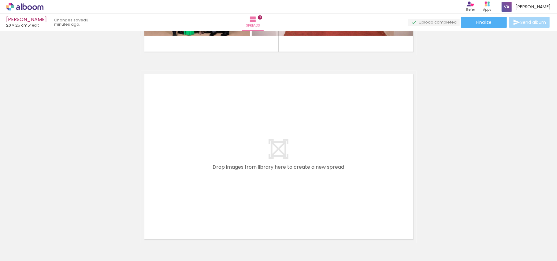
scroll to position [583, 0]
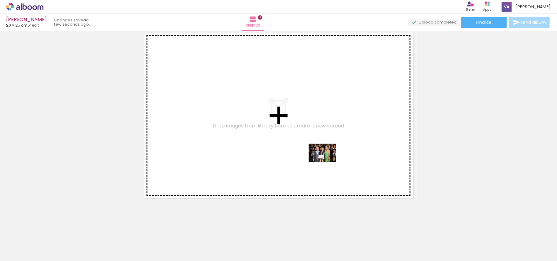
drag, startPoint x: 345, startPoint y: 241, endPoint x: 327, endPoint y: 162, distance: 81.0
click at [327, 162] on quentale-workspace at bounding box center [278, 130] width 557 height 261
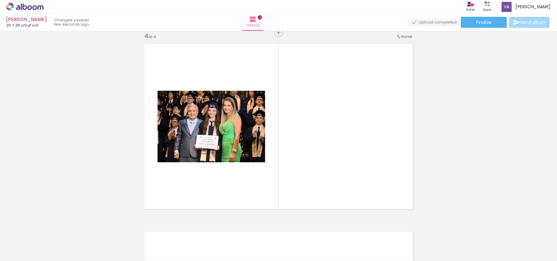
scroll to position [572, 0]
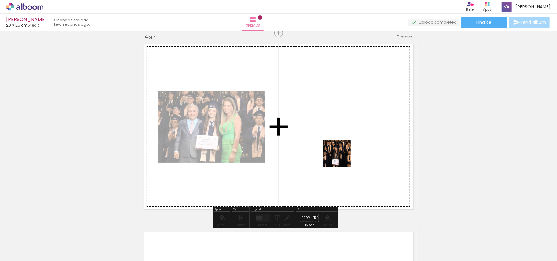
drag, startPoint x: 375, startPoint y: 245, endPoint x: 342, endPoint y: 158, distance: 92.8
click at [342, 158] on quentale-workspace at bounding box center [278, 130] width 557 height 261
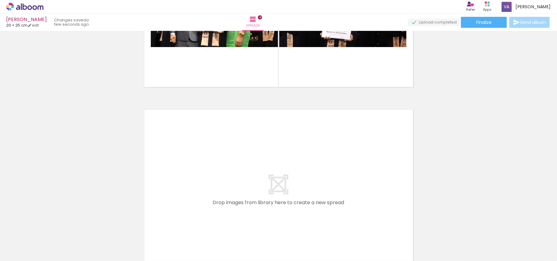
scroll to position [771, 0]
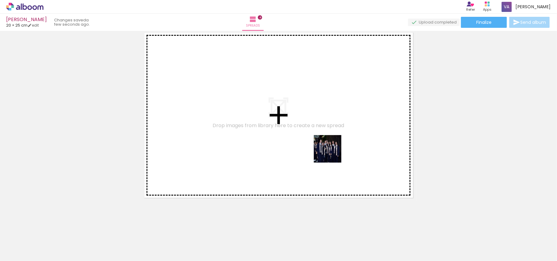
drag, startPoint x: 413, startPoint y: 242, endPoint x: 446, endPoint y: 245, distance: 33.6
click at [337, 155] on quentale-workspace at bounding box center [278, 130] width 557 height 261
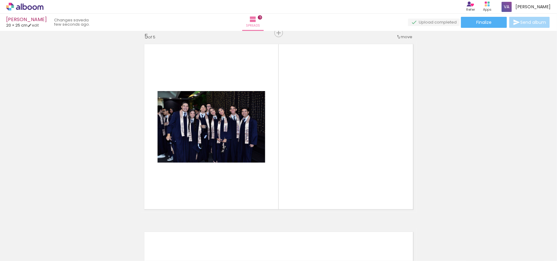
scroll to position [759, 0]
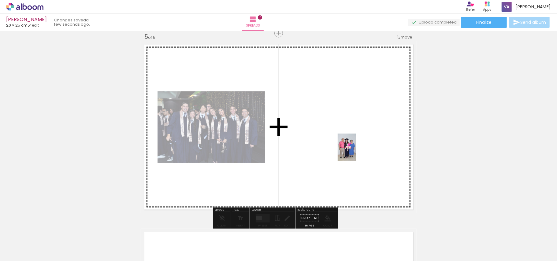
drag, startPoint x: 428, startPoint y: 221, endPoint x: 356, endPoint y: 152, distance: 99.4
click at [356, 152] on quentale-workspace at bounding box center [278, 130] width 557 height 261
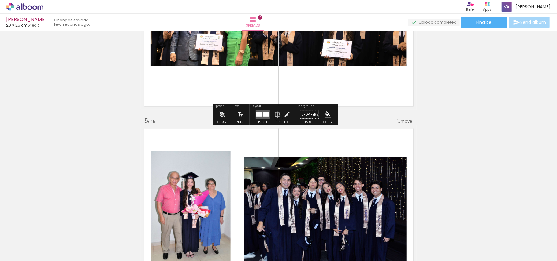
scroll to position [678, 0]
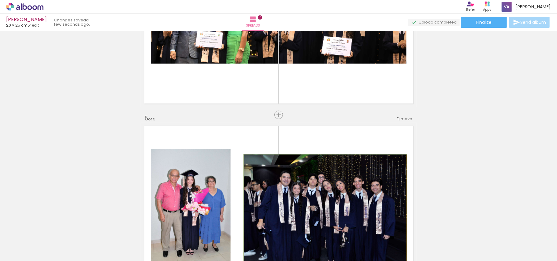
click at [356, 189] on quentale-photo at bounding box center [325, 209] width 163 height 108
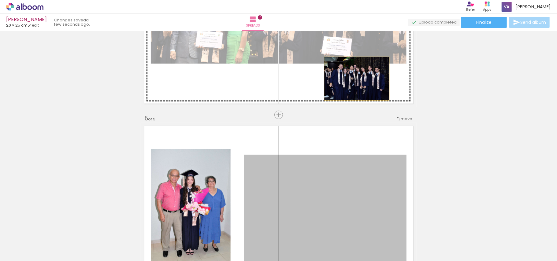
drag, startPoint x: 354, startPoint y: 102, endPoint x: 354, endPoint y: 76, distance: 26.3
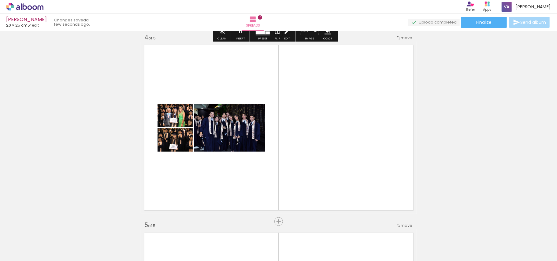
scroll to position [596, 0]
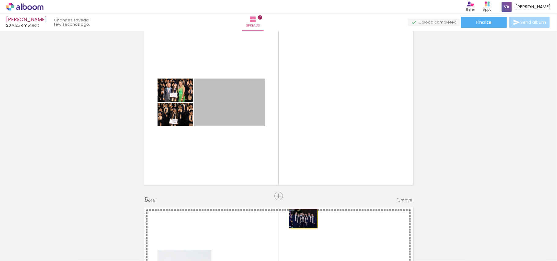
drag, startPoint x: 225, startPoint y: 106, endPoint x: 300, endPoint y: 219, distance: 136.2
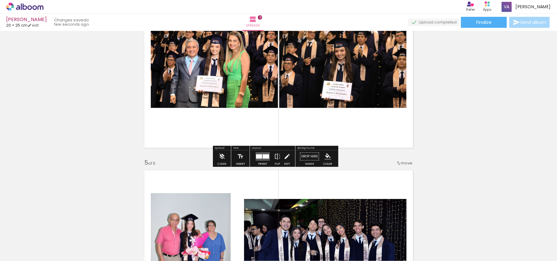
scroll to position [678, 0]
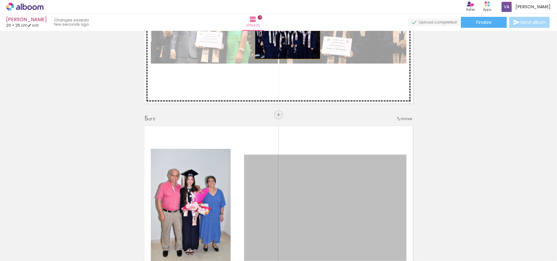
drag, startPoint x: 266, startPoint y: 195, endPoint x: 285, endPoint y: 37, distance: 159.0
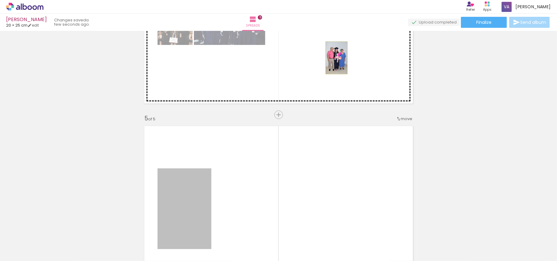
drag, startPoint x: 304, startPoint y: 83, endPoint x: 334, endPoint y: 58, distance: 38.9
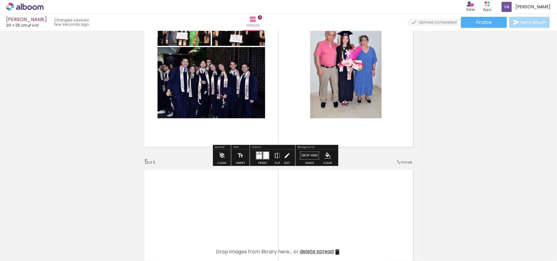
scroll to position [637, 0]
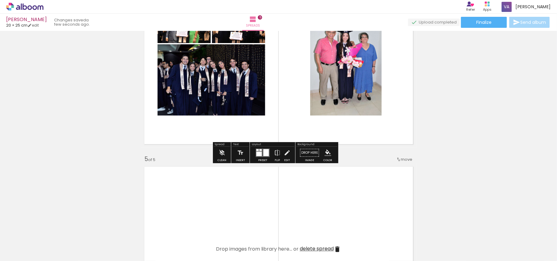
click at [268, 154] on div at bounding box center [267, 152] width 6 height 7
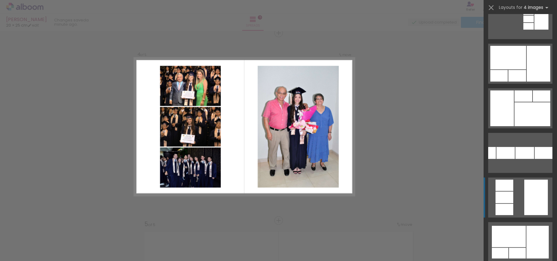
scroll to position [204, 0]
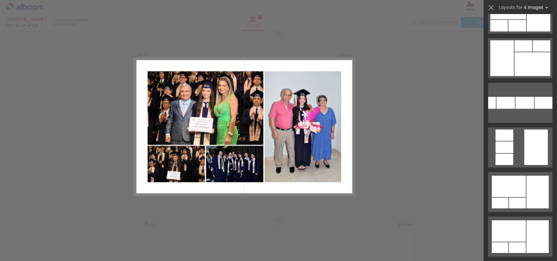
click at [373, 162] on div "Confirm Cancel" at bounding box center [278, 30] width 557 height 1142
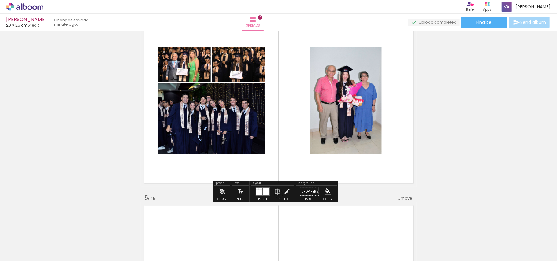
scroll to position [612, 0]
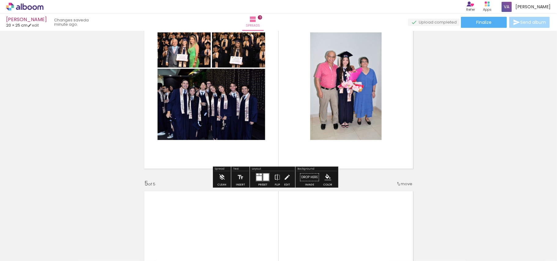
click at [267, 176] on div at bounding box center [267, 177] width 6 height 7
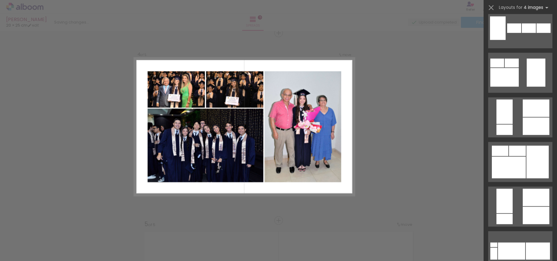
scroll to position [694, 0]
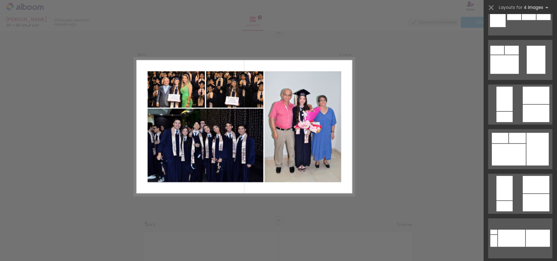
click at [527, 163] on div at bounding box center [538, 149] width 22 height 33
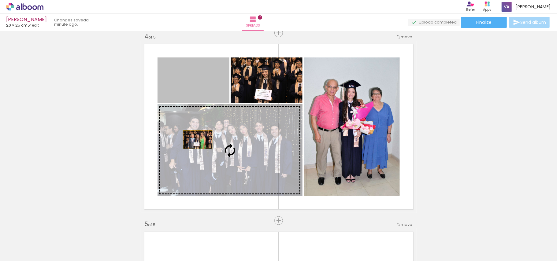
drag, startPoint x: 186, startPoint y: 91, endPoint x: 195, endPoint y: 140, distance: 49.4
click at [0, 0] on slot at bounding box center [0, 0] width 0 height 0
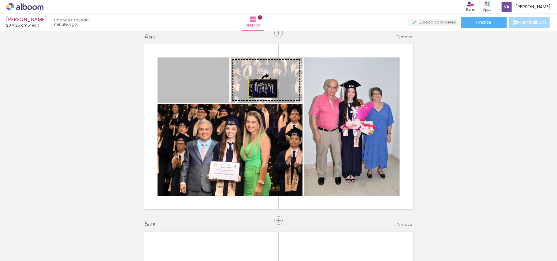
drag, startPoint x: 201, startPoint y: 89, endPoint x: 260, endPoint y: 89, distance: 59.4
click at [0, 0] on slot at bounding box center [0, 0] width 0 height 0
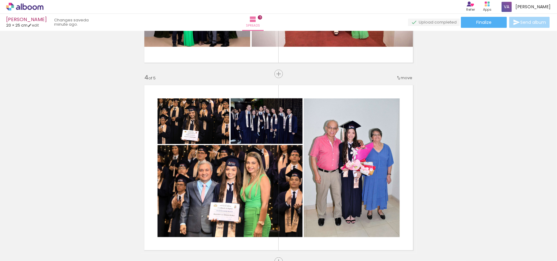
scroll to position [612, 0]
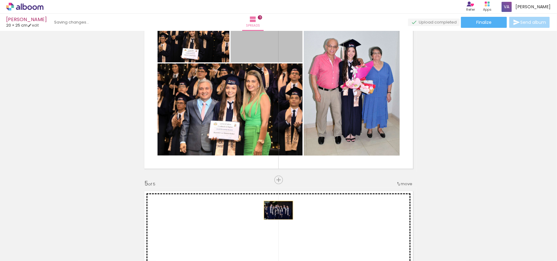
drag, startPoint x: 260, startPoint y: 48, endPoint x: 337, endPoint y: 119, distance: 104.9
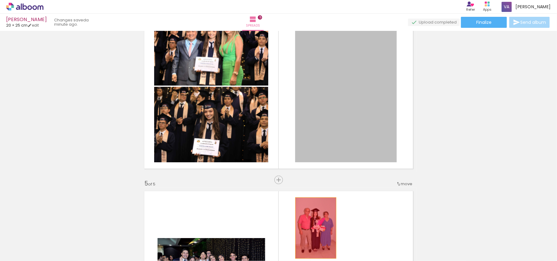
drag, startPoint x: 336, startPoint y: 109, endPoint x: 313, endPoint y: 229, distance: 121.9
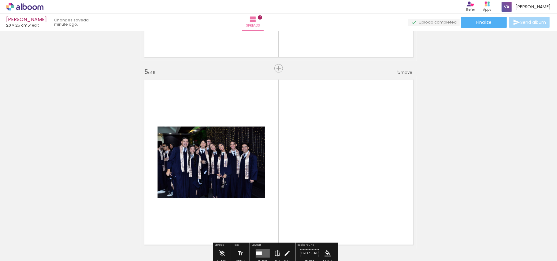
scroll to position [857, 0]
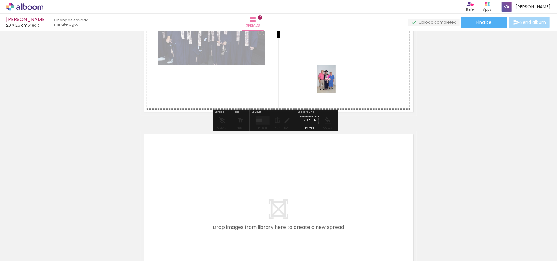
drag, startPoint x: 142, startPoint y: 233, endPoint x: 336, endPoint y: 84, distance: 244.5
click at [336, 84] on quentale-workspace at bounding box center [278, 130] width 557 height 261
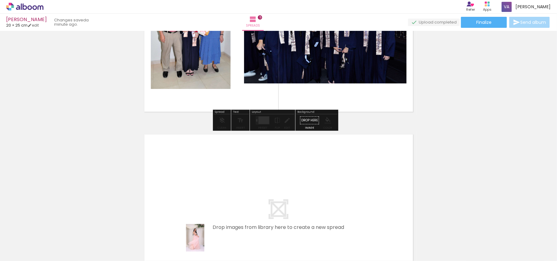
drag, startPoint x: 195, startPoint y: 245, endPoint x: 204, endPoint y: 243, distance: 10.2
click at [203, 243] on div at bounding box center [192, 241] width 20 height 30
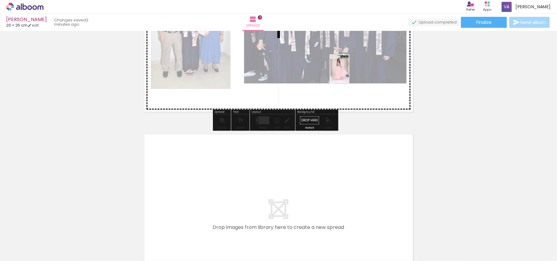
drag, startPoint x: 170, startPoint y: 236, endPoint x: 349, endPoint y: 73, distance: 242.3
click at [349, 73] on quentale-workspace at bounding box center [278, 130] width 557 height 261
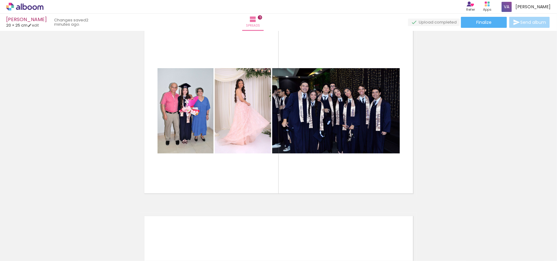
scroll to position [0, 523]
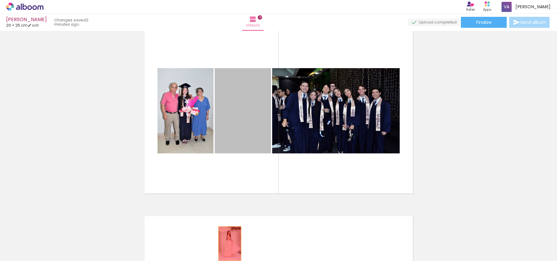
drag, startPoint x: 245, startPoint y: 126, endPoint x: 227, endPoint y: 243, distance: 118.0
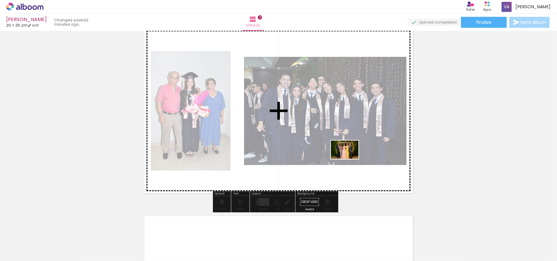
drag, startPoint x: 335, startPoint y: 246, endPoint x: 350, endPoint y: 159, distance: 88.2
click at [350, 159] on quentale-workspace at bounding box center [278, 130] width 557 height 261
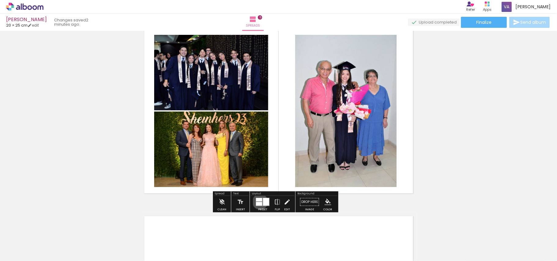
click at [260, 202] on div at bounding box center [259, 204] width 6 height 4
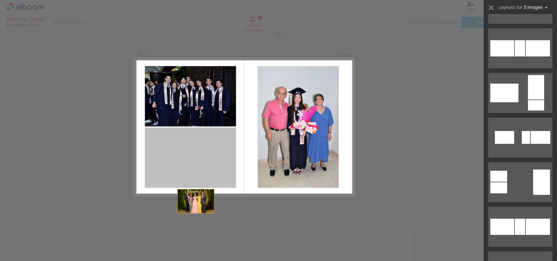
scroll to position [0, 0]
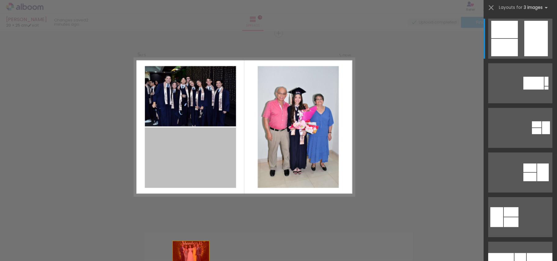
drag, startPoint x: 309, startPoint y: 151, endPoint x: 301, endPoint y: 226, distance: 75.0
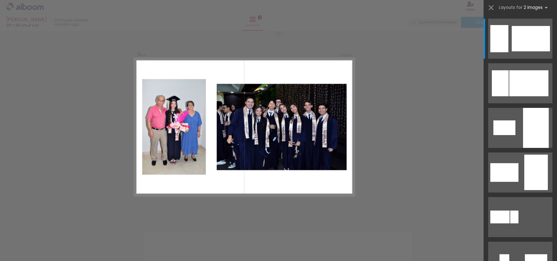
scroll to position [0, 284]
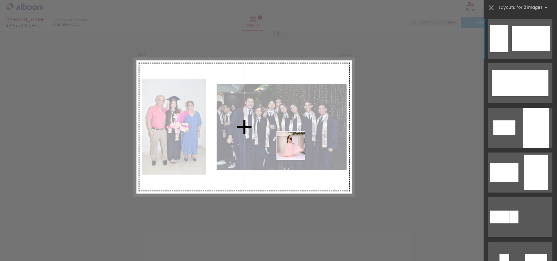
drag, startPoint x: 189, startPoint y: 244, endPoint x: 298, endPoint y: 148, distance: 145.9
click at [298, 148] on quentale-workspace at bounding box center [278, 130] width 557 height 261
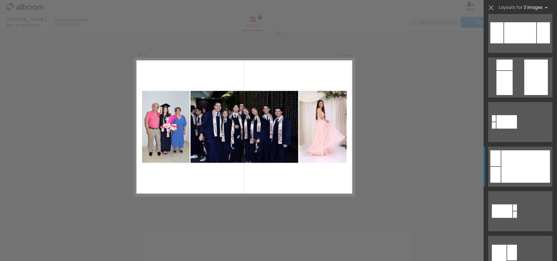
scroll to position [245, 0]
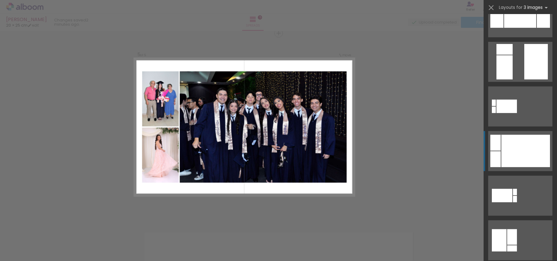
click at [515, 146] on div at bounding box center [526, 151] width 49 height 32
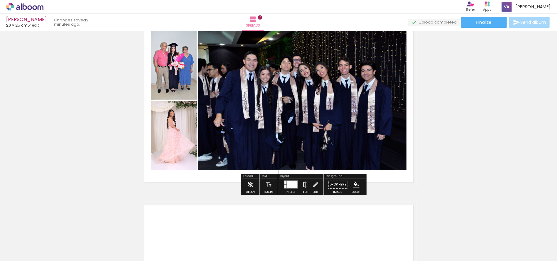
scroll to position [800, 0]
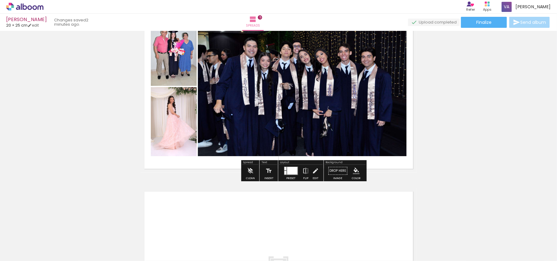
click at [293, 173] on div at bounding box center [292, 171] width 10 height 8
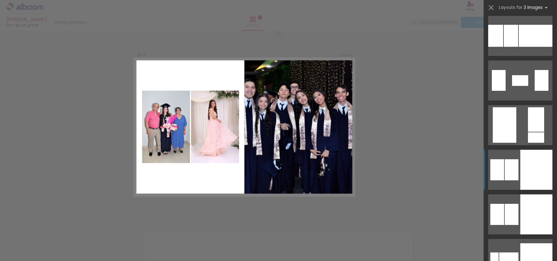
scroll to position [1500, 0]
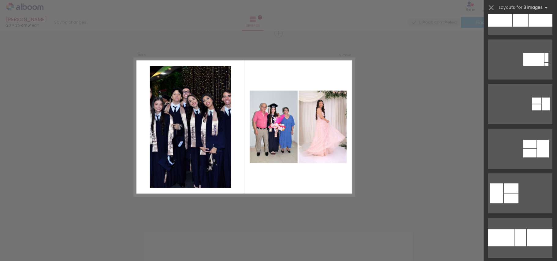
scroll to position [3092, 0]
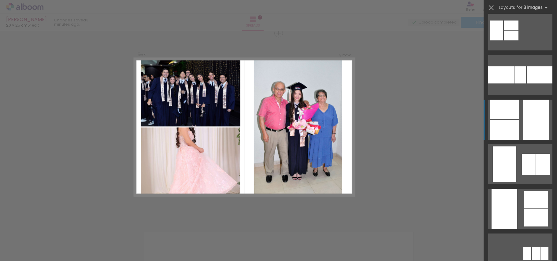
click at [514, 129] on div at bounding box center [504, 130] width 29 height 20
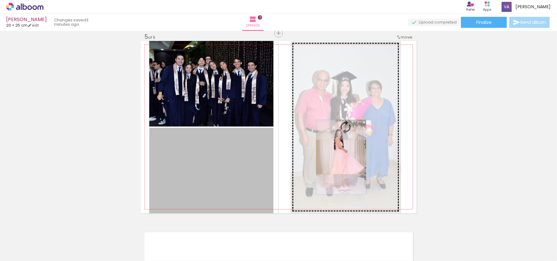
drag, startPoint x: 218, startPoint y: 157, endPoint x: 338, endPoint y: 157, distance: 120.0
click at [0, 0] on slot at bounding box center [0, 0] width 0 height 0
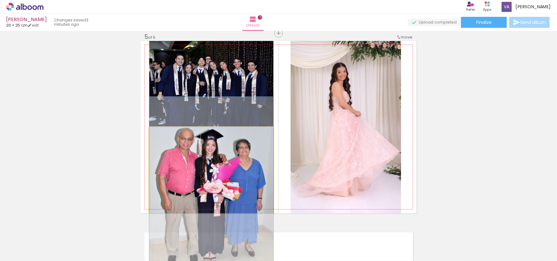
drag, startPoint x: 223, startPoint y: 185, endPoint x: 227, endPoint y: 205, distance: 19.9
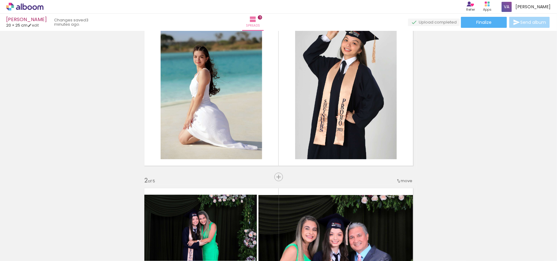
scroll to position [245, 0]
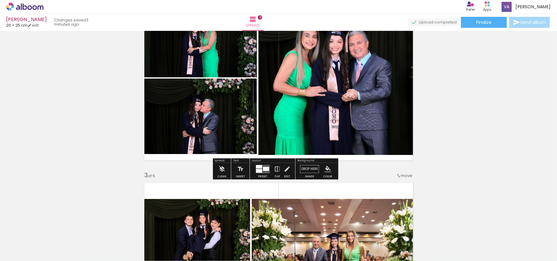
click at [403, 160] on quentale-layouter at bounding box center [279, 78] width 276 height 173
click at [330, 172] on iron-icon "color picker" at bounding box center [328, 169] width 7 height 7
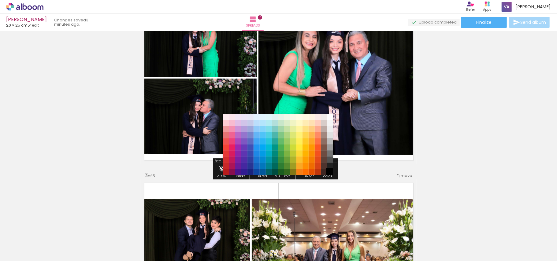
click at [330, 172] on paper-item "#000000" at bounding box center [330, 172] width 6 height 6
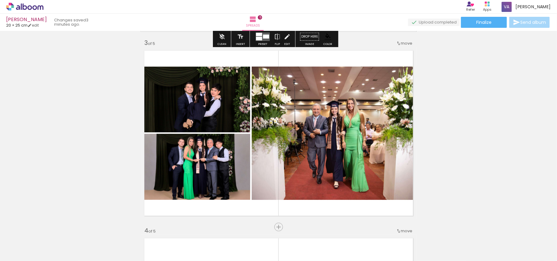
scroll to position [408, 0]
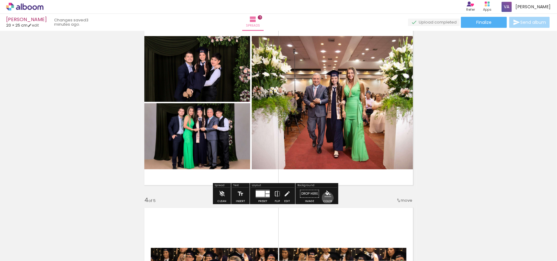
click at [327, 198] on paper-menu-button "#ffebee #ffcdd2 #ef9a9a #e57373 #ef5350 #f44336 #e53935 #d32f2f #c62828 #b71c1c…" at bounding box center [328, 194] width 12 height 12
click at [329, 193] on iron-icon "color picker" at bounding box center [328, 194] width 7 height 7
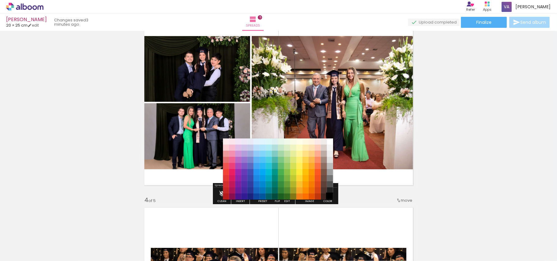
click at [330, 196] on paper-item "#000000" at bounding box center [330, 197] width 6 height 6
click at [330, 188] on paper-item "#212121" at bounding box center [330, 191] width 6 height 6
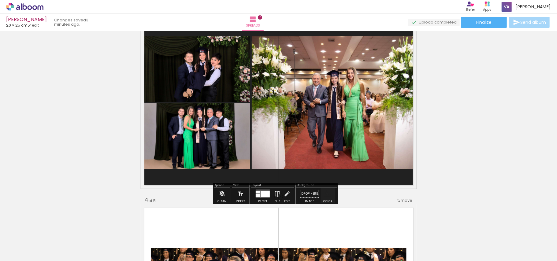
click at [330, 195] on iron-icon "color picker" at bounding box center [328, 194] width 7 height 7
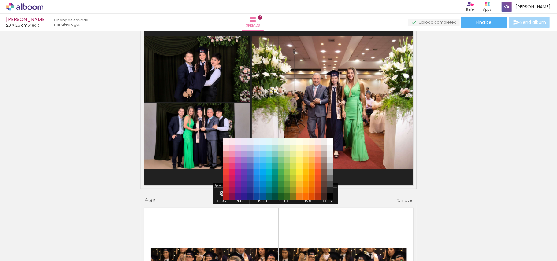
click at [328, 195] on paper-item "#000000" at bounding box center [330, 197] width 6 height 6
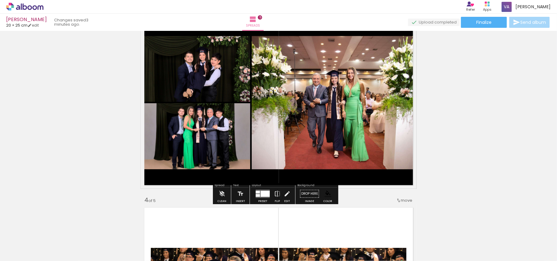
click at [472, 153] on div "Add spread 1 of 5 Add spread 2 of 5 Add spread 3 of 5 Add spread 4 of 5 Add spr…" at bounding box center [278, 189] width 557 height 1128
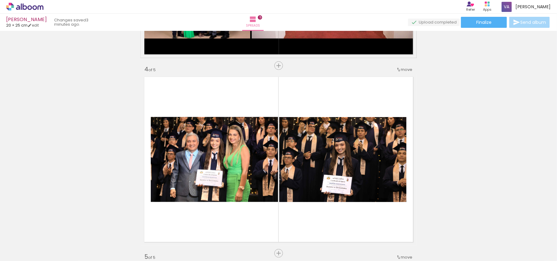
scroll to position [571, 0]
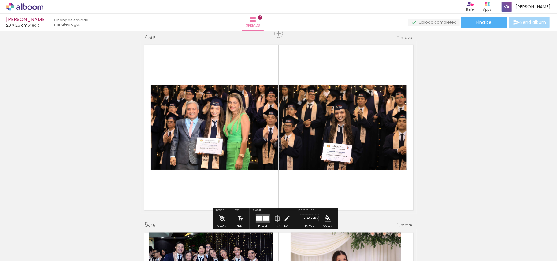
click at [326, 219] on iron-icon "color picker" at bounding box center [328, 218] width 7 height 7
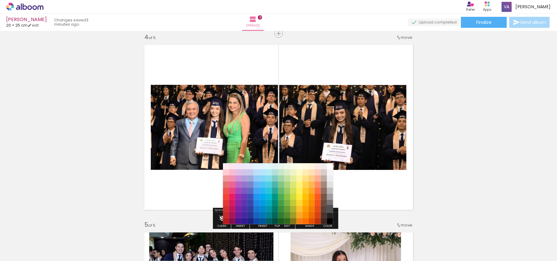
click at [329, 211] on paper-item "#515151" at bounding box center [330, 210] width 6 height 6
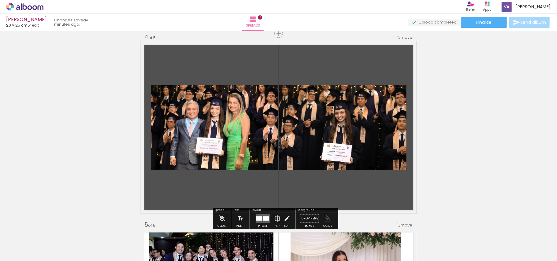
click at [330, 217] on iron-icon "color picker" at bounding box center [328, 218] width 7 height 7
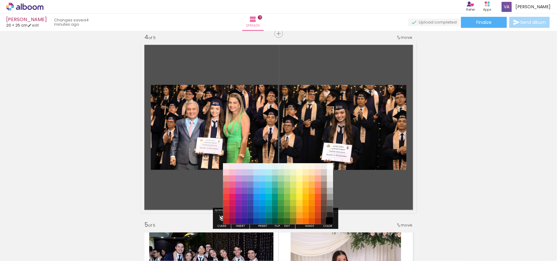
click at [330, 220] on paper-item "#000000" at bounding box center [330, 222] width 6 height 6
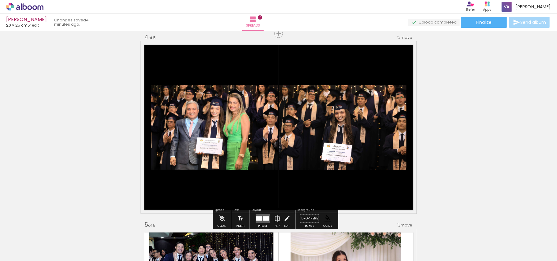
click at [484, 152] on div "Add spread 1 of 5 Add spread 2 of 5 Add spread 3 of 5 Add spread 4 of 5 Add spr…" at bounding box center [278, 26] width 557 height 1128
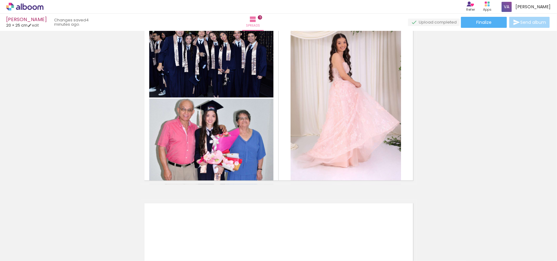
scroll to position [816, 0]
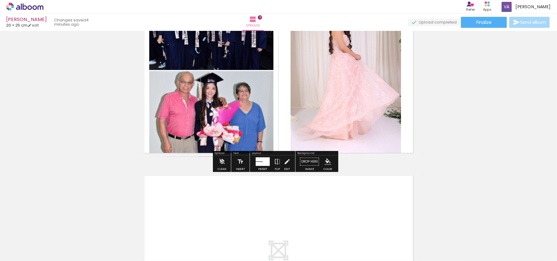
click at [333, 163] on paper-menu-button "#ffebee #ffcdd2 #ef9a9a #e57373 #ef5350 #f44336 #e53935 #d32f2f #c62828 #b71c1c…" at bounding box center [328, 162] width 12 height 12
click at [331, 162] on iron-icon "color picker" at bounding box center [328, 162] width 7 height 7
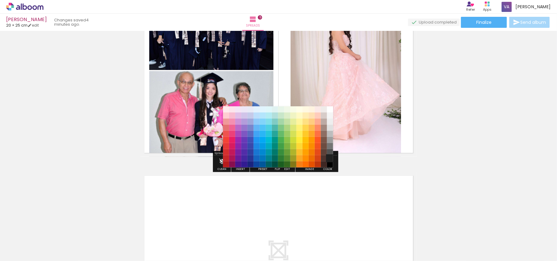
click at [331, 157] on paper-item "#212121" at bounding box center [330, 159] width 6 height 6
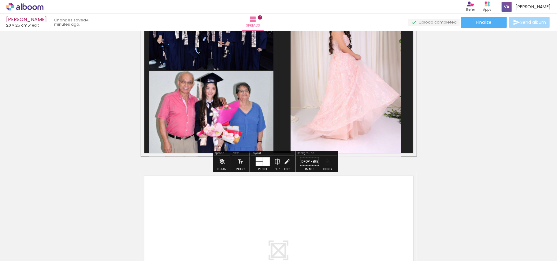
click at [331, 165] on iron-icon "color picker" at bounding box center [328, 162] width 7 height 7
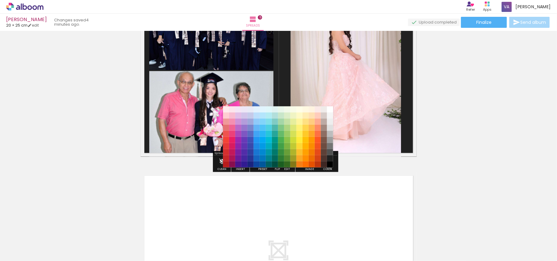
drag, startPoint x: 328, startPoint y: 166, endPoint x: 343, endPoint y: 164, distance: 14.8
click at [329, 166] on paper-item "#000000" at bounding box center [330, 165] width 6 height 6
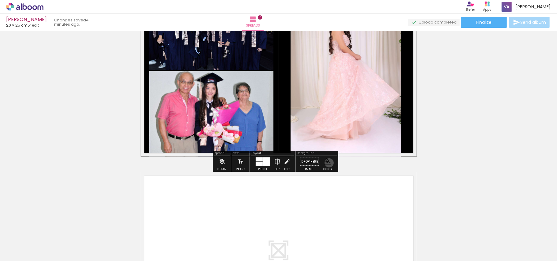
click at [329, 163] on iron-icon "color picker" at bounding box center [328, 162] width 7 height 7
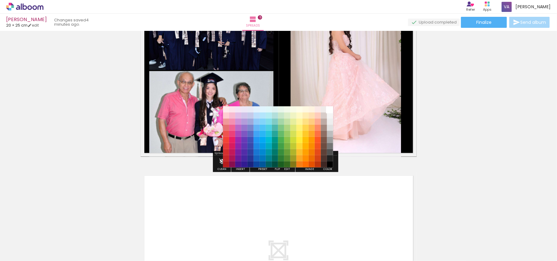
click at [328, 110] on paper-item "#ffffff" at bounding box center [330, 110] width 6 height 6
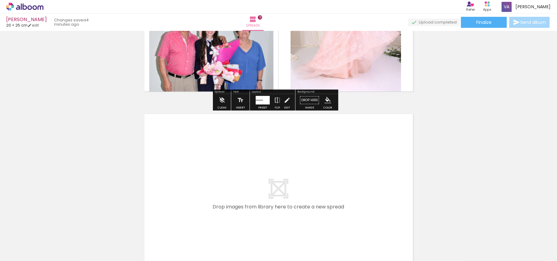
scroll to position [938, 0]
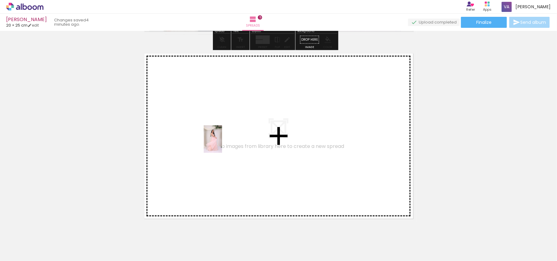
drag, startPoint x: 223, startPoint y: 234, endPoint x: 242, endPoint y: 225, distance: 21.0
click at [223, 144] on quentale-workspace at bounding box center [278, 130] width 557 height 261
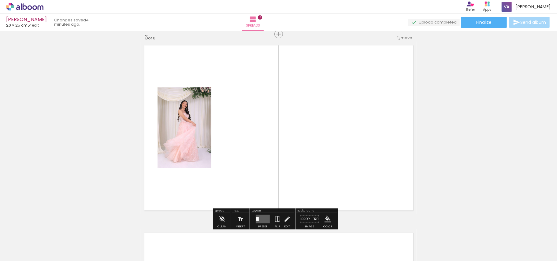
scroll to position [948, 0]
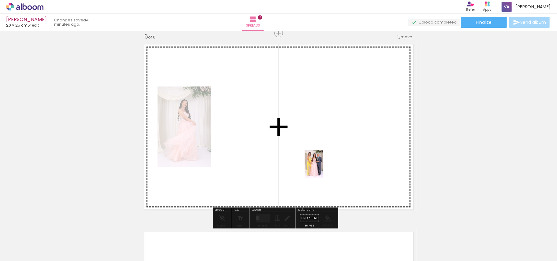
drag, startPoint x: 279, startPoint y: 223, endPoint x: 323, endPoint y: 169, distance: 70.2
click at [323, 169] on quentale-workspace at bounding box center [278, 130] width 557 height 261
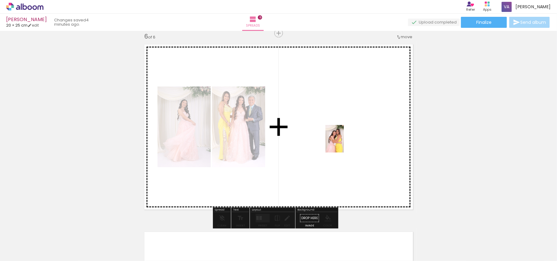
drag, startPoint x: 297, startPoint y: 221, endPoint x: 344, endPoint y: 144, distance: 90.7
click at [344, 144] on quentale-workspace at bounding box center [278, 130] width 557 height 261
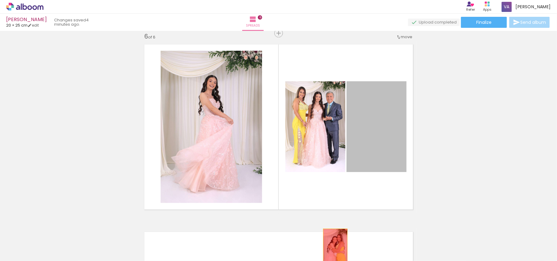
drag, startPoint x: 388, startPoint y: 153, endPoint x: 332, endPoint y: 247, distance: 109.7
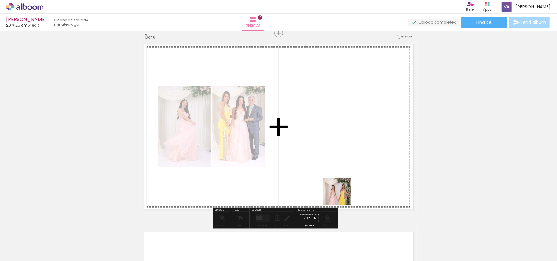
drag, startPoint x: 342, startPoint y: 196, endPoint x: 351, endPoint y: 159, distance: 37.9
click at [351, 159] on quentale-workspace at bounding box center [278, 130] width 557 height 261
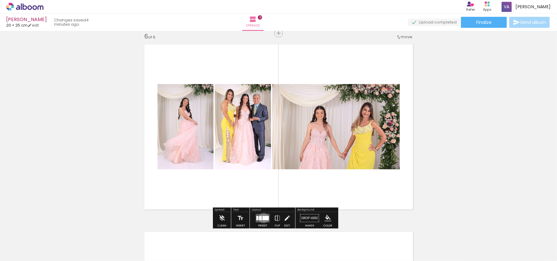
click at [263, 218] on div at bounding box center [266, 218] width 6 height 4
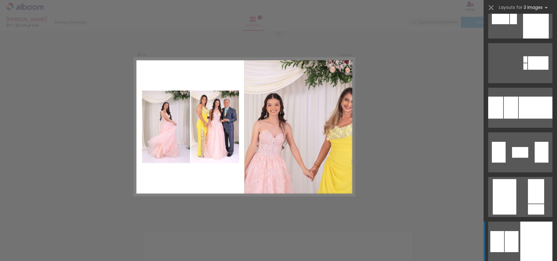
scroll to position [1469, 0]
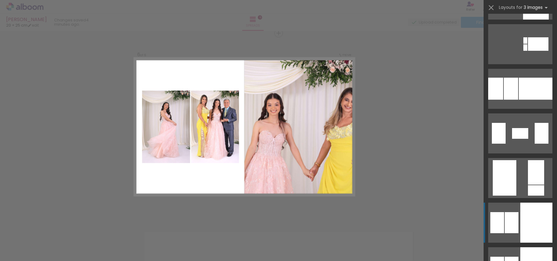
click at [526, 221] on div at bounding box center [537, 223] width 32 height 40
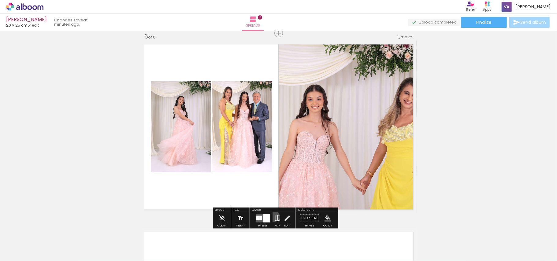
click at [274, 217] on iron-icon at bounding box center [277, 218] width 7 height 12
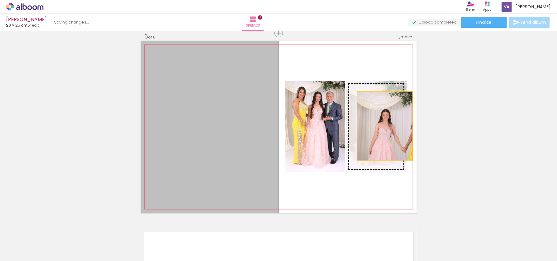
drag, startPoint x: 234, startPoint y: 142, endPoint x: 382, endPoint y: 126, distance: 148.7
click at [0, 0] on slot at bounding box center [0, 0] width 0 height 0
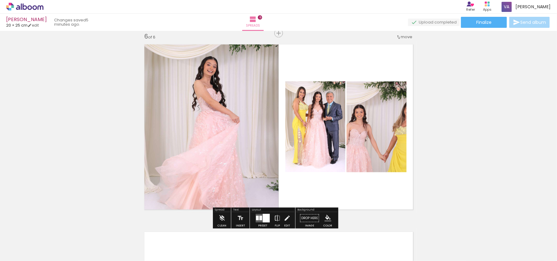
click at [211, 137] on quentale-photo at bounding box center [210, 127] width 138 height 173
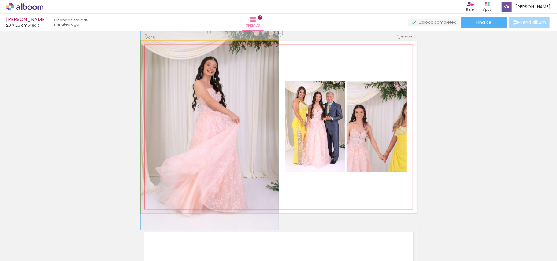
click at [211, 137] on quentale-photo at bounding box center [210, 127] width 138 height 173
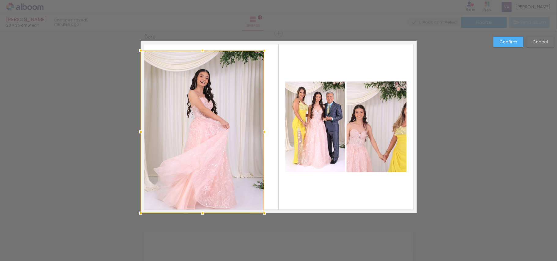
drag, startPoint x: 273, startPoint y: 38, endPoint x: 258, endPoint y: 50, distance: 19.3
click at [258, 50] on div at bounding box center [264, 50] width 12 height 12
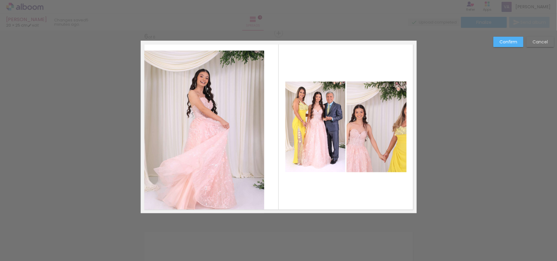
click at [230, 97] on quentale-photo at bounding box center [203, 132] width 124 height 163
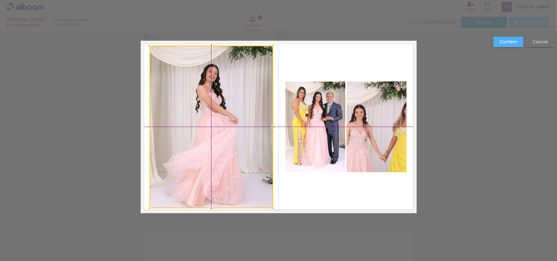
drag, startPoint x: 220, startPoint y: 100, endPoint x: 226, endPoint y: 97, distance: 6.4
click at [226, 97] on div at bounding box center [212, 127] width 124 height 163
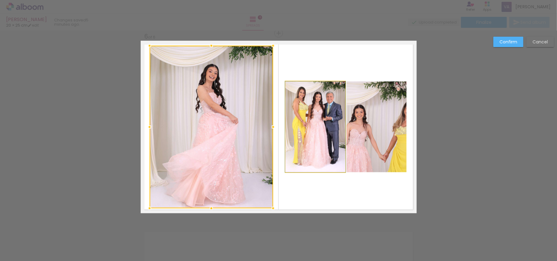
click at [326, 115] on quentale-photo at bounding box center [316, 126] width 60 height 91
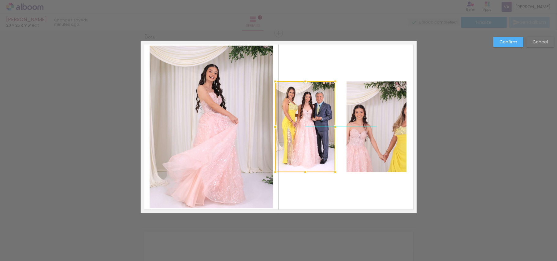
drag, startPoint x: 313, startPoint y: 118, endPoint x: 350, endPoint y: 118, distance: 37.0
click at [304, 118] on div at bounding box center [305, 126] width 60 height 91
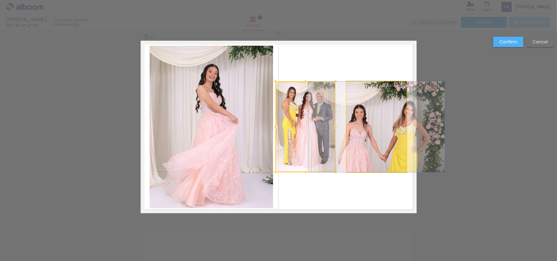
click at [359, 118] on quentale-photo at bounding box center [377, 126] width 60 height 91
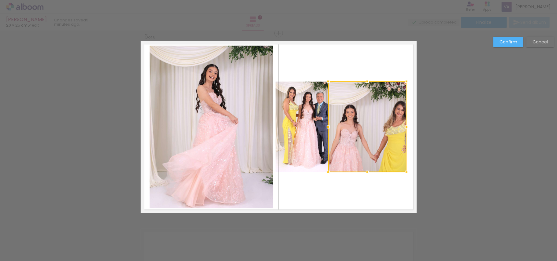
drag, startPoint x: 343, startPoint y: 128, endPoint x: 325, endPoint y: 129, distance: 18.4
click at [325, 129] on div at bounding box center [328, 127] width 12 height 12
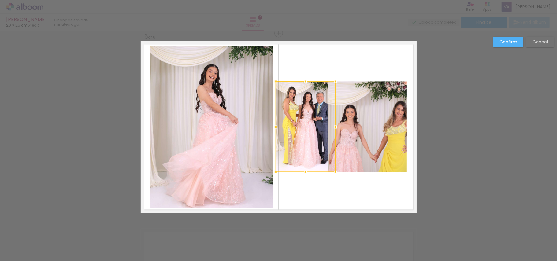
click at [386, 118] on quentale-photo at bounding box center [367, 126] width 78 height 91
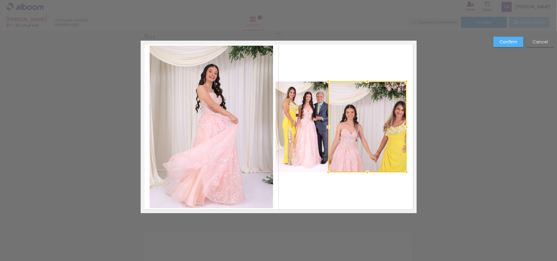
click at [386, 118] on div at bounding box center [367, 126] width 78 height 91
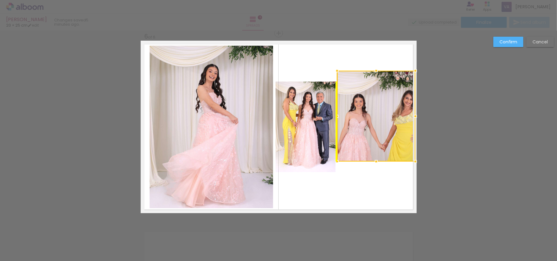
drag, startPoint x: 386, startPoint y: 118, endPoint x: 392, endPoint y: 108, distance: 11.9
click at [392, 108] on div at bounding box center [376, 116] width 78 height 91
click at [535, 46] on paper-button "Cancel" at bounding box center [541, 42] width 28 height 10
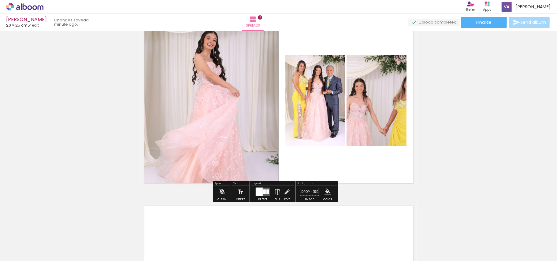
scroll to position [988, 0]
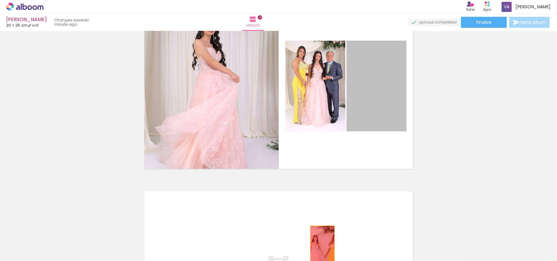
drag, startPoint x: 382, startPoint y: 113, endPoint x: 320, endPoint y: 244, distance: 145.1
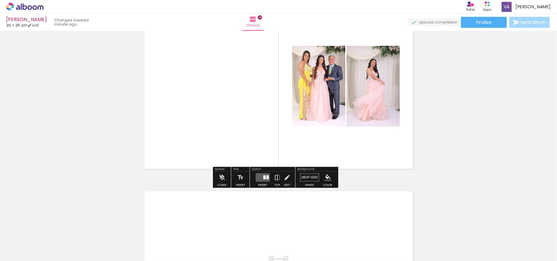
click at [268, 180] on quentale-layouter at bounding box center [263, 177] width 14 height 9
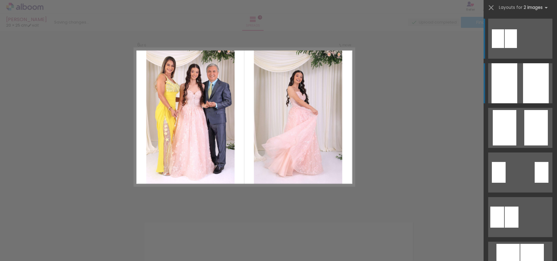
scroll to position [948, 0]
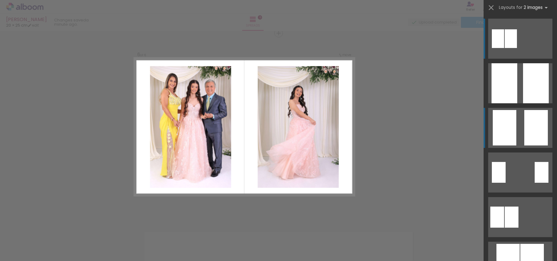
click at [525, 125] on div at bounding box center [537, 128] width 24 height 36
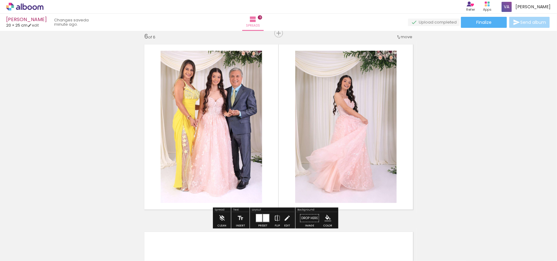
click at [270, 219] on div at bounding box center [263, 218] width 17 height 12
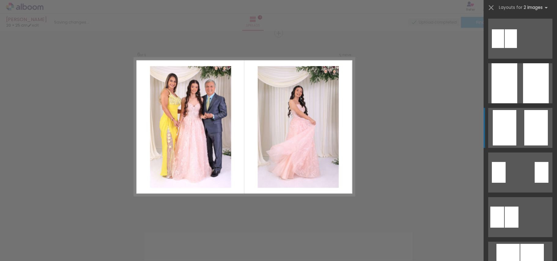
scroll to position [89, 0]
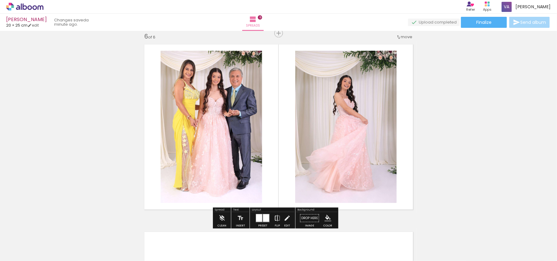
click at [278, 217] on iron-icon at bounding box center [277, 218] width 7 height 12
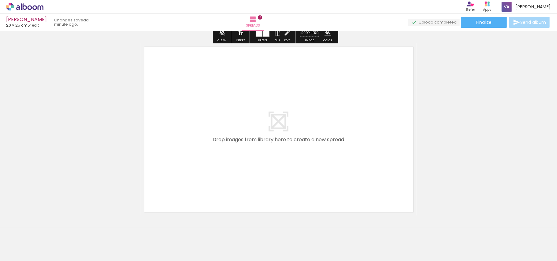
scroll to position [1147, 0]
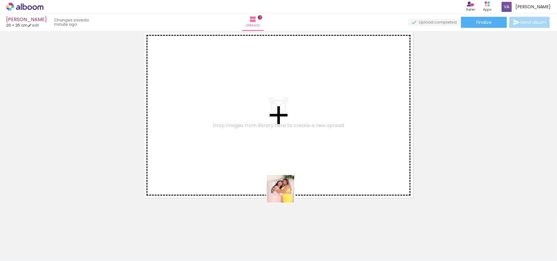
drag, startPoint x: 295, startPoint y: 246, endPoint x: 280, endPoint y: 160, distance: 87.4
click at [280, 160] on quentale-workspace at bounding box center [278, 130] width 557 height 261
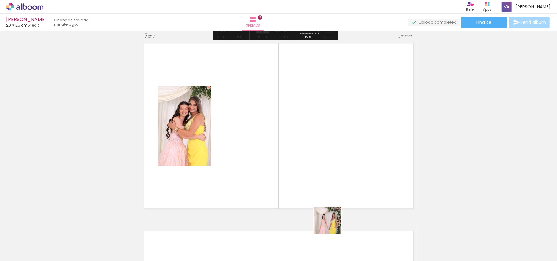
scroll to position [1135, 0]
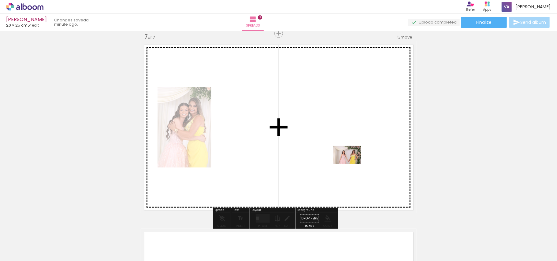
drag, startPoint x: 332, startPoint y: 225, endPoint x: 381, endPoint y: 230, distance: 49.3
click at [352, 164] on quentale-workspace at bounding box center [278, 130] width 557 height 261
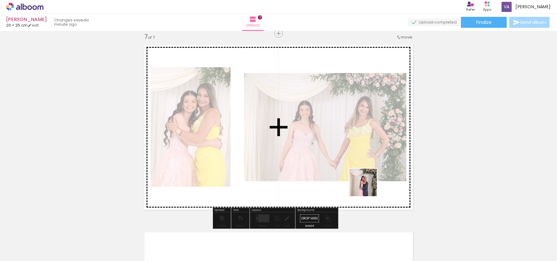
drag, startPoint x: 365, startPoint y: 245, endPoint x: 368, endPoint y: 187, distance: 57.9
click at [368, 187] on quentale-workspace at bounding box center [278, 130] width 557 height 261
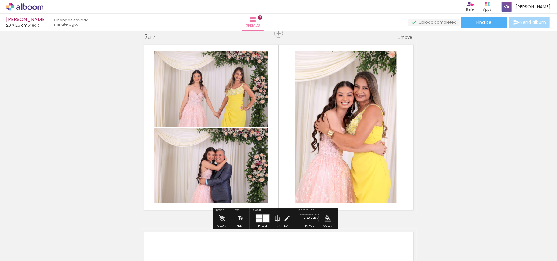
click at [258, 218] on div at bounding box center [259, 216] width 6 height 3
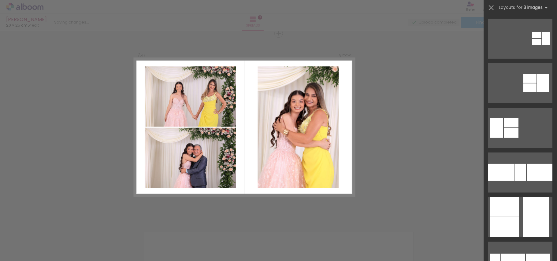
scroll to position [0, 0]
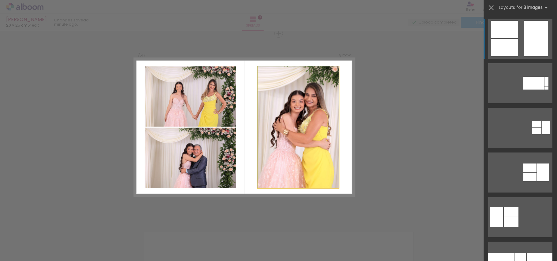
drag, startPoint x: 288, startPoint y: 186, endPoint x: 300, endPoint y: 188, distance: 12.6
click at [288, 186] on quentale-photo at bounding box center [298, 127] width 81 height 122
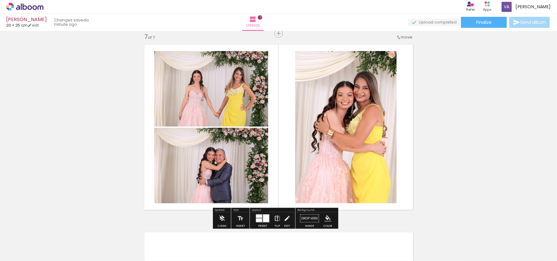
click at [277, 217] on iron-icon at bounding box center [277, 218] width 7 height 12
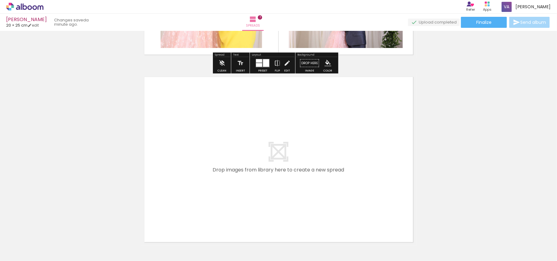
scroll to position [1298, 0]
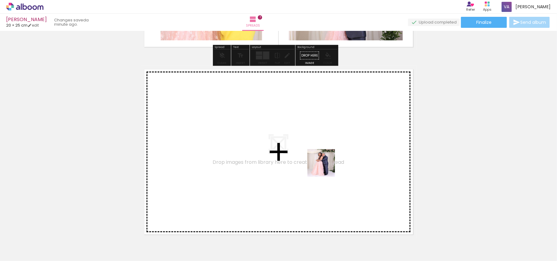
drag, startPoint x: 394, startPoint y: 241, endPoint x: 315, endPoint y: 160, distance: 112.6
click at [315, 160] on quentale-workspace at bounding box center [278, 130] width 557 height 261
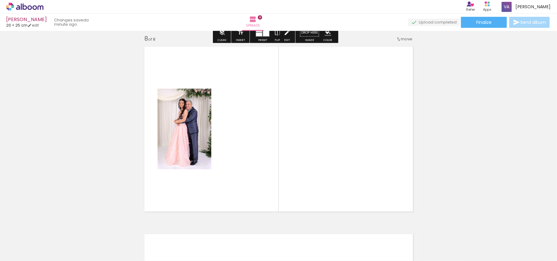
scroll to position [1324, 0]
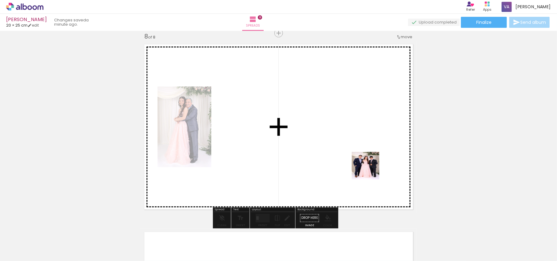
drag, startPoint x: 370, startPoint y: 170, endPoint x: 486, endPoint y: 256, distance: 144.2
click at [362, 163] on quentale-workspace at bounding box center [278, 130] width 557 height 261
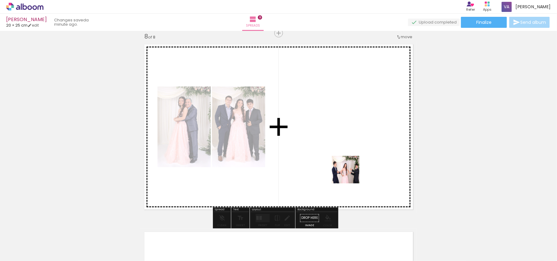
drag, startPoint x: 467, startPoint y: 243, endPoint x: 350, endPoint y: 174, distance: 134.9
click at [350, 174] on quentale-workspace at bounding box center [278, 130] width 557 height 261
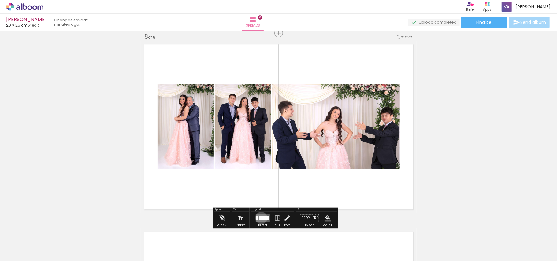
click at [261, 218] on div at bounding box center [260, 218] width 3 height 4
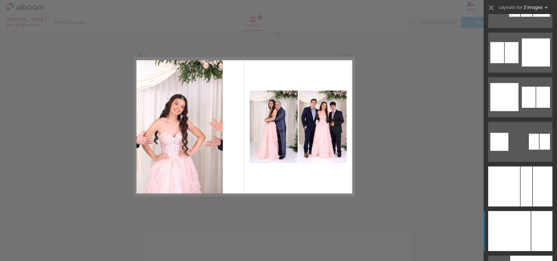
scroll to position [2367, 0]
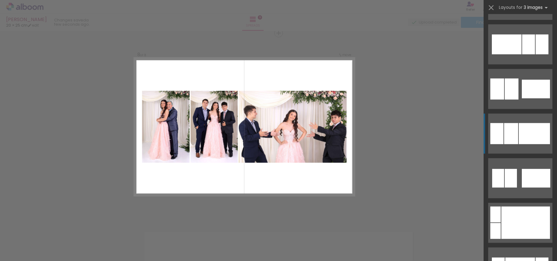
scroll to position [571, 0]
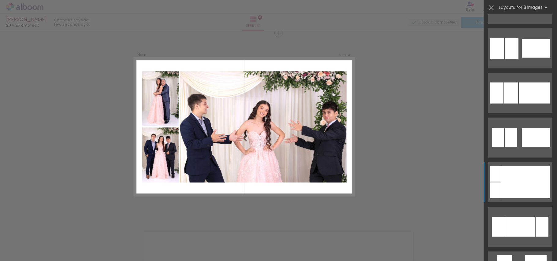
click at [523, 188] on div at bounding box center [526, 182] width 49 height 32
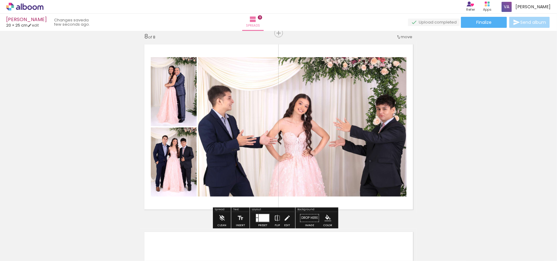
click at [218, 127] on quentale-photo at bounding box center [302, 127] width 209 height 140
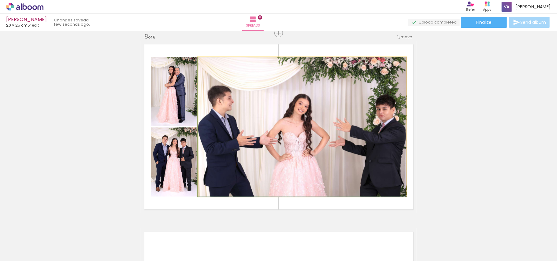
click at [218, 127] on quentale-photo at bounding box center [302, 127] width 209 height 140
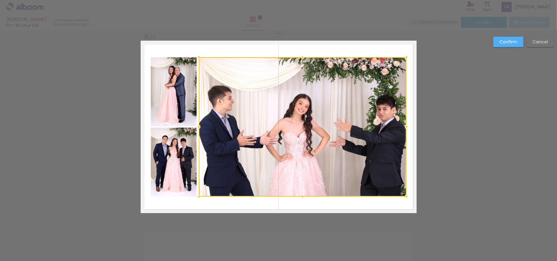
drag, startPoint x: 197, startPoint y: 127, endPoint x: 201, endPoint y: 129, distance: 4.5
click at [201, 129] on div at bounding box center [303, 127] width 208 height 140
click at [0, 0] on slot "Confirm" at bounding box center [0, 0] width 0 height 0
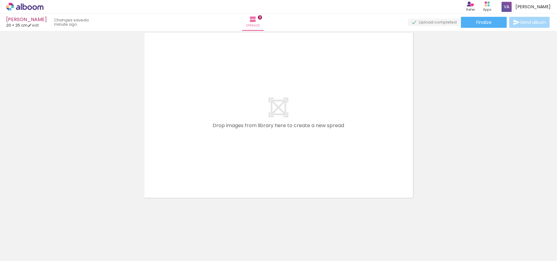
scroll to position [0, 482]
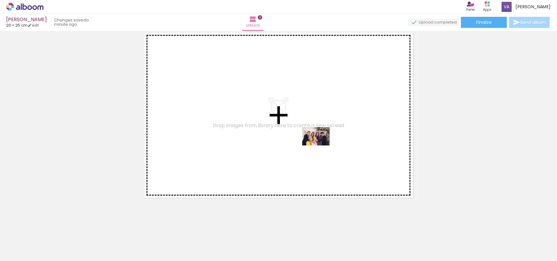
drag, startPoint x: 309, startPoint y: 237, endPoint x: 321, endPoint y: 146, distance: 92.0
click at [321, 146] on quentale-workspace at bounding box center [278, 130] width 557 height 261
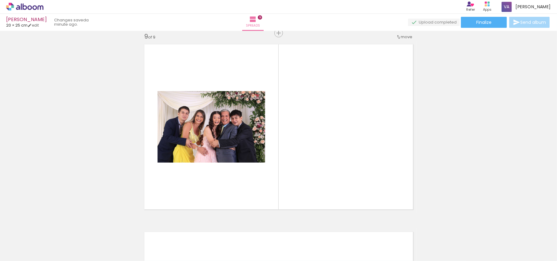
scroll to position [1511, 0]
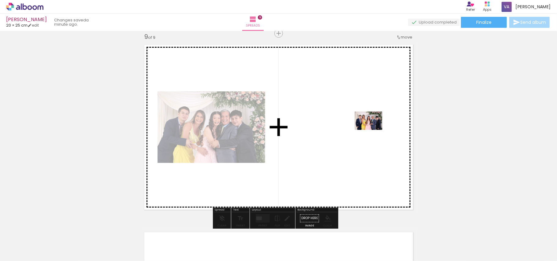
drag, startPoint x: 348, startPoint y: 217, endPoint x: 373, endPoint y: 130, distance: 90.2
click at [373, 130] on quentale-workspace at bounding box center [278, 130] width 557 height 261
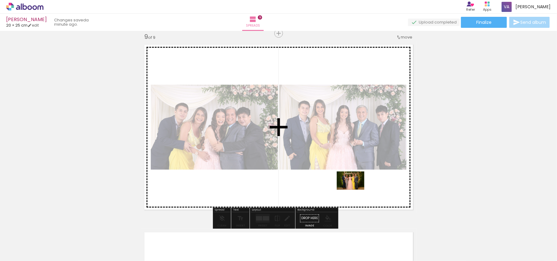
drag, startPoint x: 367, startPoint y: 244, endPoint x: 353, endPoint y: 178, distance: 67.8
click at [353, 178] on quentale-workspace at bounding box center [278, 130] width 557 height 261
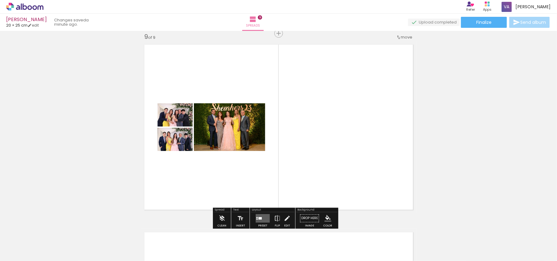
click at [267, 216] on quentale-layouter at bounding box center [263, 218] width 14 height 9
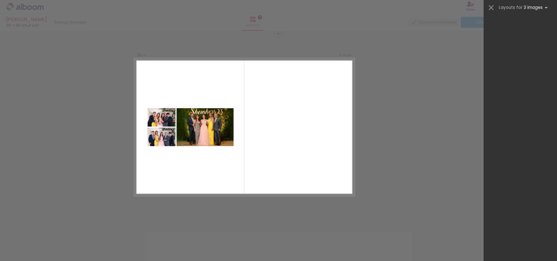
scroll to position [0, 0]
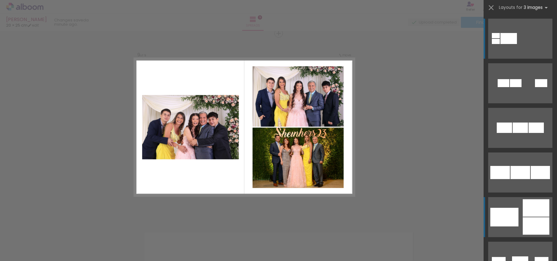
click at [523, 210] on div at bounding box center [536, 208] width 27 height 17
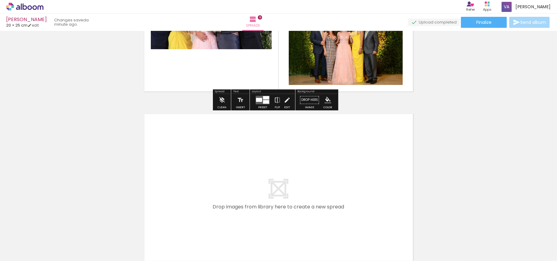
scroll to position [1670, 0]
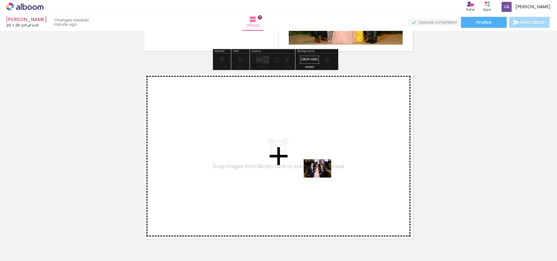
drag, startPoint x: 364, startPoint y: 241, endPoint x: 322, endPoint y: 178, distance: 75.3
click at [322, 178] on quentale-workspace at bounding box center [278, 130] width 557 height 261
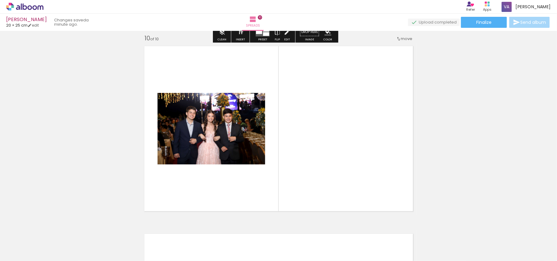
scroll to position [1699, 0]
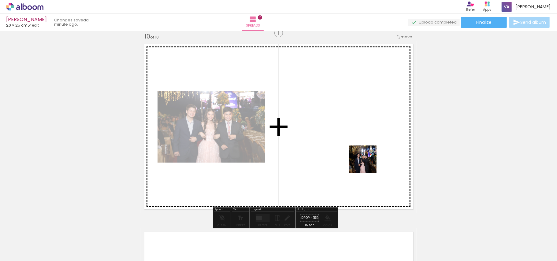
drag, startPoint x: 405, startPoint y: 244, endPoint x: 353, endPoint y: 126, distance: 128.3
click at [353, 126] on quentale-workspace at bounding box center [278, 130] width 557 height 261
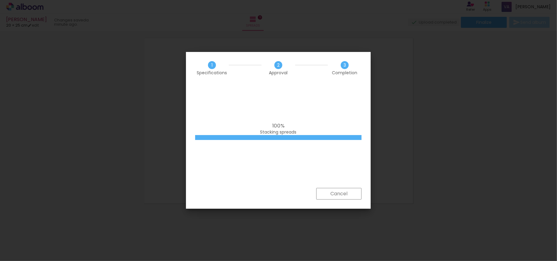
scroll to position [0, 523]
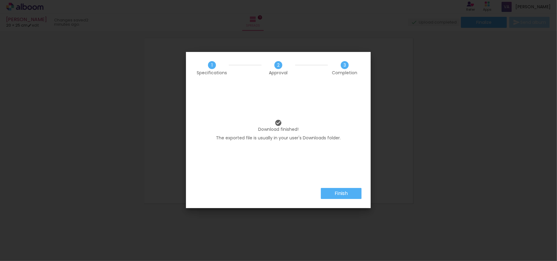
click at [354, 193] on paper-button "Finish" at bounding box center [341, 193] width 41 height 11
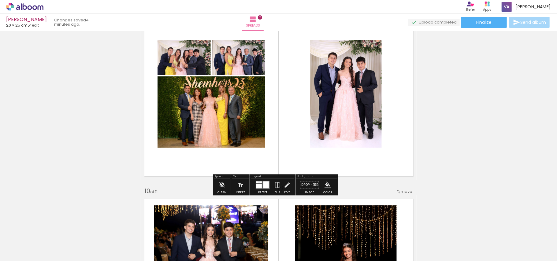
scroll to position [1551, 0]
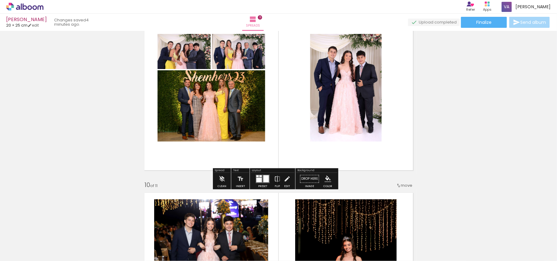
click at [257, 178] on div at bounding box center [260, 180] width 6 height 5
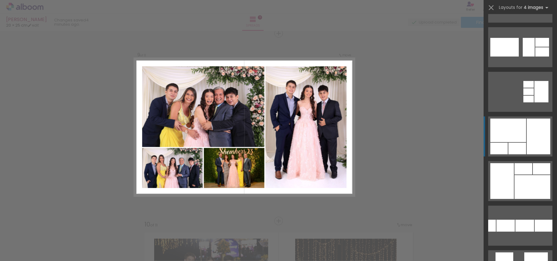
scroll to position [81, 0]
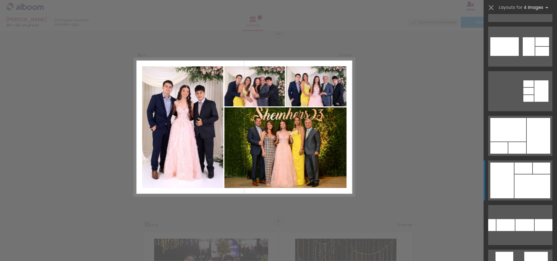
click at [521, 186] on div at bounding box center [533, 187] width 36 height 24
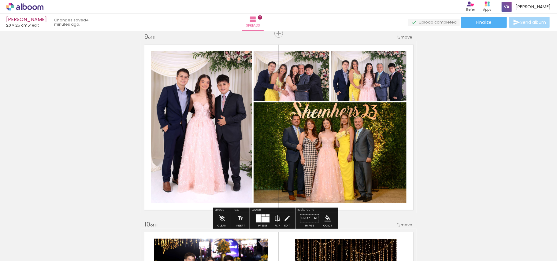
click at [265, 220] on div at bounding box center [266, 219] width 8 height 5
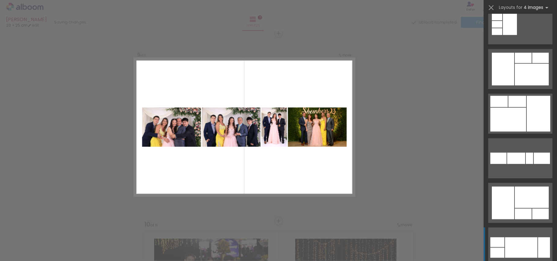
scroll to position [958, 0]
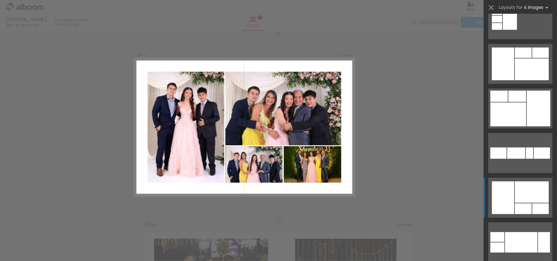
click at [515, 199] on div at bounding box center [532, 192] width 34 height 21
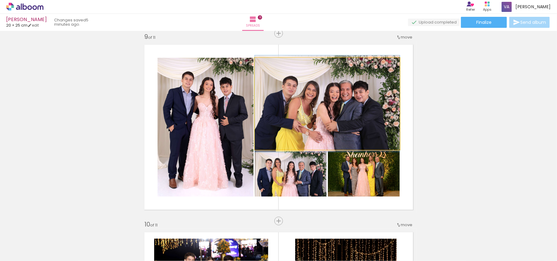
click at [343, 106] on quentale-photo at bounding box center [327, 104] width 145 height 92
click at [342, 106] on quentale-photo at bounding box center [327, 104] width 145 height 92
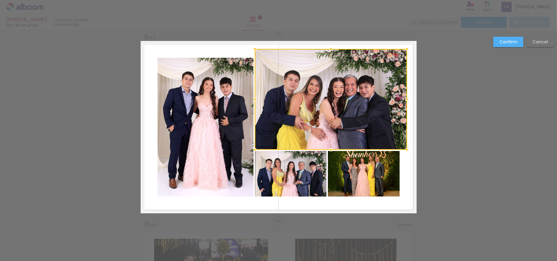
drag, startPoint x: 396, startPoint y: 56, endPoint x: 403, endPoint y: 47, distance: 11.8
click at [403, 47] on div at bounding box center [407, 49] width 12 height 12
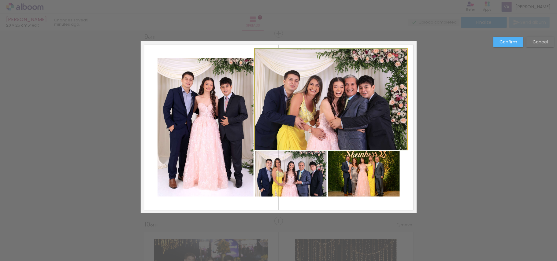
click at [329, 139] on quentale-photo at bounding box center [331, 99] width 152 height 101
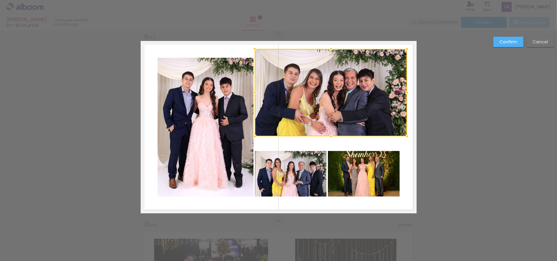
drag, startPoint x: 328, startPoint y: 150, endPoint x: 332, endPoint y: 136, distance: 14.1
click at [332, 136] on div at bounding box center [331, 136] width 12 height 12
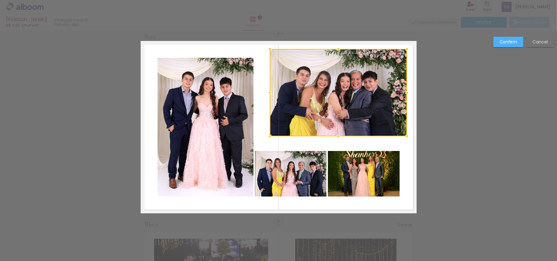
drag, startPoint x: 251, startPoint y: 94, endPoint x: 266, endPoint y: 95, distance: 15.0
click at [266, 95] on div at bounding box center [270, 93] width 12 height 12
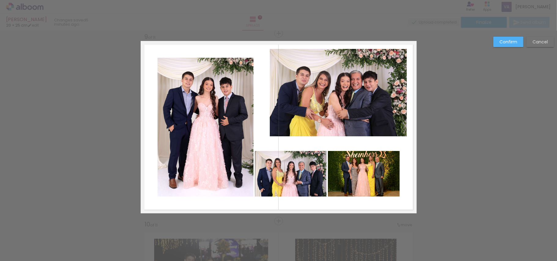
click at [314, 167] on quentale-photo at bounding box center [291, 174] width 72 height 46
click at [314, 167] on div at bounding box center [291, 174] width 72 height 46
click at [360, 171] on quentale-photo at bounding box center [364, 174] width 72 height 46
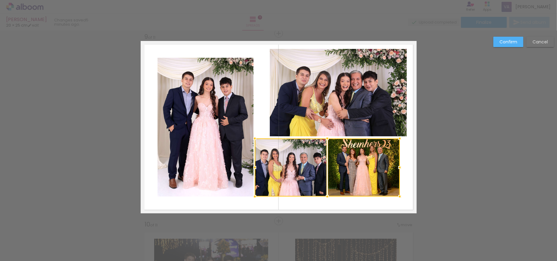
drag, startPoint x: 323, startPoint y: 151, endPoint x: 327, endPoint y: 138, distance: 13.2
click at [327, 138] on div at bounding box center [327, 139] width 12 height 12
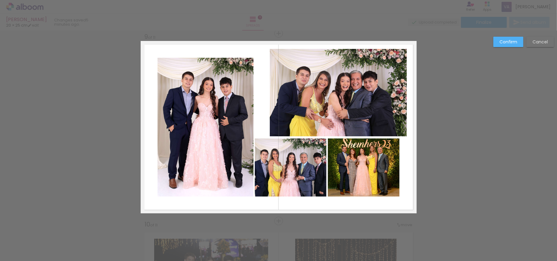
click at [337, 166] on quentale-photo at bounding box center [364, 168] width 72 height 58
click at [299, 171] on quentale-photo at bounding box center [291, 168] width 72 height 58
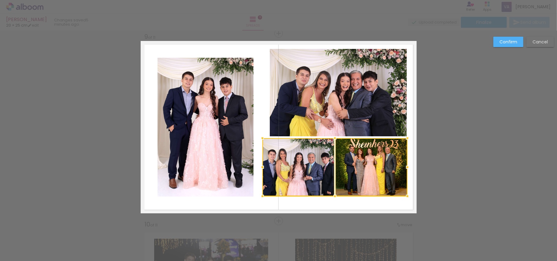
drag, startPoint x: 351, startPoint y: 170, endPoint x: 359, endPoint y: 170, distance: 8.0
click at [359, 170] on div at bounding box center [335, 167] width 145 height 58
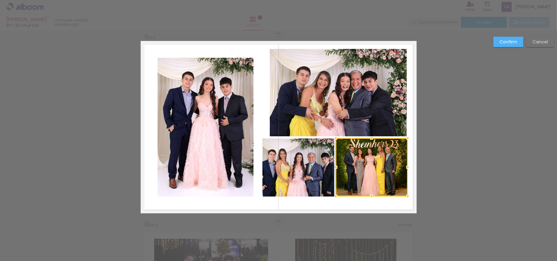
click at [288, 184] on quentale-photo at bounding box center [299, 168] width 72 height 58
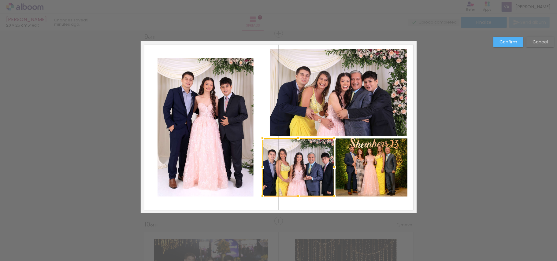
click at [288, 184] on div at bounding box center [299, 167] width 72 height 58
click at [361, 185] on quentale-photo at bounding box center [372, 168] width 72 height 58
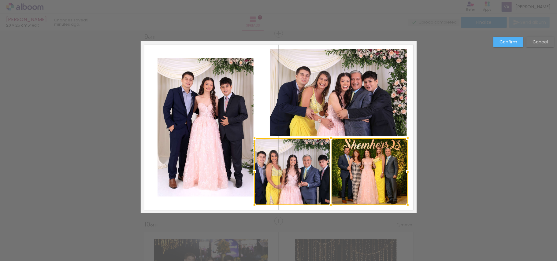
drag, startPoint x: 260, startPoint y: 197, endPoint x: 251, endPoint y: 206, distance: 11.9
click at [251, 206] on div at bounding box center [255, 205] width 12 height 12
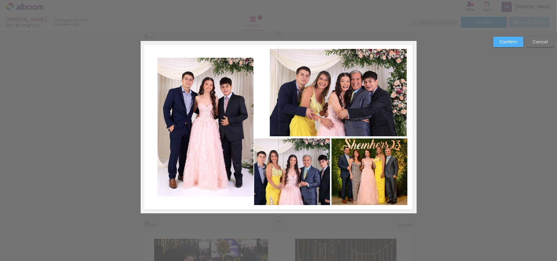
click at [323, 189] on quentale-photo at bounding box center [292, 172] width 76 height 67
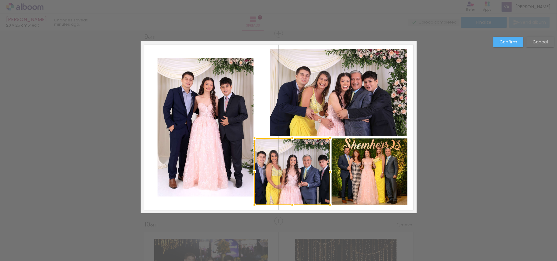
click at [323, 189] on div at bounding box center [293, 171] width 76 height 67
click at [352, 191] on quentale-photo at bounding box center [370, 172] width 76 height 67
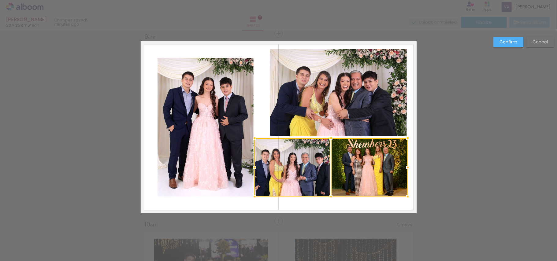
drag, startPoint x: 328, startPoint y: 206, endPoint x: 329, endPoint y: 197, distance: 8.6
click at [329, 197] on div at bounding box center [331, 197] width 12 height 12
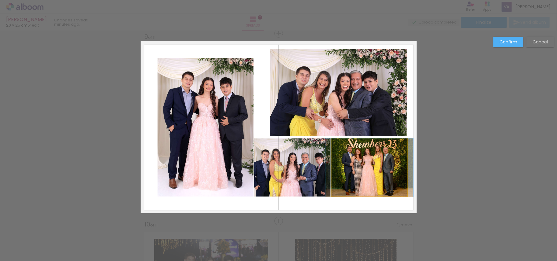
click at [361, 177] on quentale-photo at bounding box center [370, 168] width 76 height 58
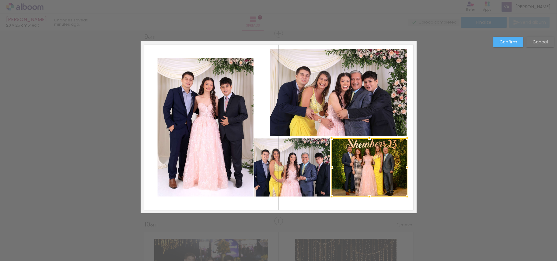
click at [290, 179] on quentale-photo at bounding box center [292, 168] width 76 height 58
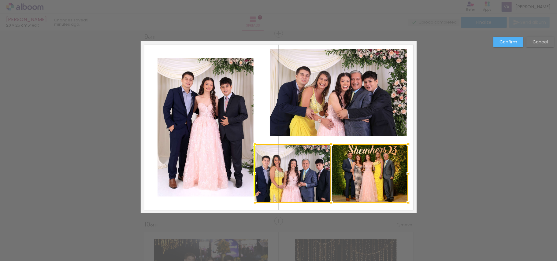
drag, startPoint x: 364, startPoint y: 178, endPoint x: 361, endPoint y: 184, distance: 6.6
click at [361, 184] on div at bounding box center [331, 173] width 153 height 58
click at [374, 125] on quentale-photo at bounding box center [338, 93] width 137 height 88
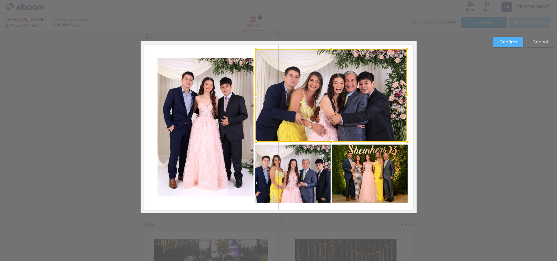
drag, startPoint x: 271, startPoint y: 135, endPoint x: 259, endPoint y: 141, distance: 12.9
click at [259, 141] on div at bounding box center [332, 95] width 152 height 93
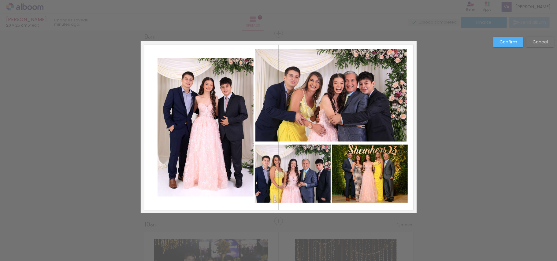
click at [329, 124] on quentale-photo at bounding box center [332, 95] width 152 height 93
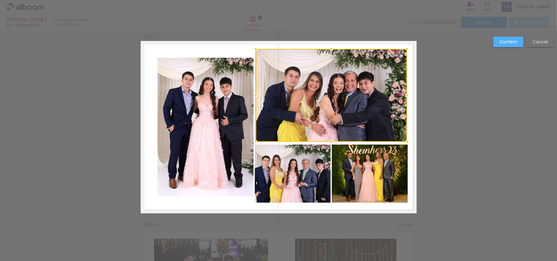
click at [329, 124] on div at bounding box center [332, 95] width 152 height 93
click at [299, 174] on quentale-photo at bounding box center [293, 174] width 76 height 58
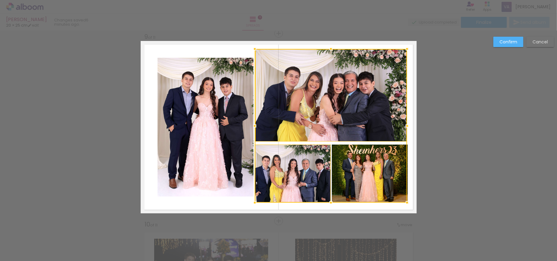
click at [358, 180] on div at bounding box center [331, 126] width 152 height 154
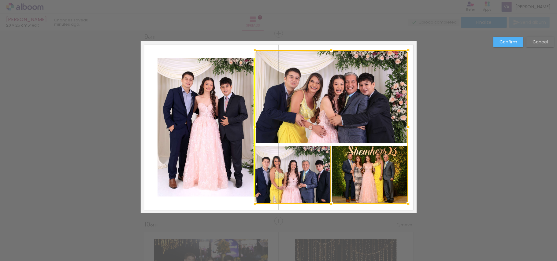
drag, startPoint x: 381, startPoint y: 120, endPoint x: 384, endPoint y: 115, distance: 5.8
click at [384, 115] on div at bounding box center [331, 127] width 153 height 154
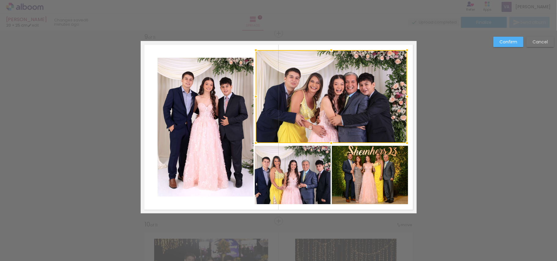
click at [0, 0] on slot "Confirm" at bounding box center [0, 0] width 0 height 0
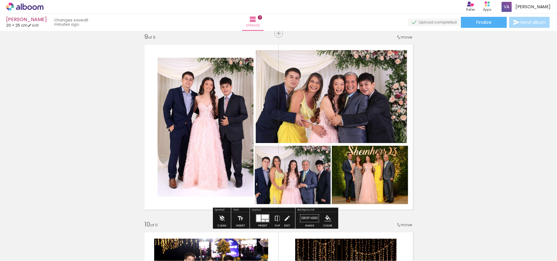
click at [305, 173] on quentale-photo at bounding box center [293, 175] width 76 height 58
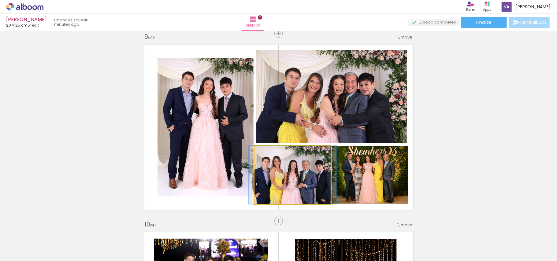
click at [305, 173] on quentale-photo at bounding box center [293, 175] width 76 height 58
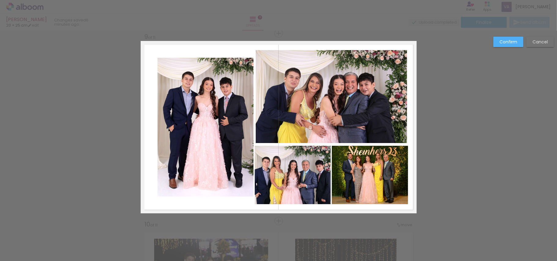
click at [305, 173] on quentale-photo at bounding box center [293, 175] width 76 height 58
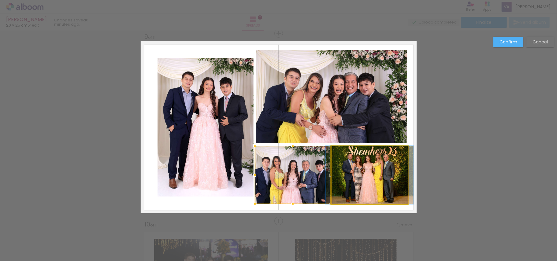
click at [357, 173] on quentale-photo at bounding box center [370, 175] width 76 height 58
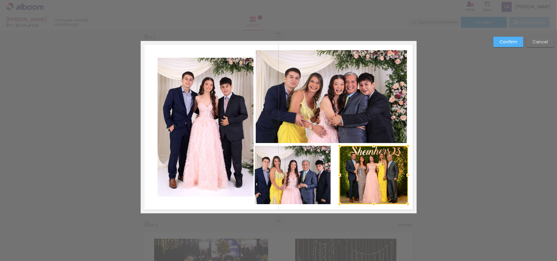
drag, startPoint x: 330, startPoint y: 175, endPoint x: 334, endPoint y: 176, distance: 4.6
click at [334, 176] on div at bounding box center [340, 175] width 12 height 12
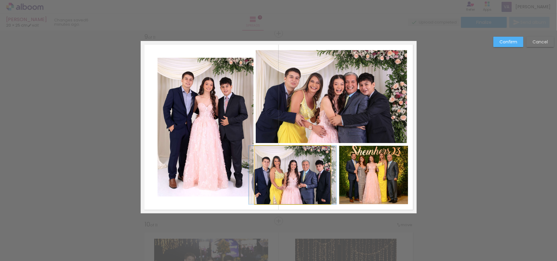
click at [300, 177] on quentale-photo at bounding box center [293, 175] width 76 height 58
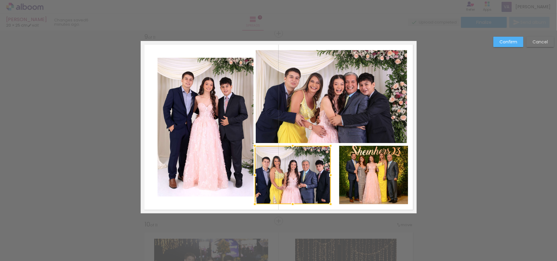
click at [300, 177] on div at bounding box center [293, 175] width 76 height 58
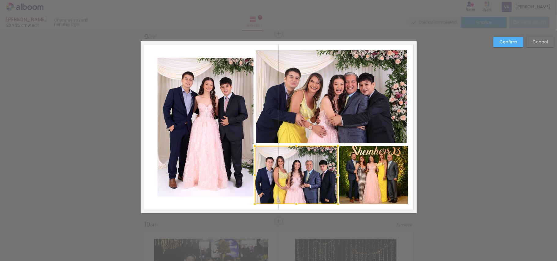
drag, startPoint x: 328, startPoint y: 175, endPoint x: 336, endPoint y: 175, distance: 7.3
click at [336, 175] on div at bounding box center [338, 175] width 12 height 12
click at [194, 141] on quentale-photo at bounding box center [206, 127] width 96 height 139
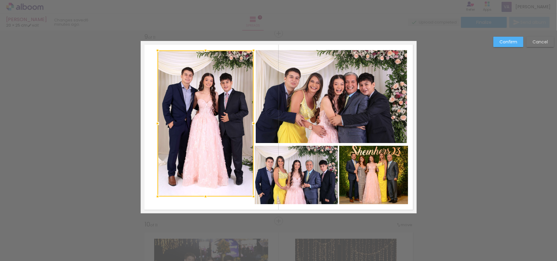
drag, startPoint x: 200, startPoint y: 60, endPoint x: 200, endPoint y: 53, distance: 7.3
click at [200, 53] on div at bounding box center [206, 50] width 12 height 12
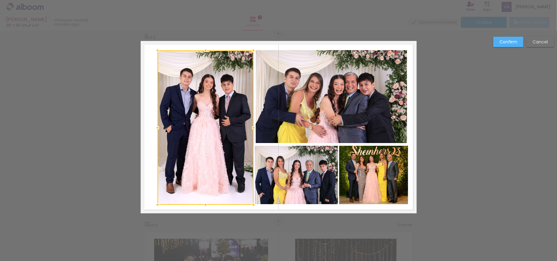
drag, startPoint x: 201, startPoint y: 197, endPoint x: 201, endPoint y: 205, distance: 8.3
click at [201, 205] on div at bounding box center [206, 205] width 12 height 12
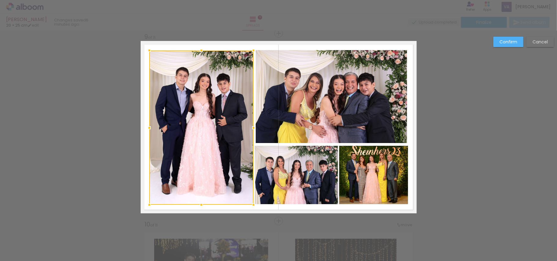
drag, startPoint x: 153, startPoint y: 127, endPoint x: 145, endPoint y: 127, distance: 8.3
click at [145, 127] on div at bounding box center [149, 128] width 12 height 12
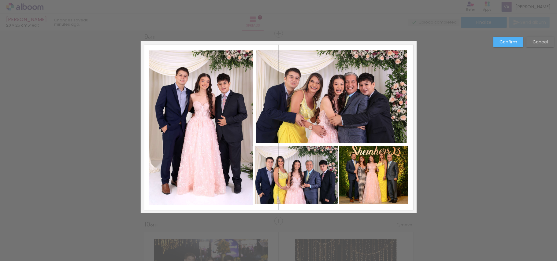
click at [202, 144] on quentale-photo at bounding box center [201, 128] width 104 height 155
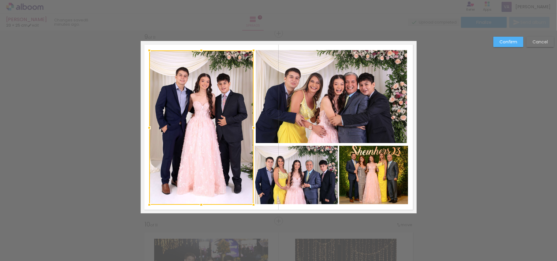
click at [202, 144] on div at bounding box center [201, 128] width 104 height 155
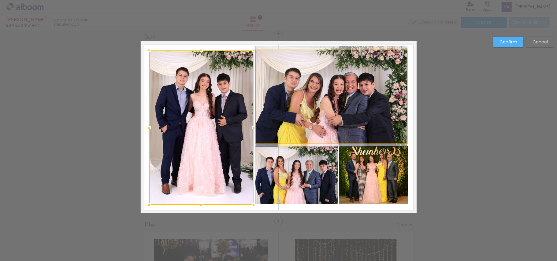
click at [325, 118] on quentale-photo at bounding box center [332, 96] width 152 height 93
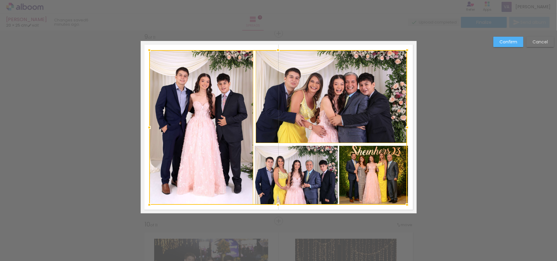
drag, startPoint x: 350, startPoint y: 181, endPoint x: 305, endPoint y: 178, distance: 44.8
click at [349, 181] on div at bounding box center [278, 127] width 258 height 155
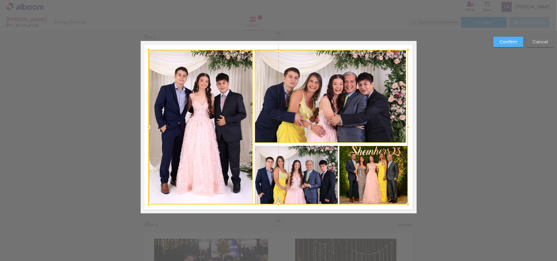
click at [305, 178] on div at bounding box center [279, 127] width 260 height 155
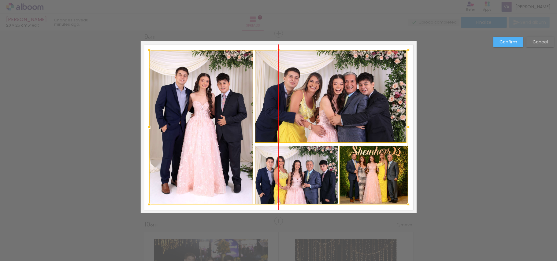
click at [374, 178] on div at bounding box center [279, 127] width 260 height 155
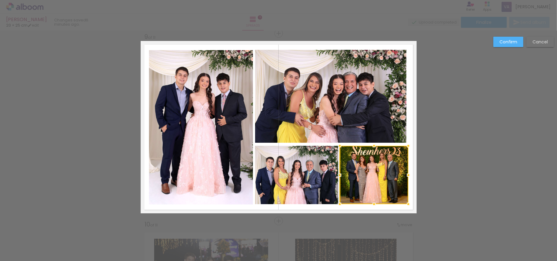
click at [0, 0] on slot "Confirm" at bounding box center [0, 0] width 0 height 0
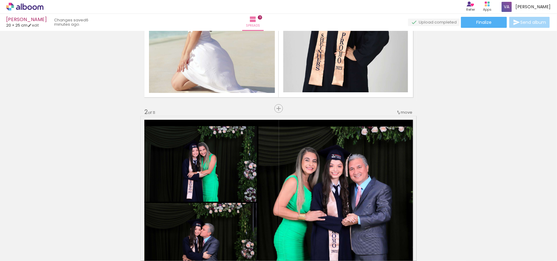
scroll to position [5, 0]
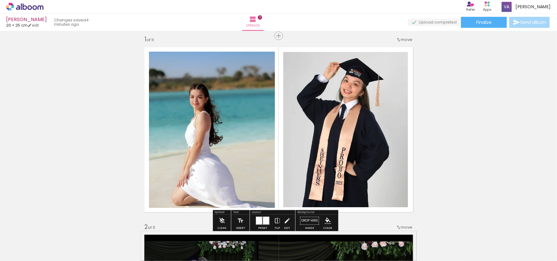
scroll to position [958, 0]
click at [478, 22] on span "Finalize" at bounding box center [484, 22] width 15 height 4
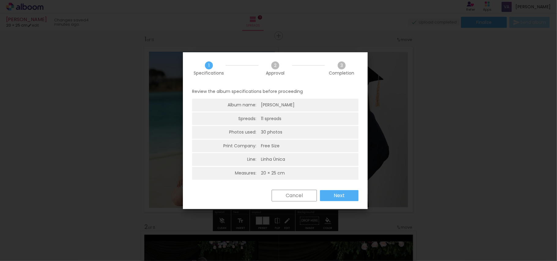
click at [327, 190] on paper-button "Next" at bounding box center [339, 195] width 39 height 11
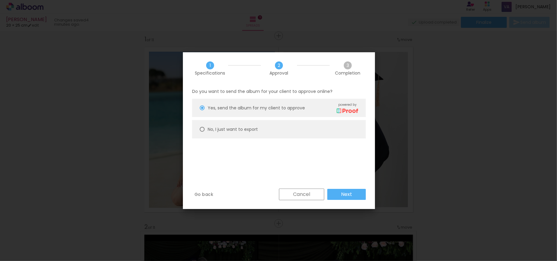
click at [0, 0] on slot "No, I just want to export" at bounding box center [0, 0] width 0 height 0
type paper-radio-button "on"
click at [0, 0] on slot "Next" at bounding box center [0, 0] width 0 height 0
type input "High, 300 DPI"
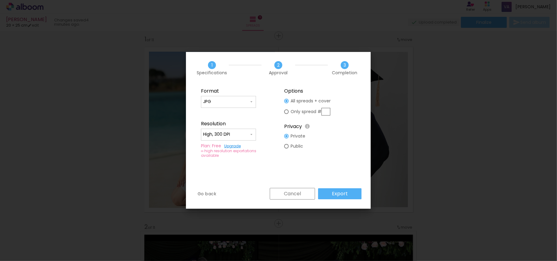
click at [0, 0] on slot "Export" at bounding box center [0, 0] width 0 height 0
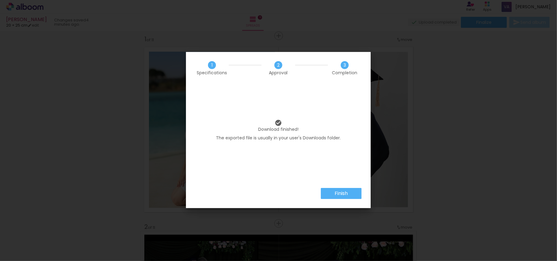
scroll to position [958, 0]
click at [0, 0] on slot "Finish" at bounding box center [0, 0] width 0 height 0
